Goal: Transaction & Acquisition: Purchase product/service

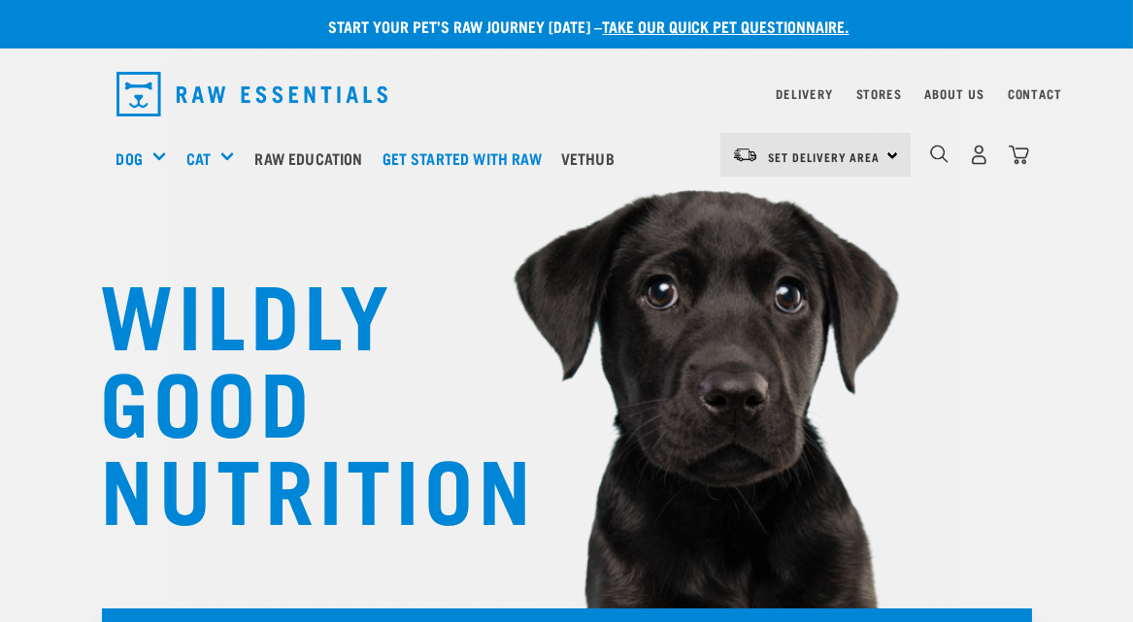
click at [890, 154] on div "Set Delivery Area North Island South Island" at bounding box center [815, 155] width 190 height 44
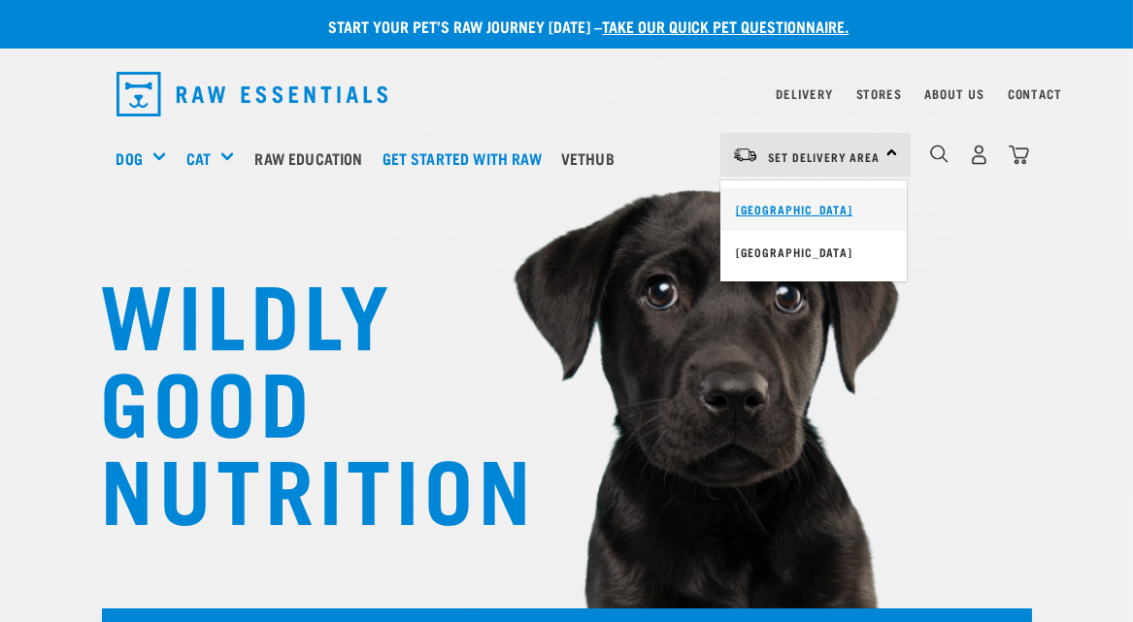
click at [793, 204] on link "[GEOGRAPHIC_DATA]" at bounding box center [813, 209] width 186 height 43
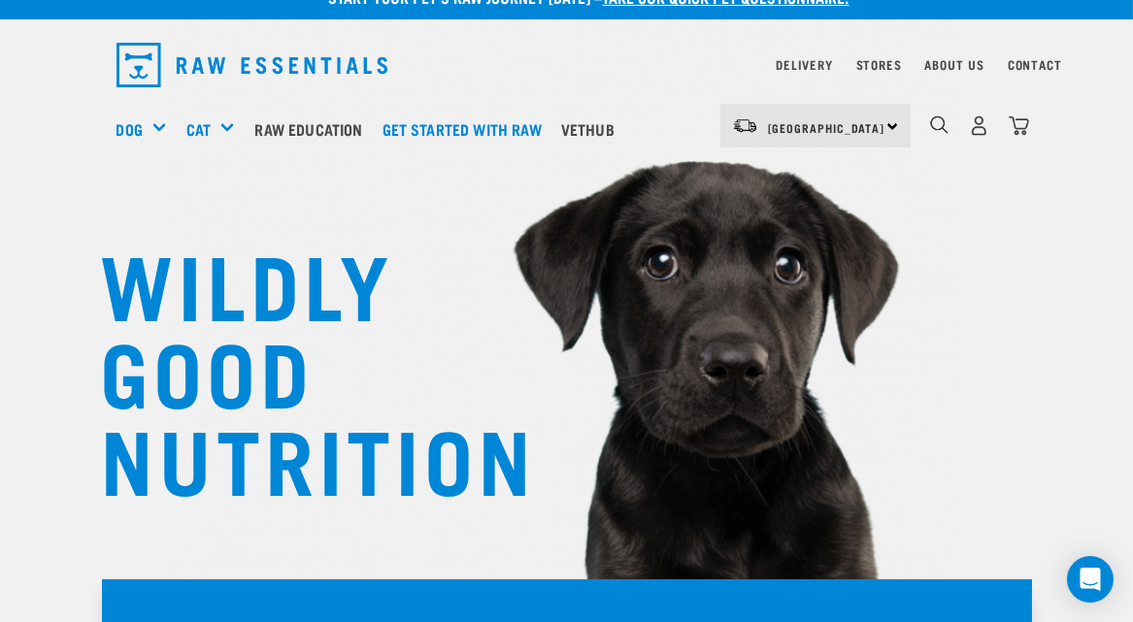
scroll to position [32, 0]
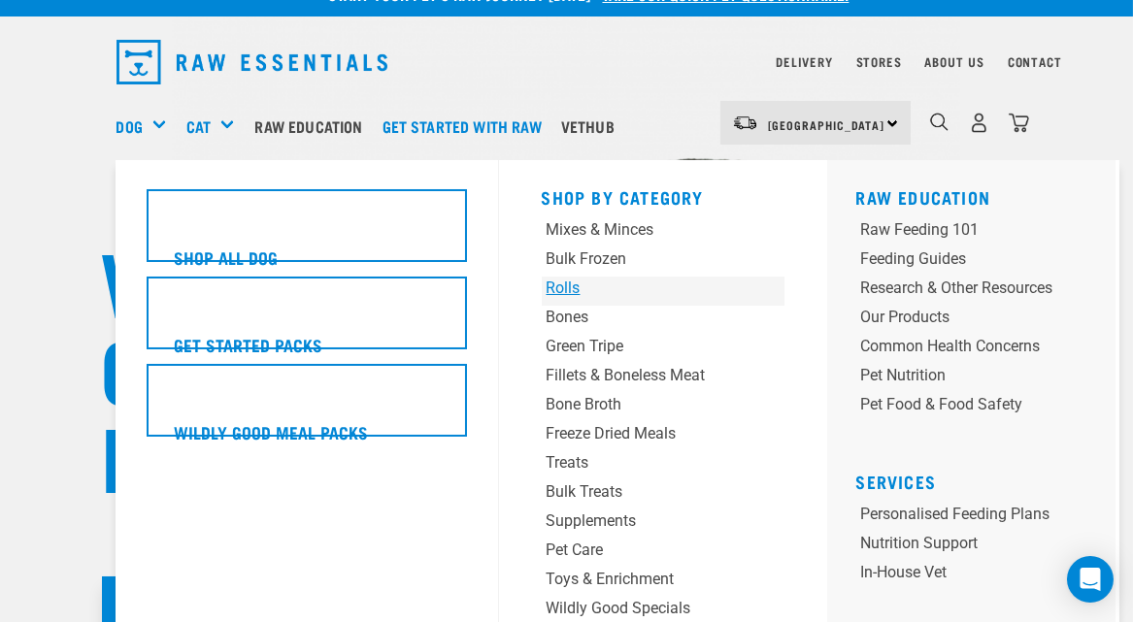
click at [562, 290] on div "Rolls" at bounding box center [641, 288] width 191 height 23
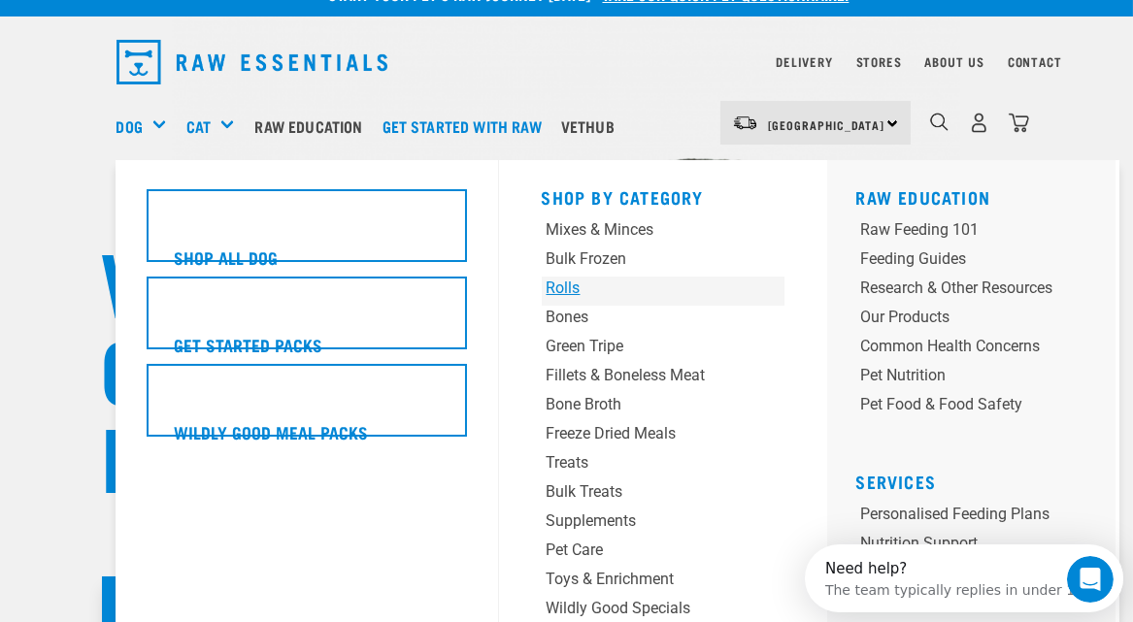
scroll to position [0, 0]
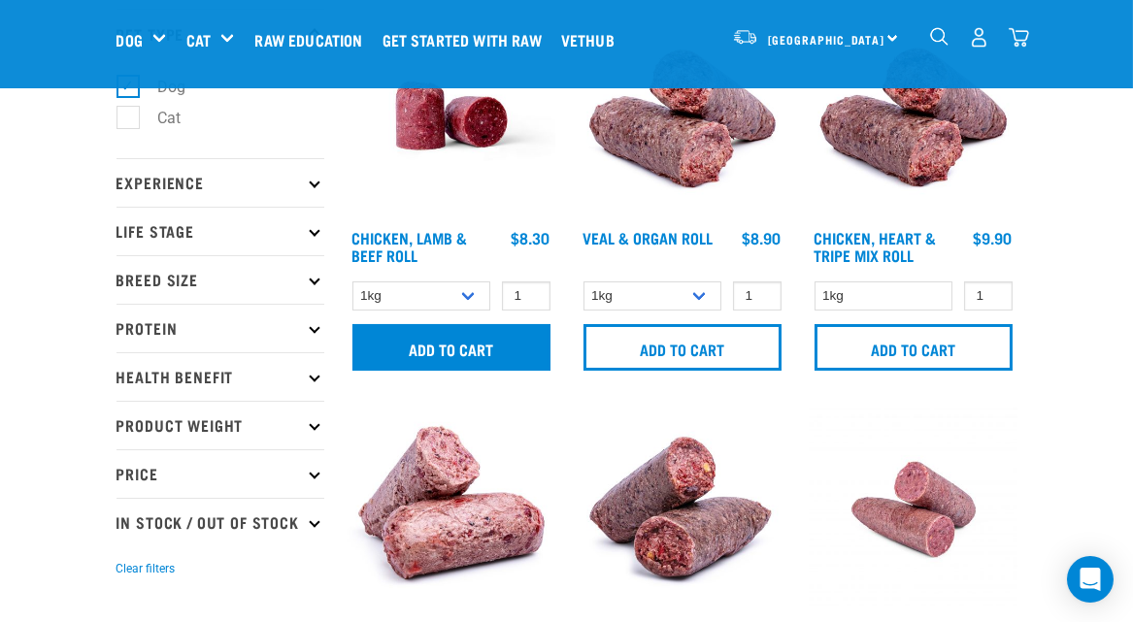
scroll to position [129, 0]
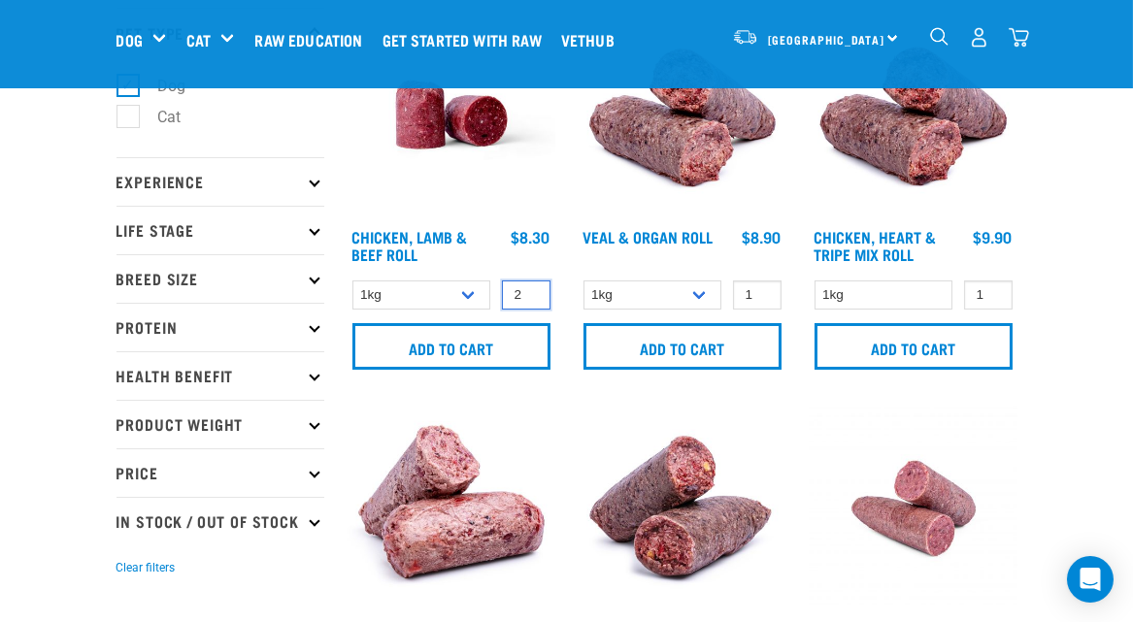
click at [530, 291] on input "2" at bounding box center [526, 295] width 49 height 30
click at [530, 291] on input "3" at bounding box center [526, 295] width 49 height 30
type input "4"
click at [530, 291] on input "4" at bounding box center [526, 295] width 49 height 30
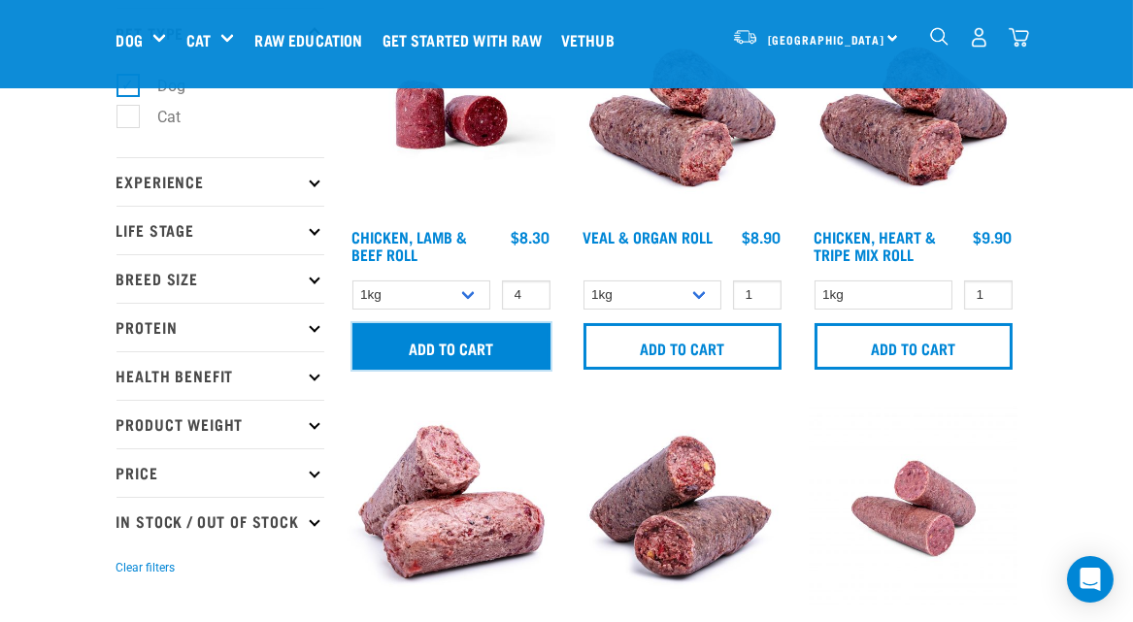
click at [472, 354] on input "Add to cart" at bounding box center [451, 346] width 198 height 47
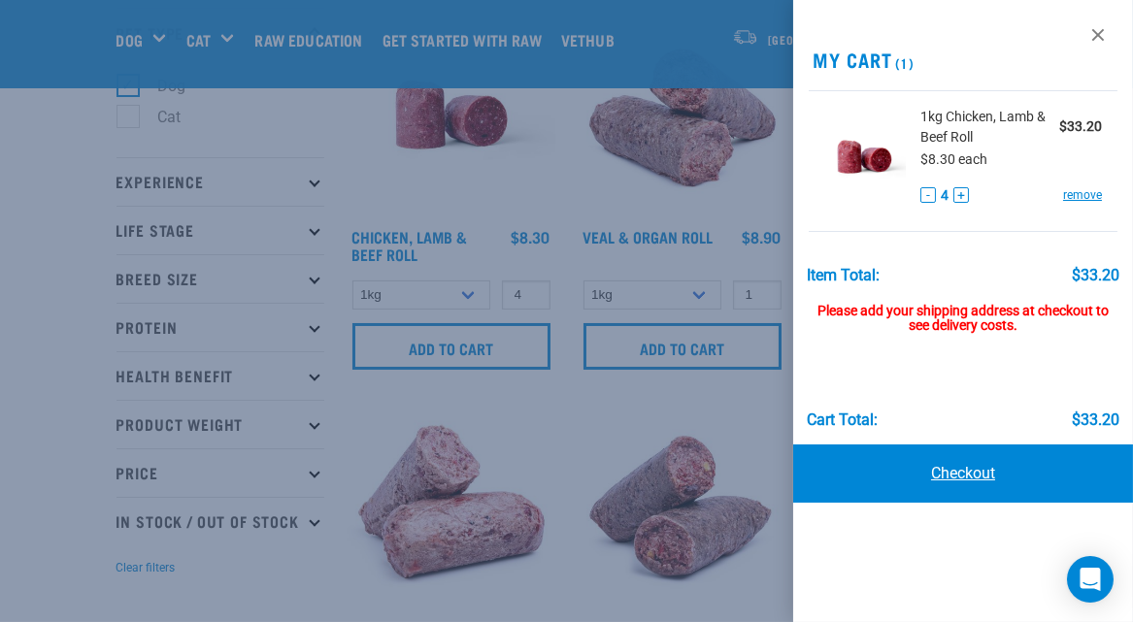
click at [959, 474] on link "Checkout" at bounding box center [963, 474] width 340 height 58
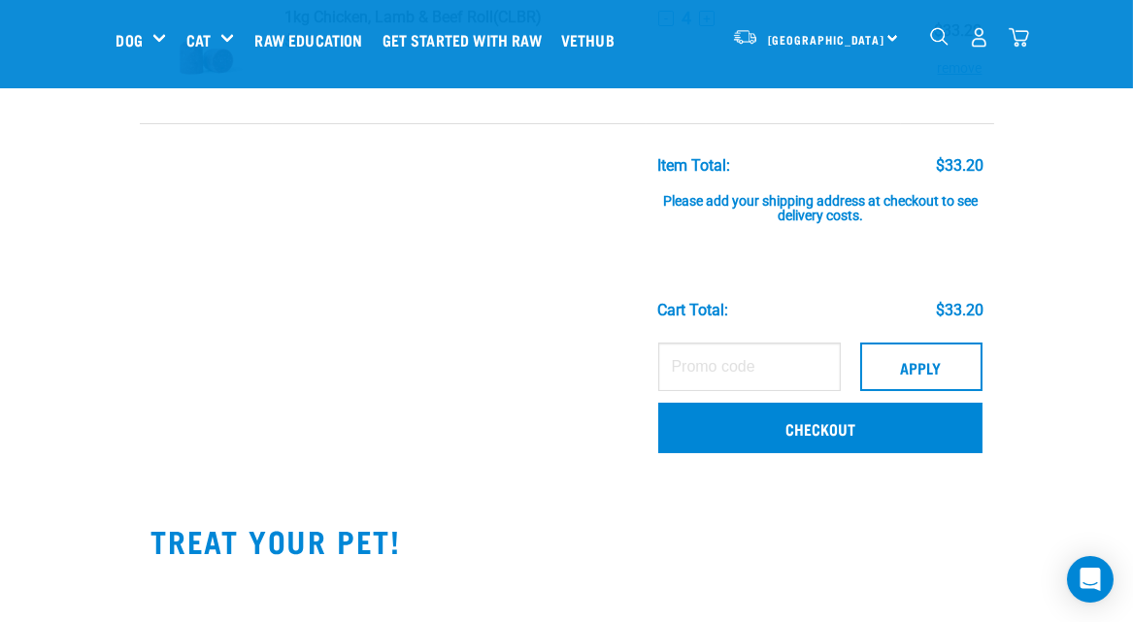
scroll to position [226, 0]
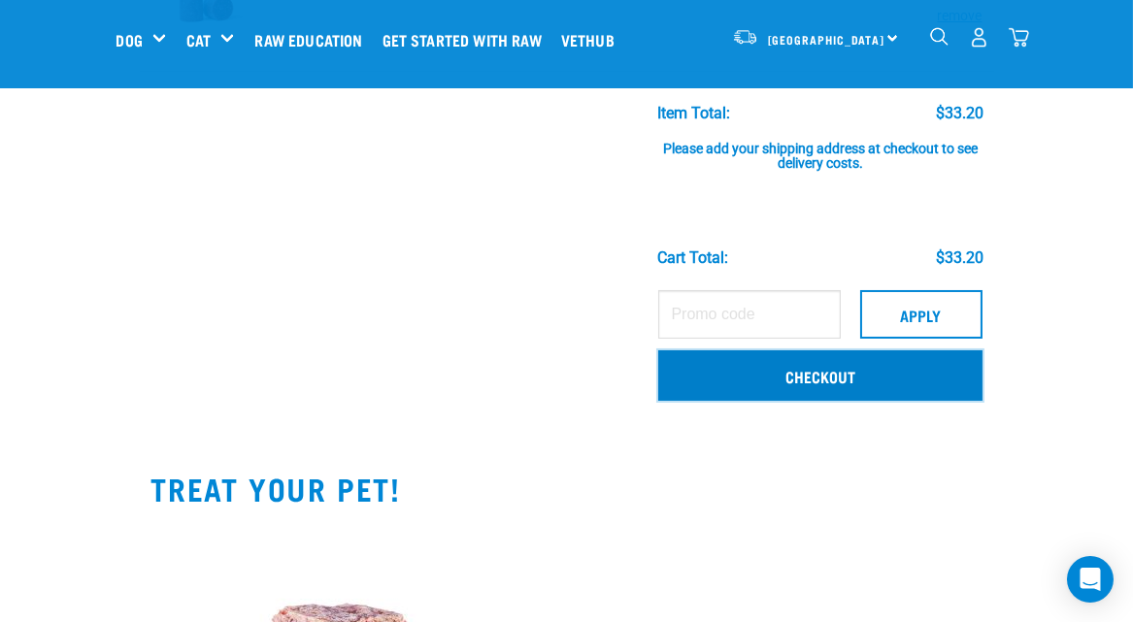
click at [813, 379] on link "Checkout" at bounding box center [819, 375] width 323 height 50
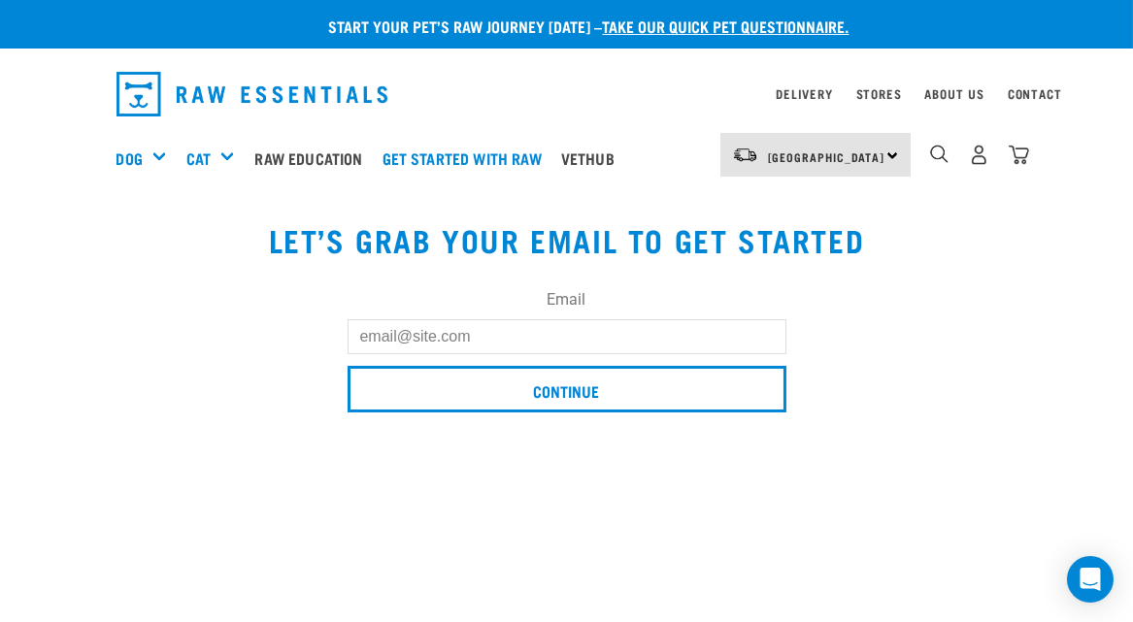
click at [418, 340] on input "Email" at bounding box center [566, 336] width 439 height 35
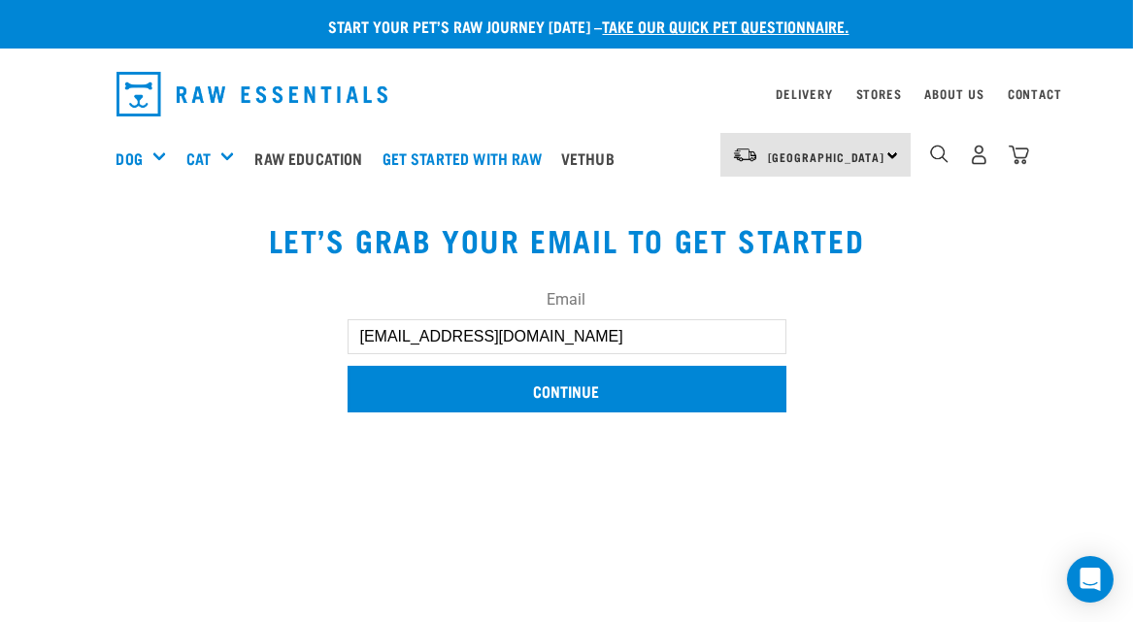
type input "[EMAIL_ADDRESS][DOMAIN_NAME]"
click at [584, 394] on input "Continue" at bounding box center [566, 389] width 439 height 47
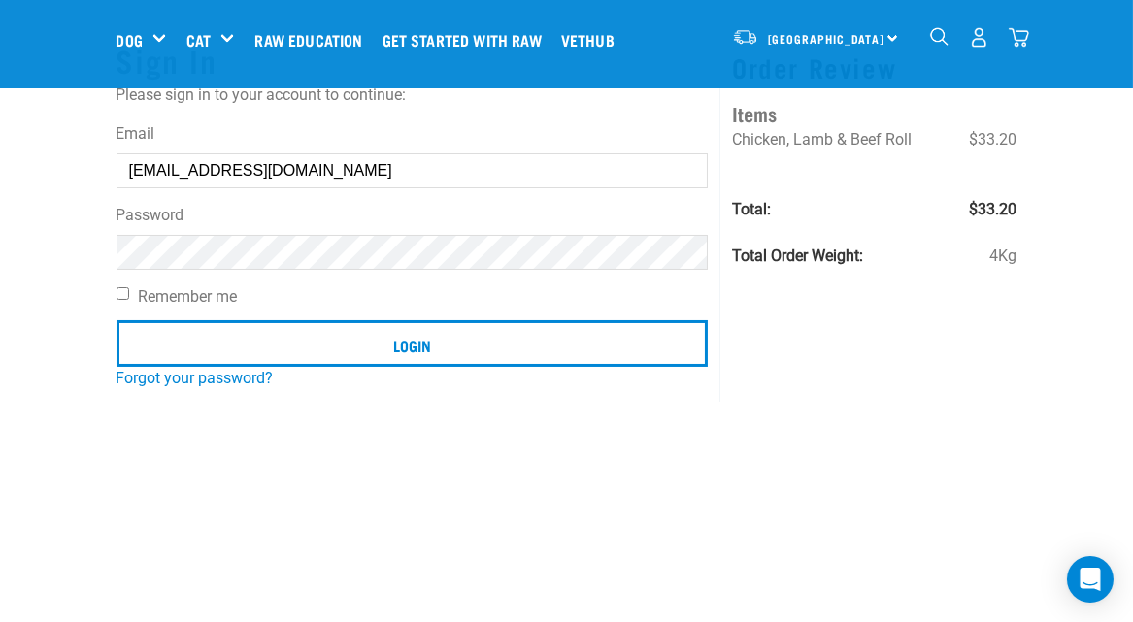
scroll to position [129, 0]
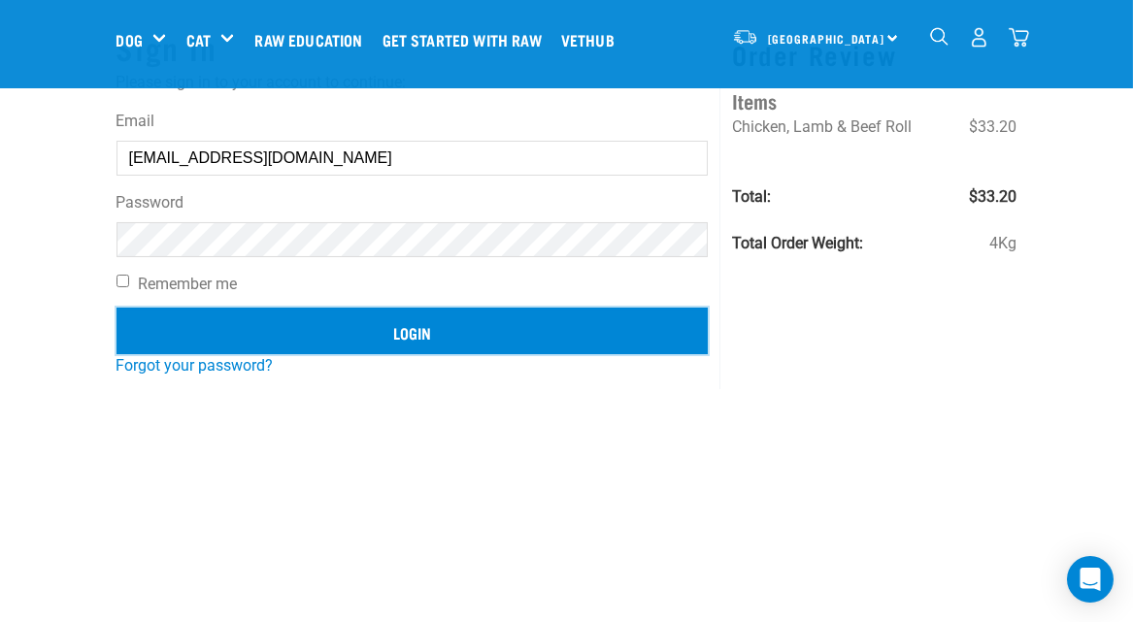
click at [415, 333] on input "Login" at bounding box center [412, 331] width 592 height 47
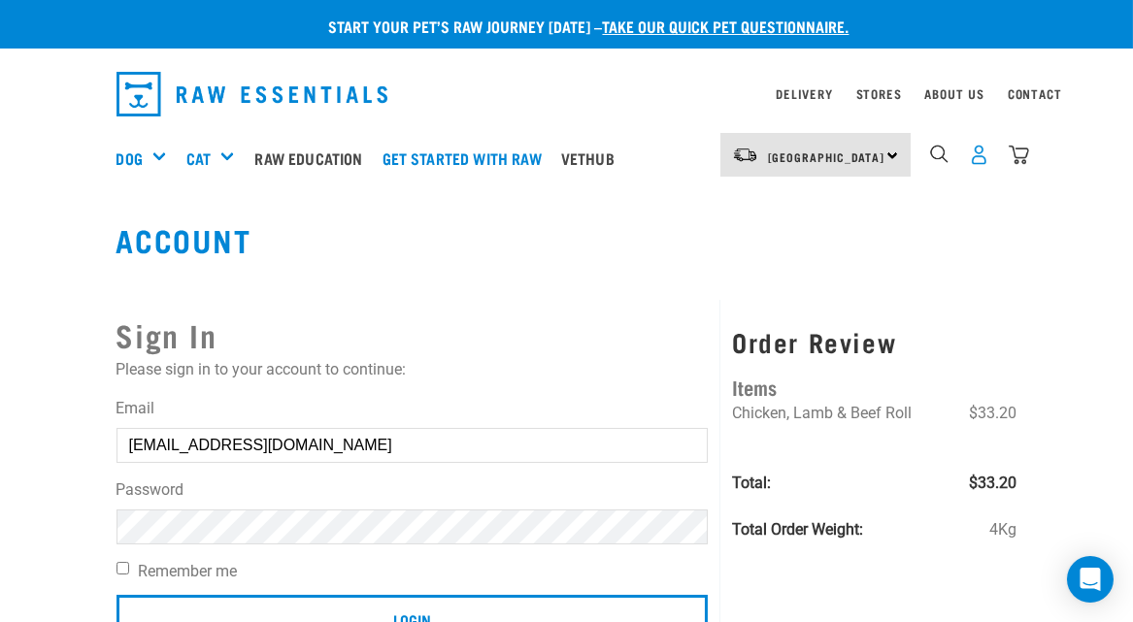
click at [977, 159] on img "dropdown navigation" at bounding box center [979, 155] width 20 height 20
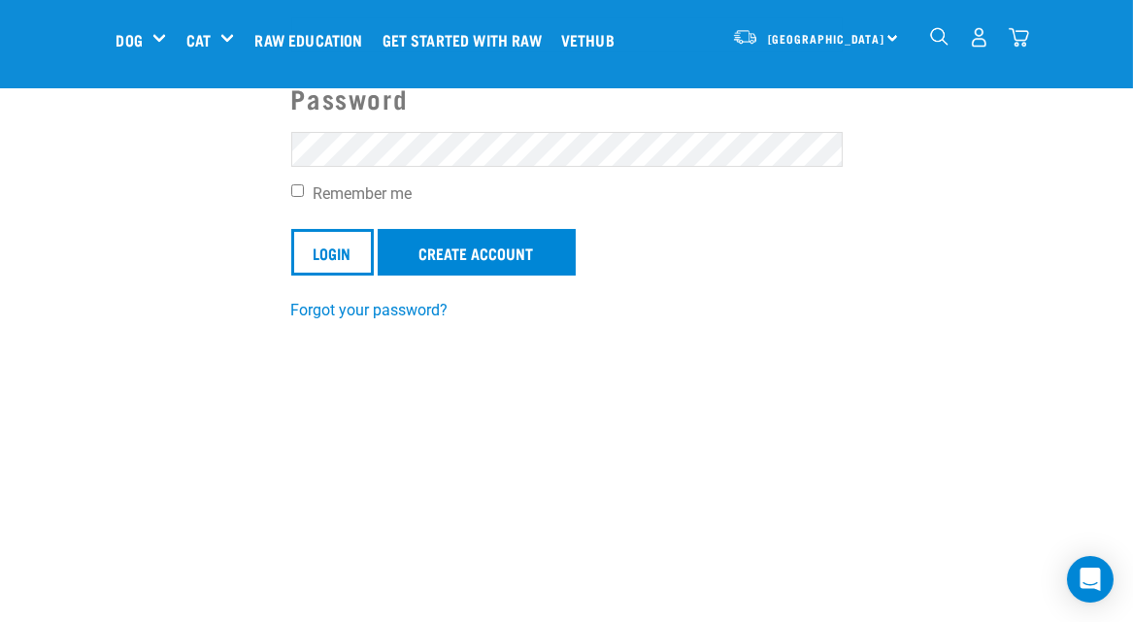
scroll to position [323, 0]
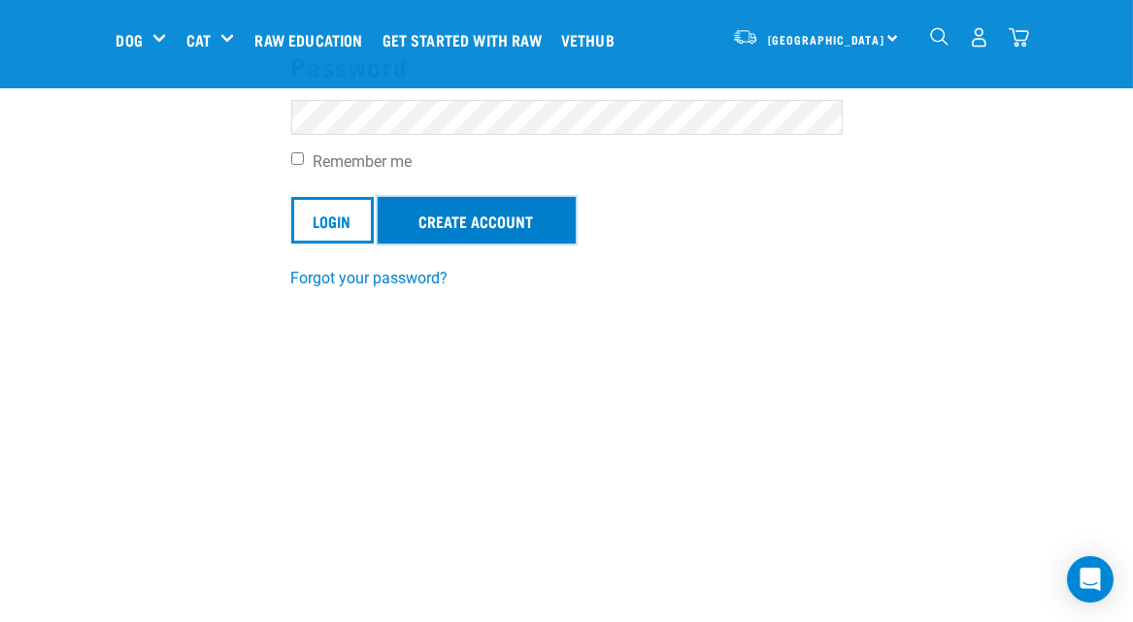
click at [472, 219] on link "Create Account" at bounding box center [477, 220] width 198 height 47
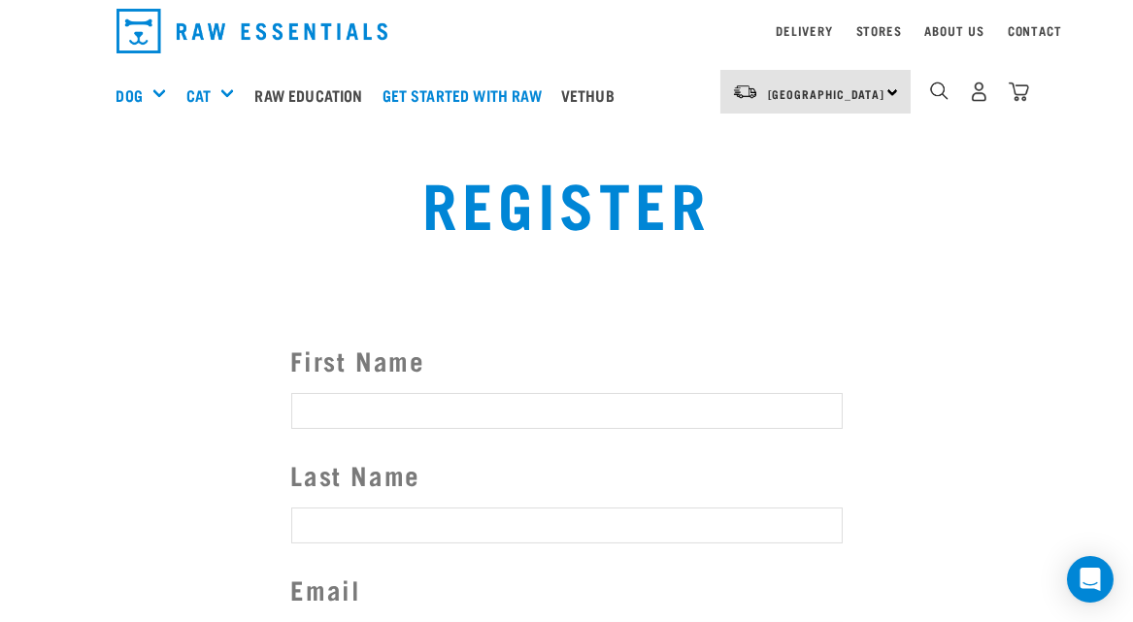
scroll to position [96, 0]
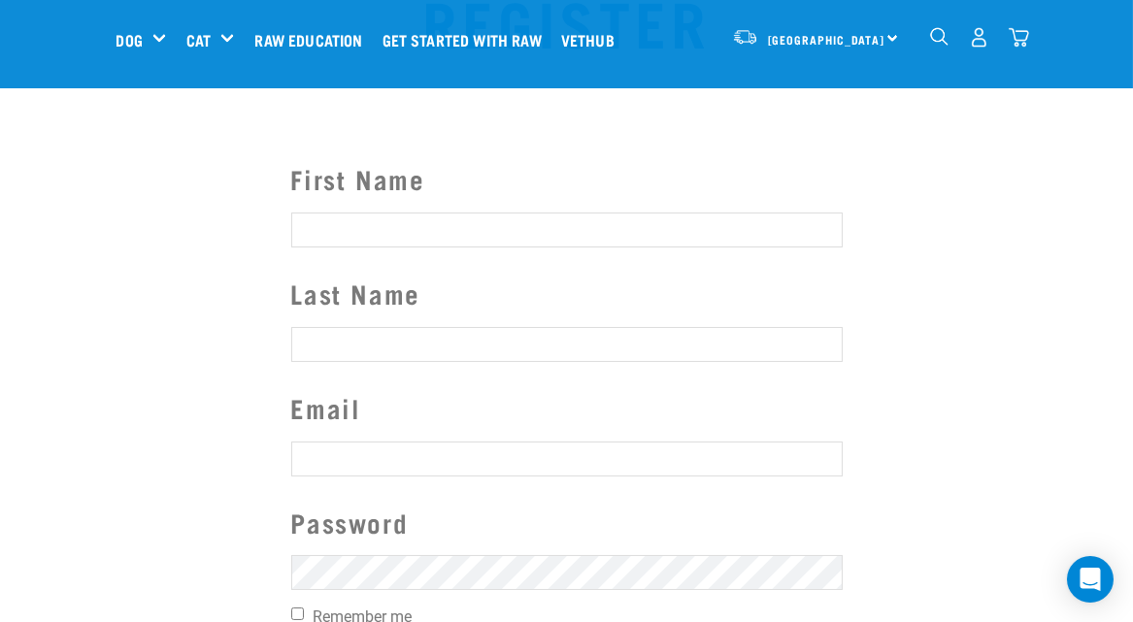
click at [352, 232] on input "First Name" at bounding box center [566, 230] width 551 height 35
type input "Dot"
type input "Peke"
type input "[EMAIL_ADDRESS][DOMAIN_NAME]"
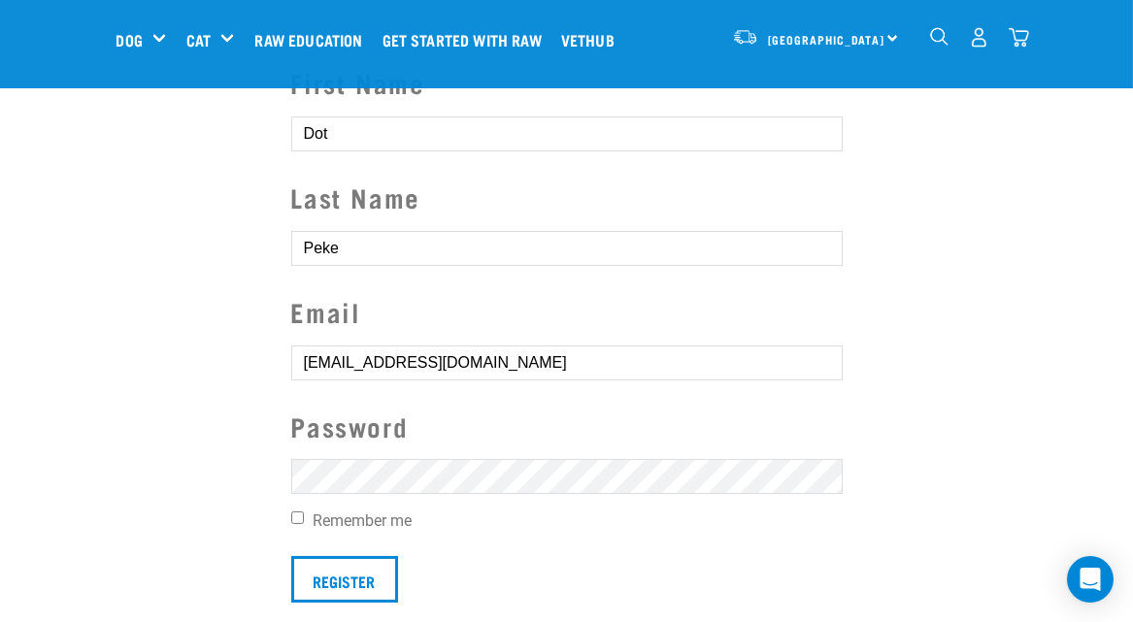
scroll to position [193, 0]
click at [299, 512] on input "Remember me" at bounding box center [297, 517] width 13 height 13
checkbox input "true"
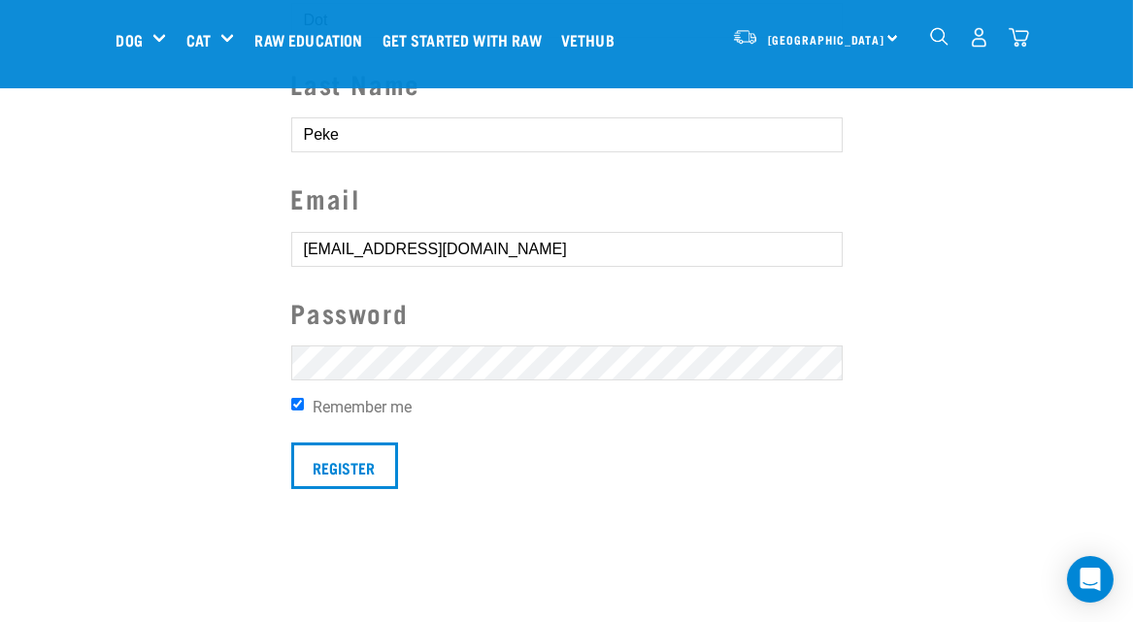
scroll to position [355, 0]
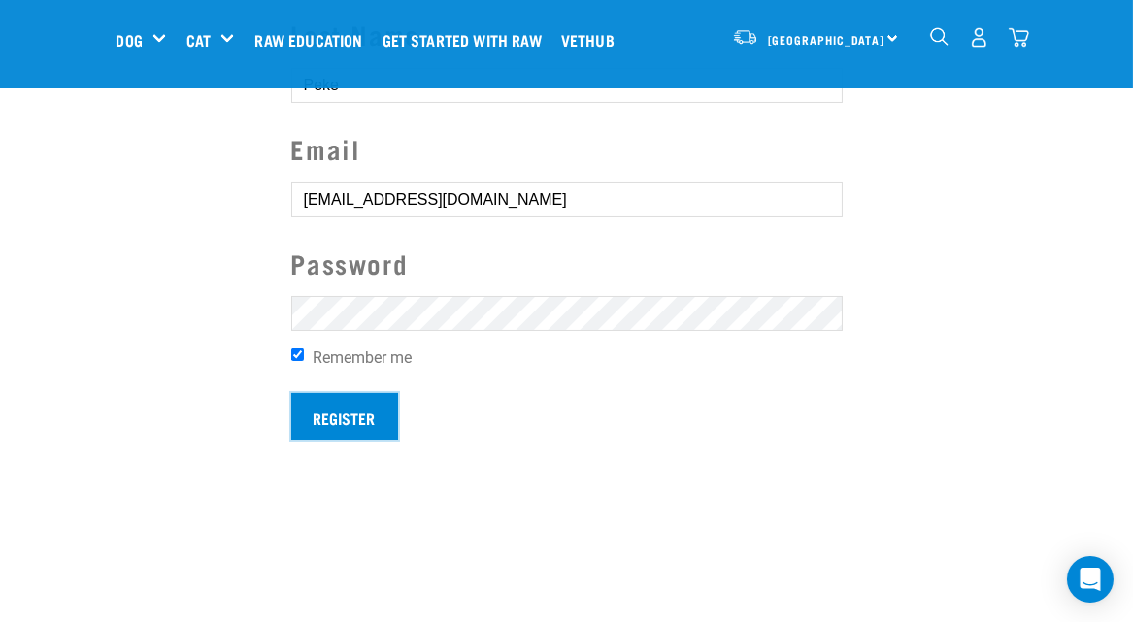
click at [349, 425] on input "Register" at bounding box center [344, 416] width 107 height 47
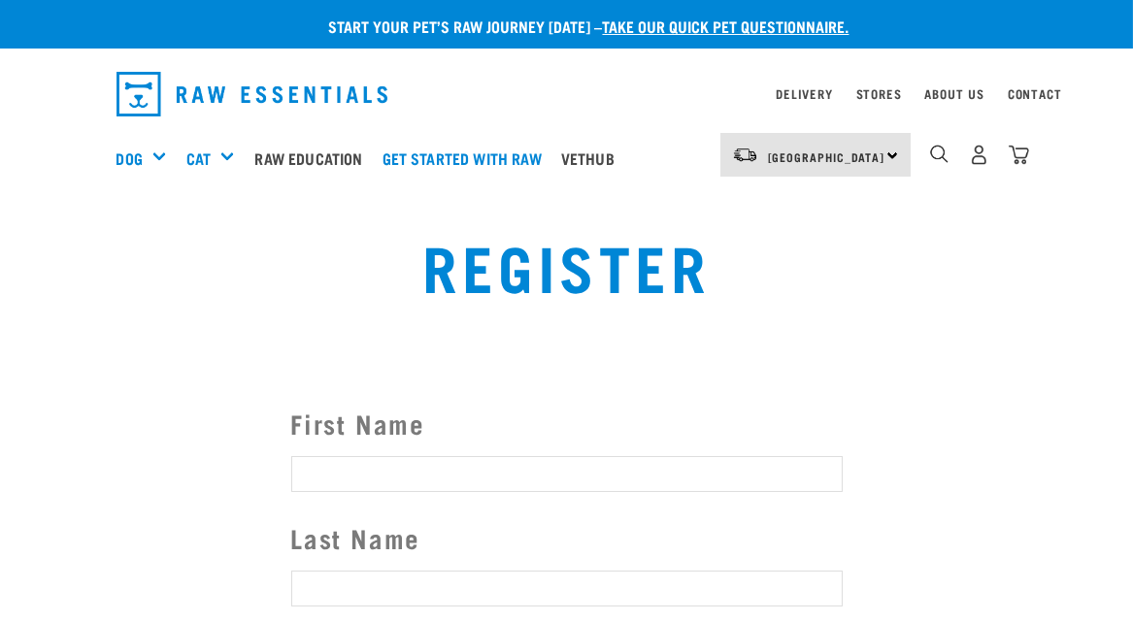
click at [37, 286] on button "delete" at bounding box center [26, 276] width 19 height 19
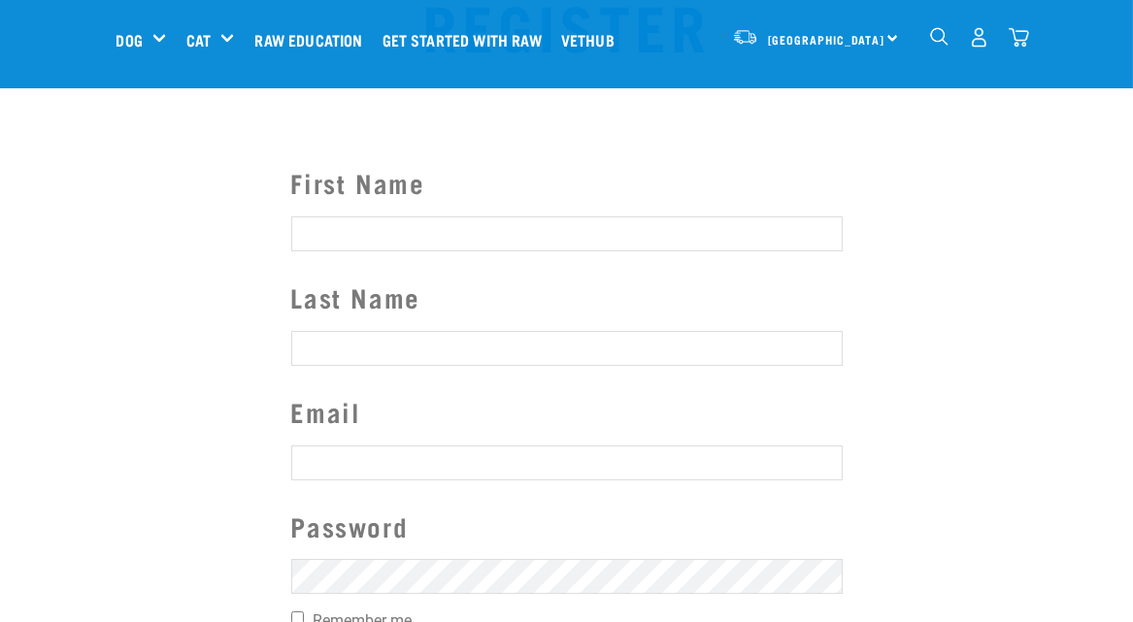
scroll to position [96, 0]
click at [329, 231] on input "First Name" at bounding box center [566, 230] width 551 height 35
type input "Dot"
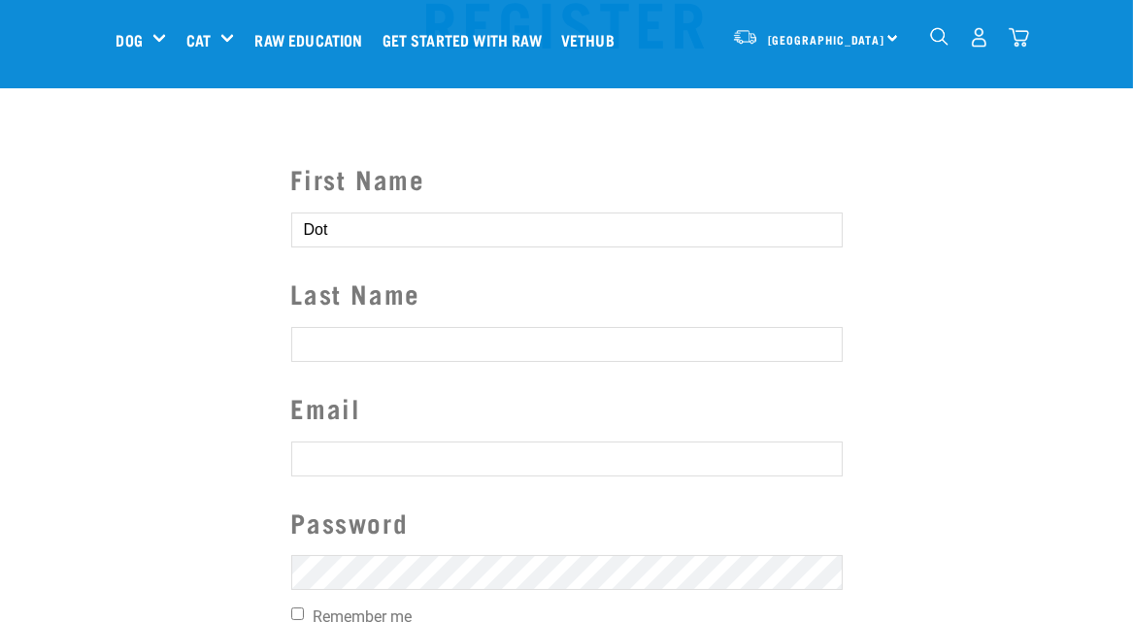
type input "Peke"
type input "[EMAIL_ADDRESS][DOMAIN_NAME]"
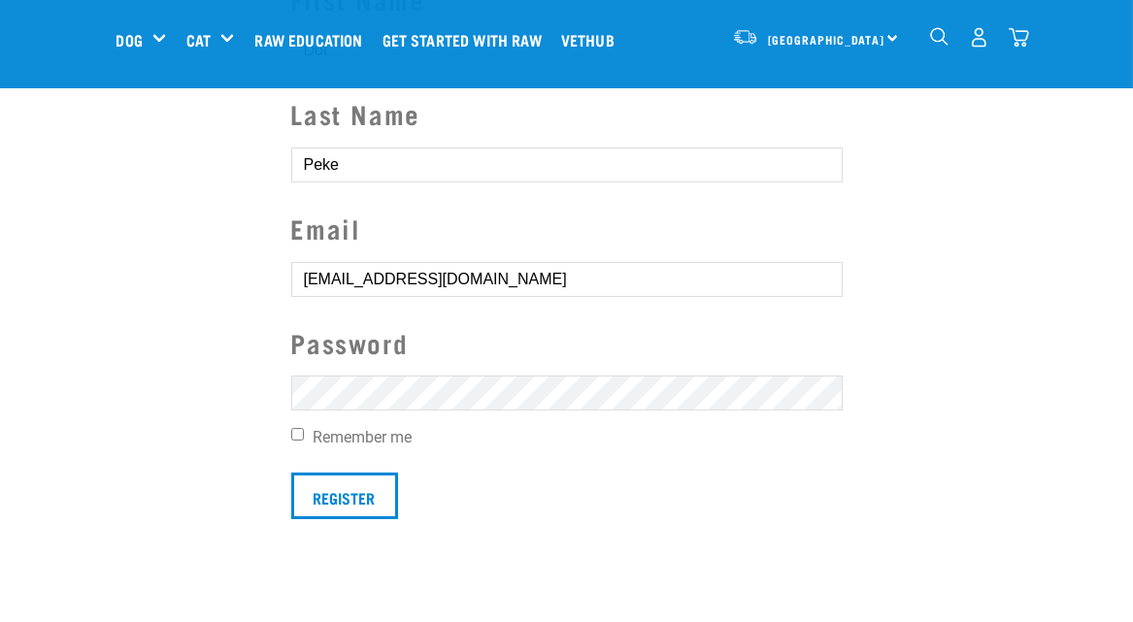
scroll to position [291, 0]
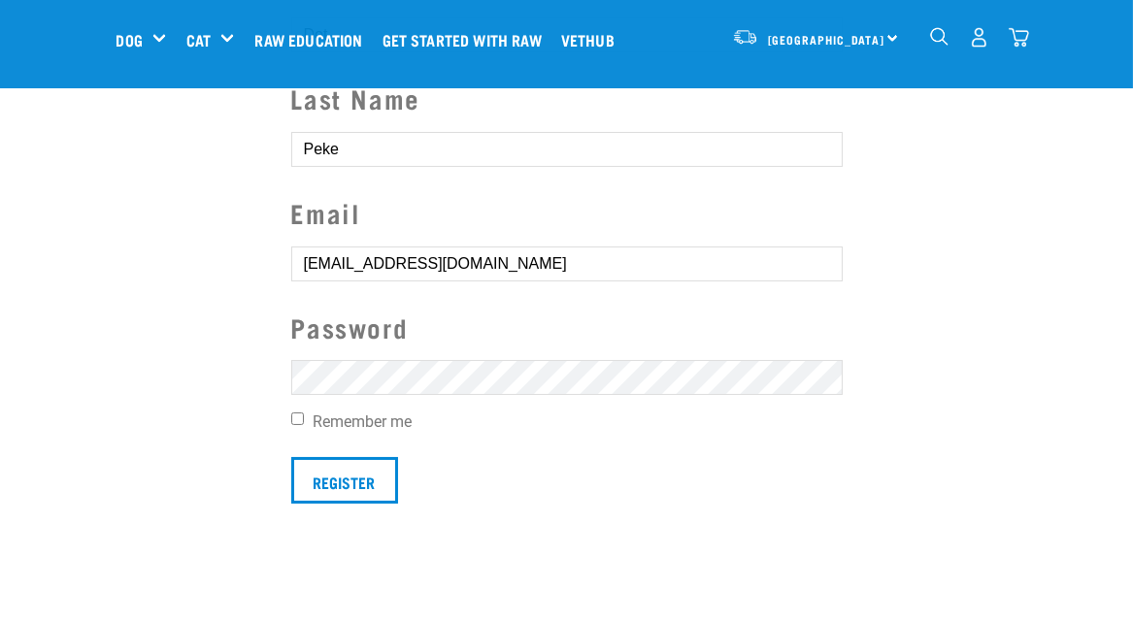
click at [977, 32] on img "dropdown navigation" at bounding box center [979, 37] width 20 height 20
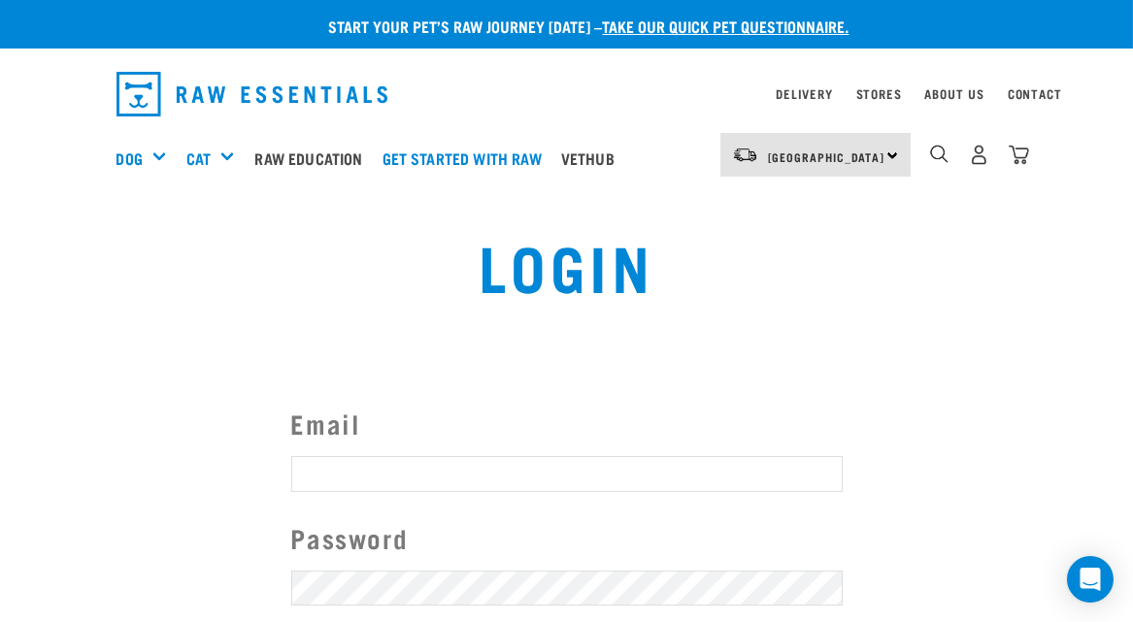
click at [352, 475] on input "Email" at bounding box center [566, 473] width 551 height 35
type input "Dotmyk187@gmail.com"
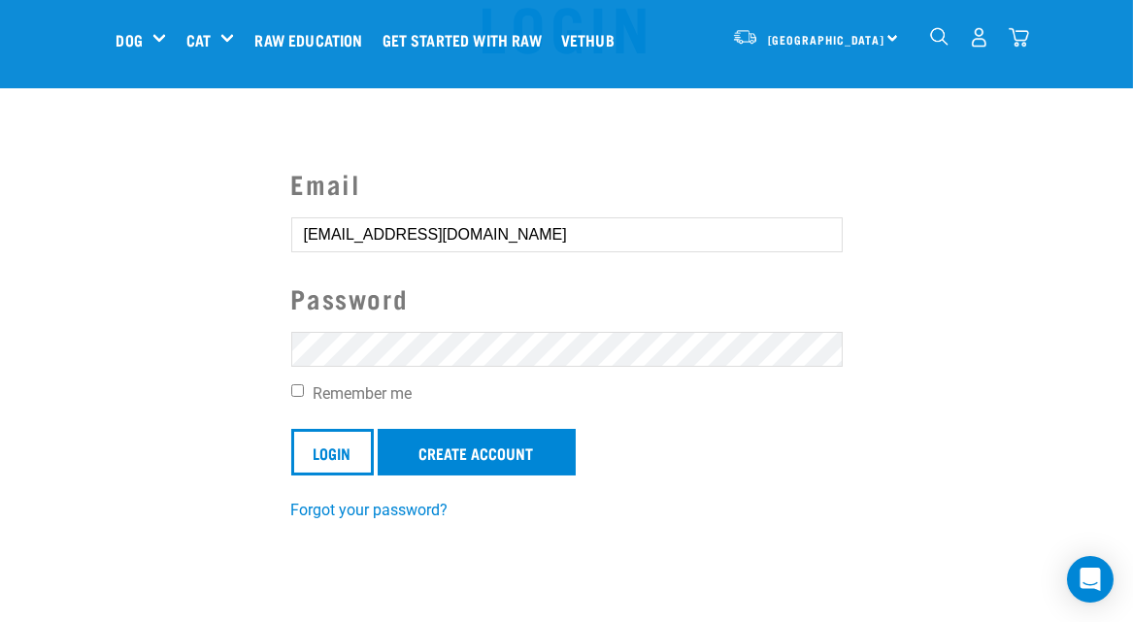
scroll to position [96, 0]
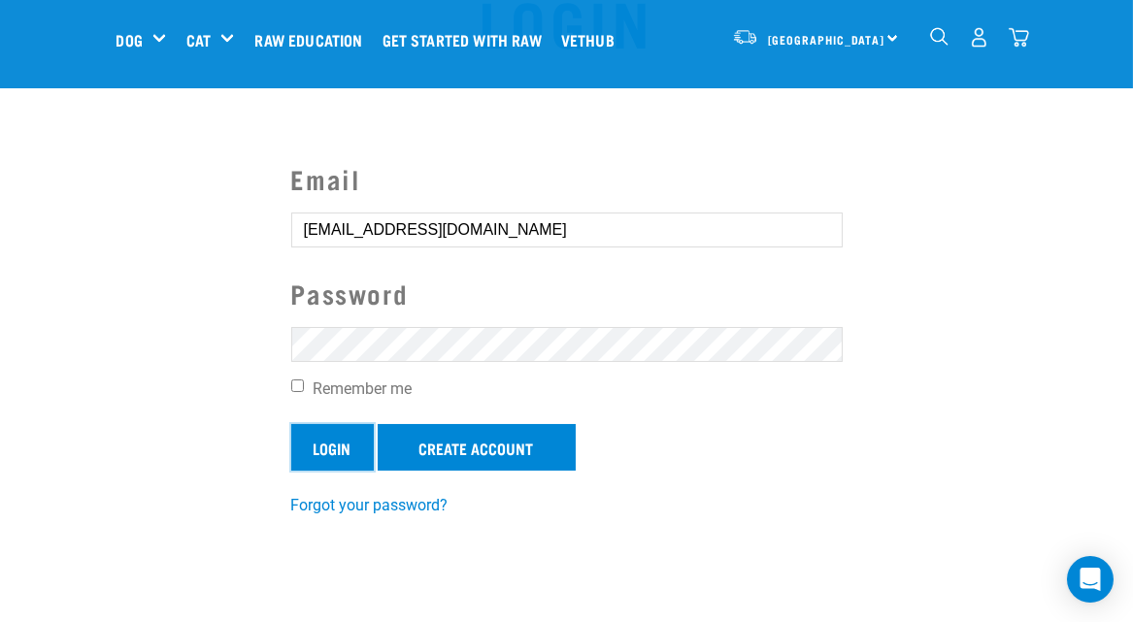
click at [330, 456] on input "Login" at bounding box center [332, 447] width 82 height 47
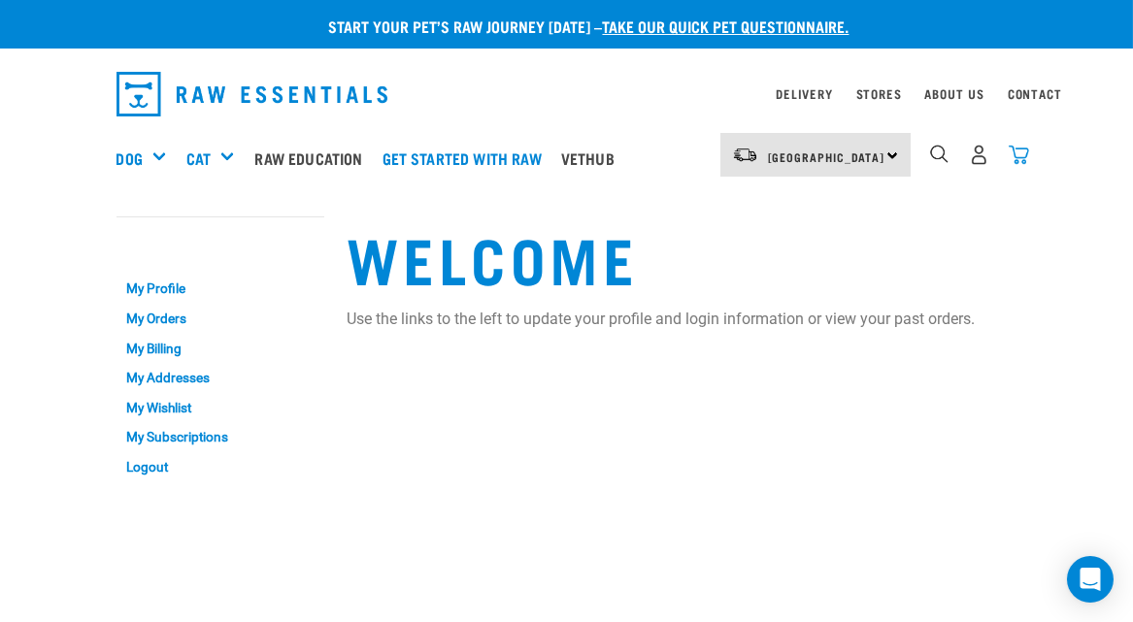
click at [1026, 154] on img "dropdown navigation" at bounding box center [1018, 155] width 20 height 20
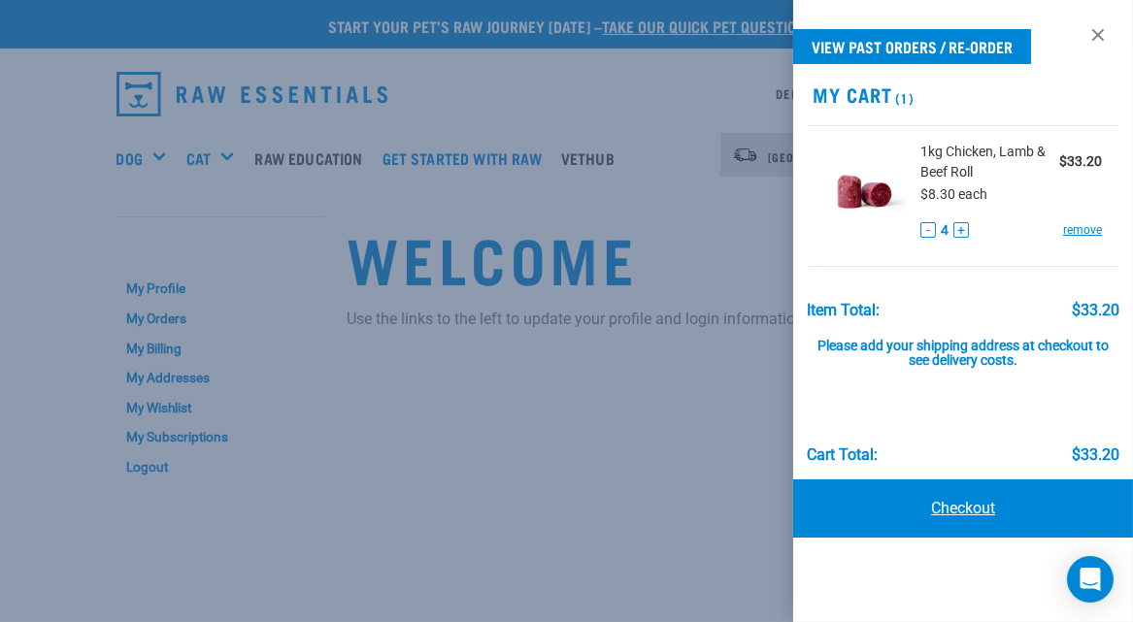
click at [959, 504] on link "Checkout" at bounding box center [963, 508] width 340 height 58
click at [971, 510] on link "Checkout" at bounding box center [963, 508] width 340 height 58
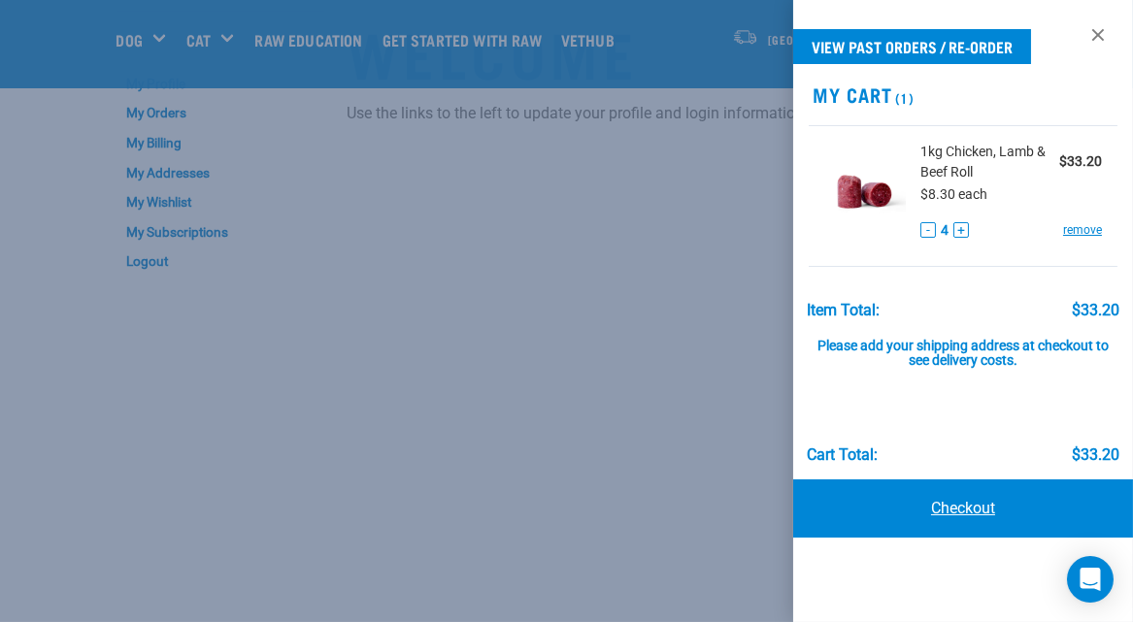
scroll to position [96, 0]
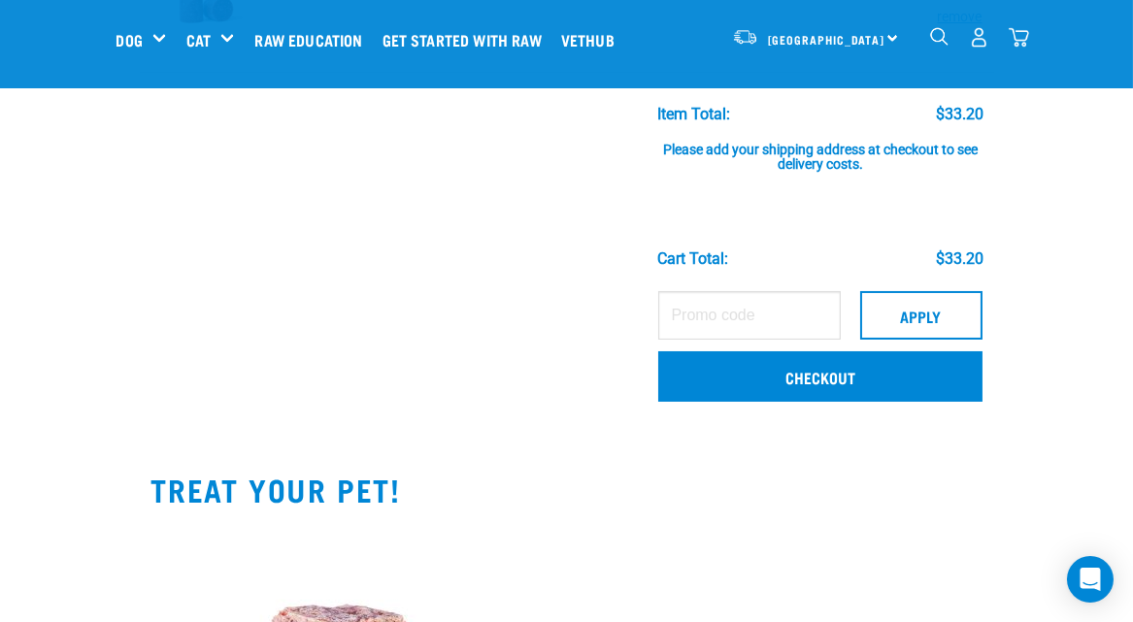
scroll to position [226, 0]
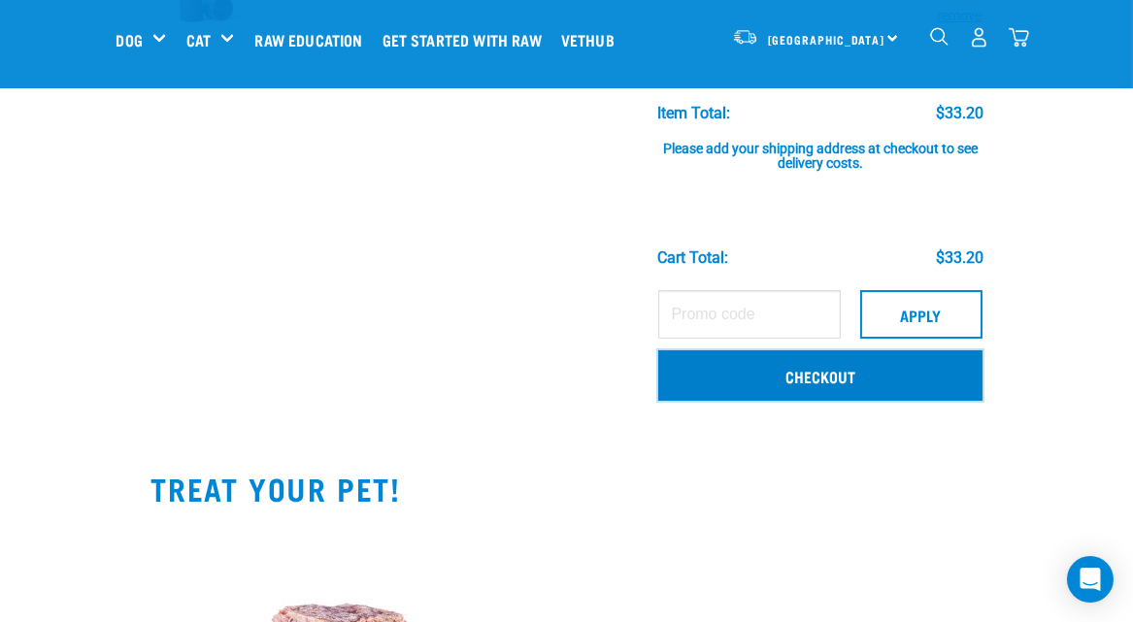
click at [820, 370] on link "Checkout" at bounding box center [819, 375] width 323 height 50
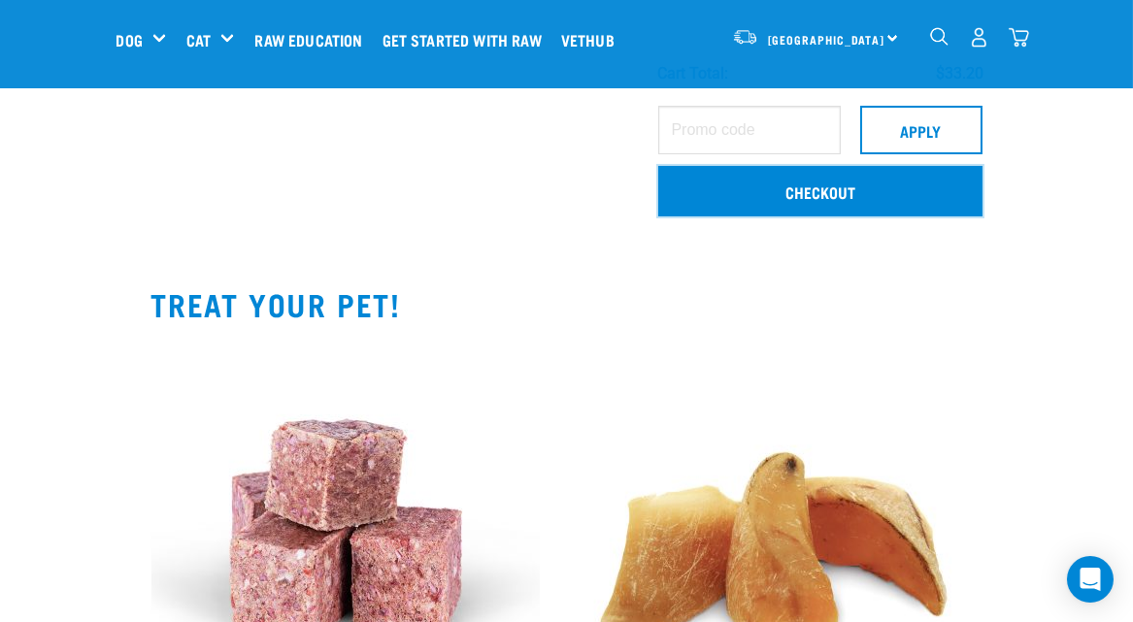
scroll to position [420, 0]
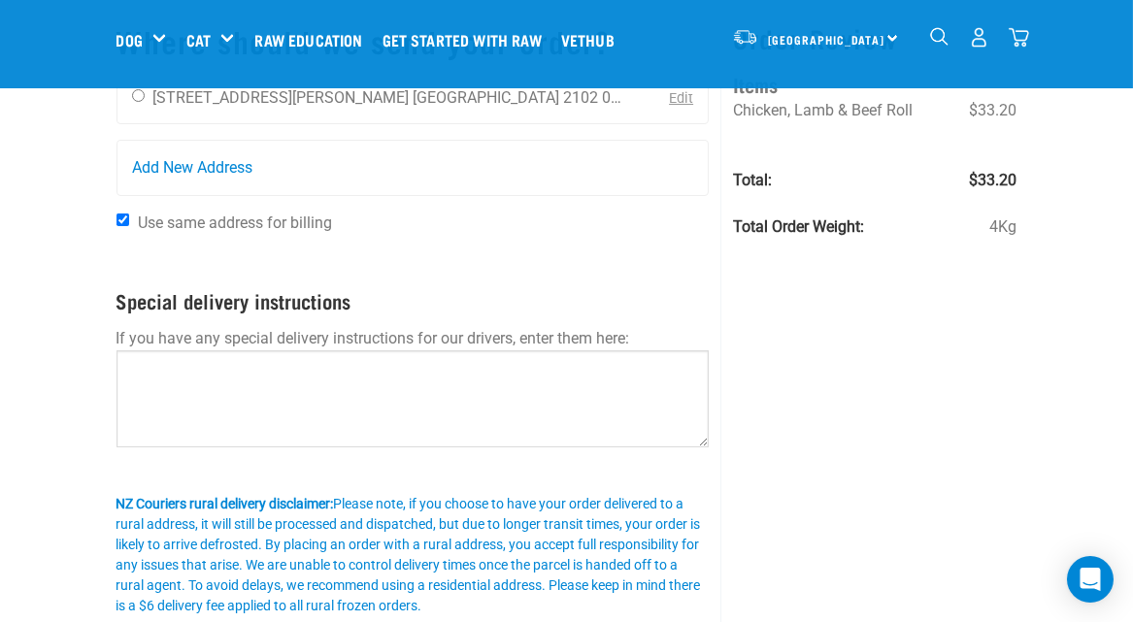
scroll to position [129, 0]
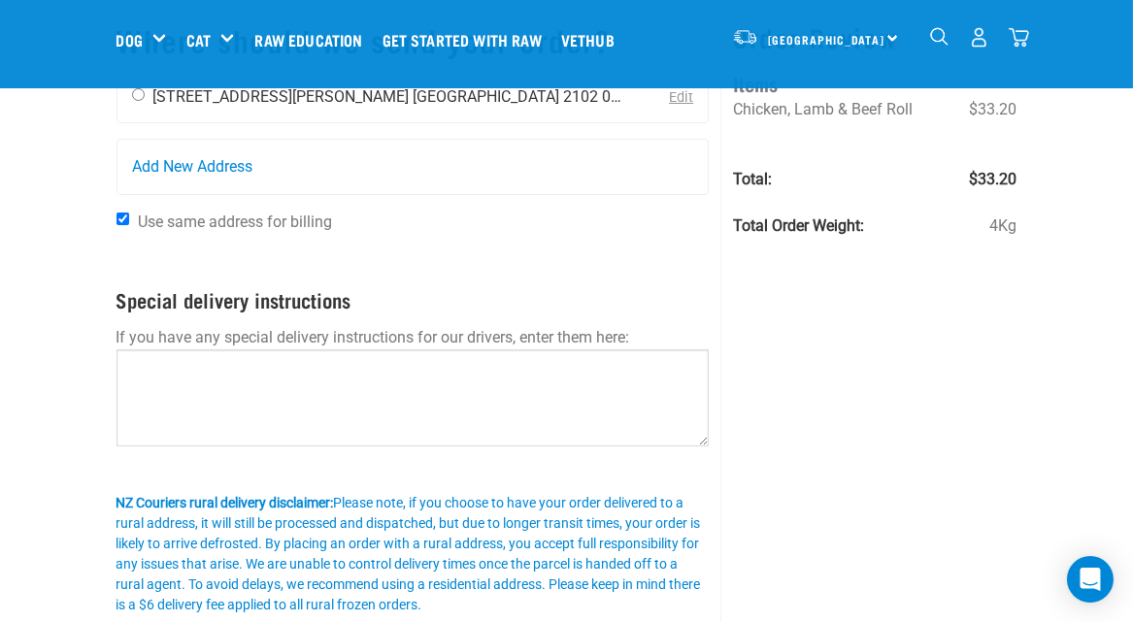
click at [137, 96] on input "radio" at bounding box center [138, 94] width 13 height 13
radio input "true"
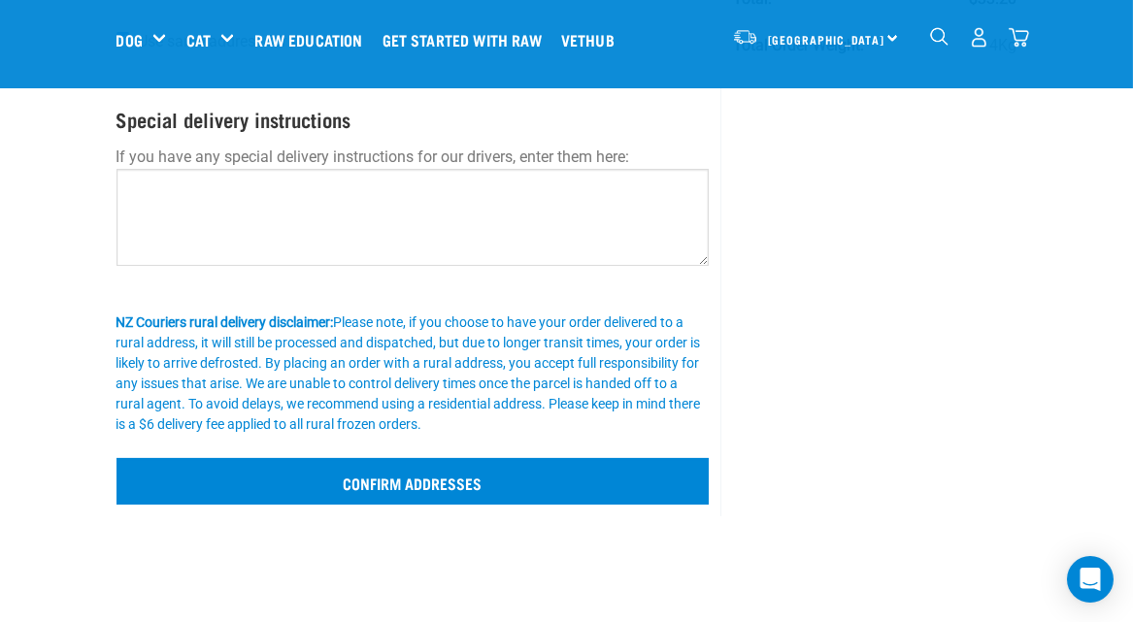
scroll to position [355, 0]
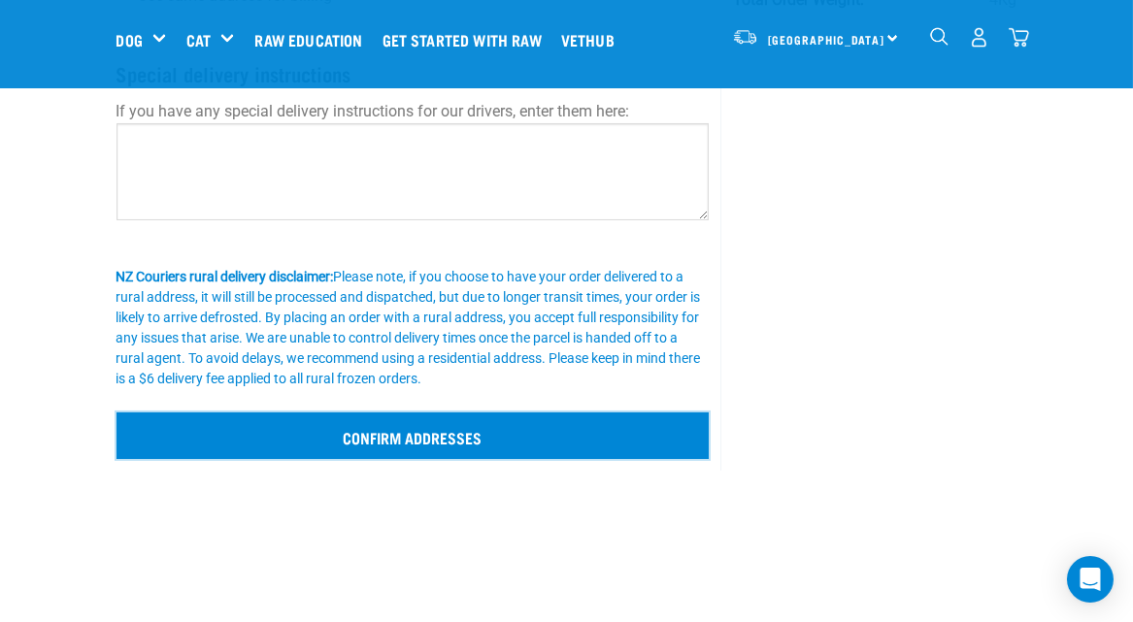
click at [430, 437] on input "Confirm addresses" at bounding box center [412, 435] width 593 height 47
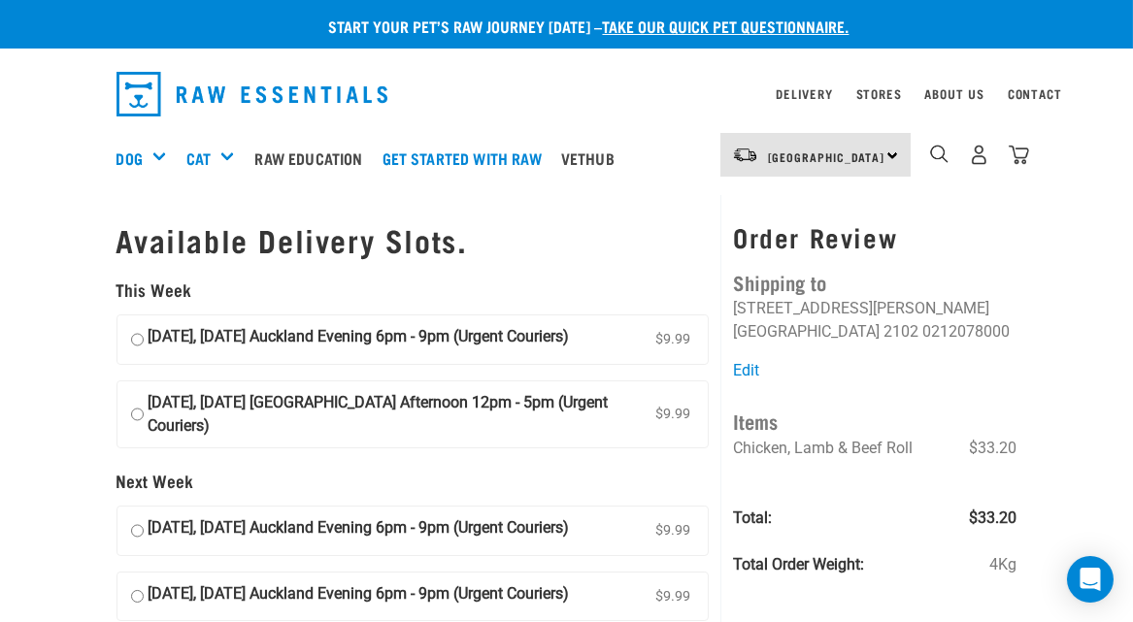
scroll to position [32, 0]
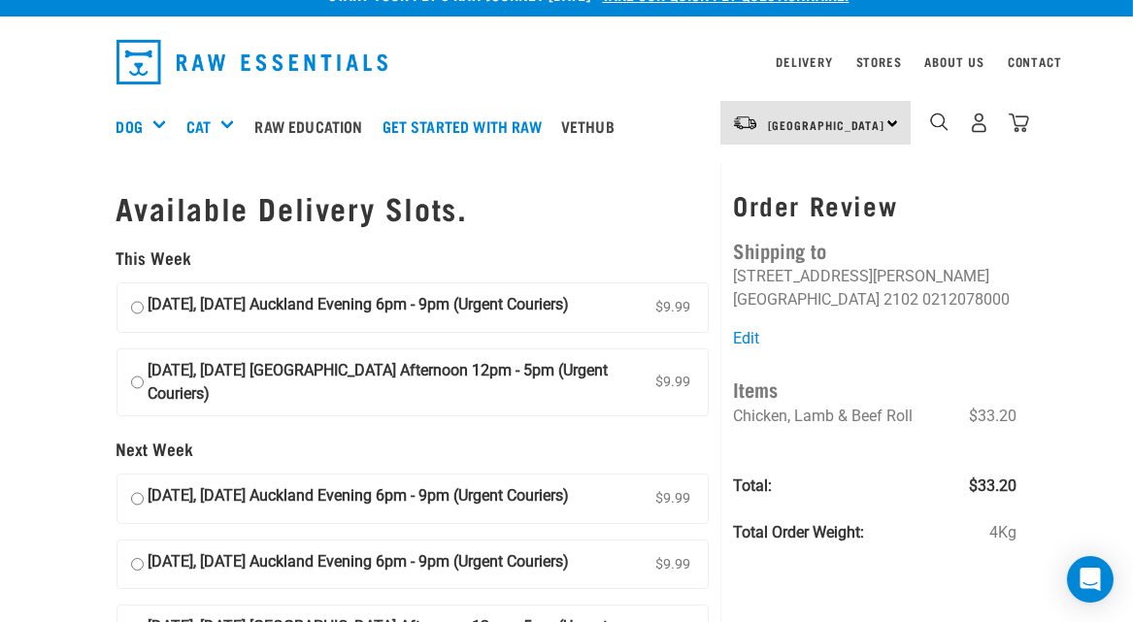
click at [134, 303] on input "19 September, Friday Auckland Evening 6pm - 9pm (Urgent Couriers) $9.99" at bounding box center [137, 307] width 13 height 29
radio input "true"
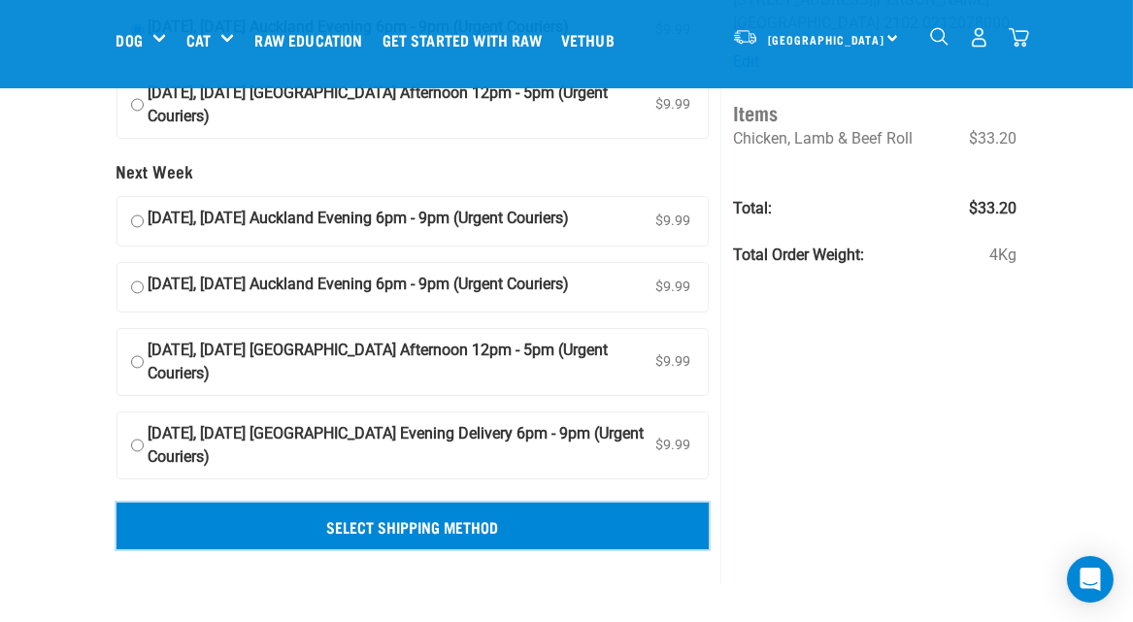
click at [411, 522] on input "Select Shipping Method" at bounding box center [412, 526] width 593 height 47
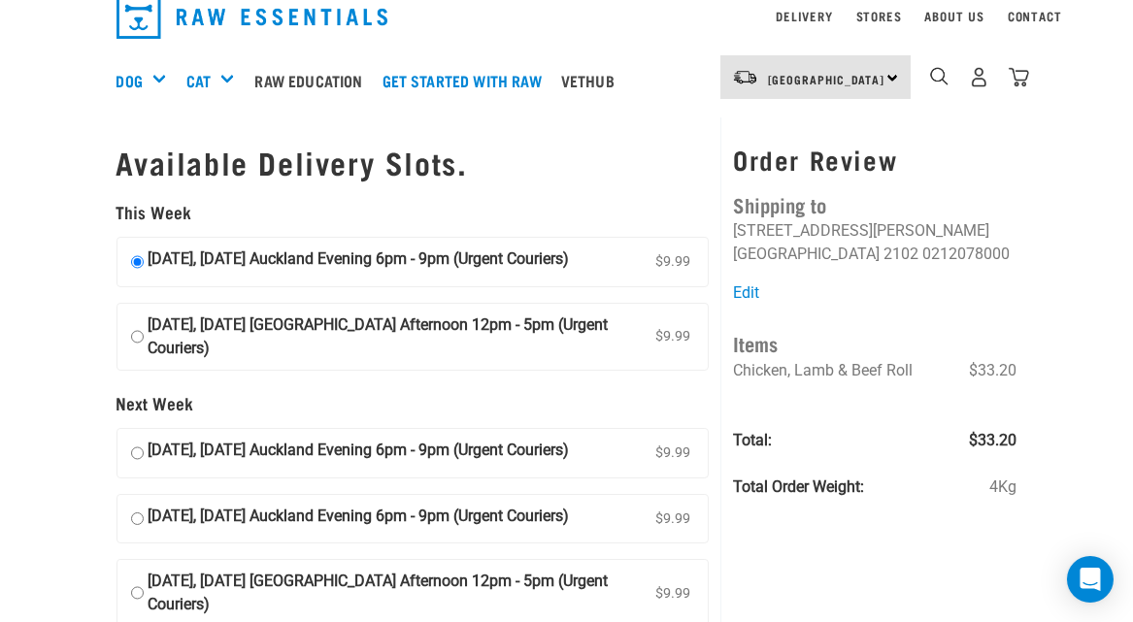
scroll to position [32, 0]
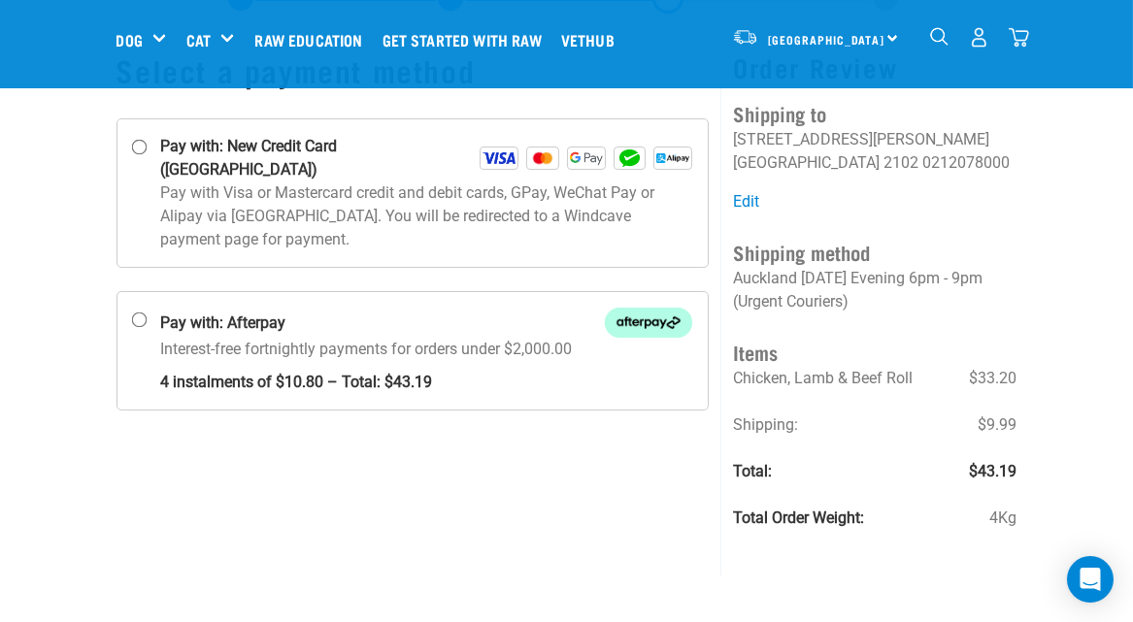
scroll to position [129, 0]
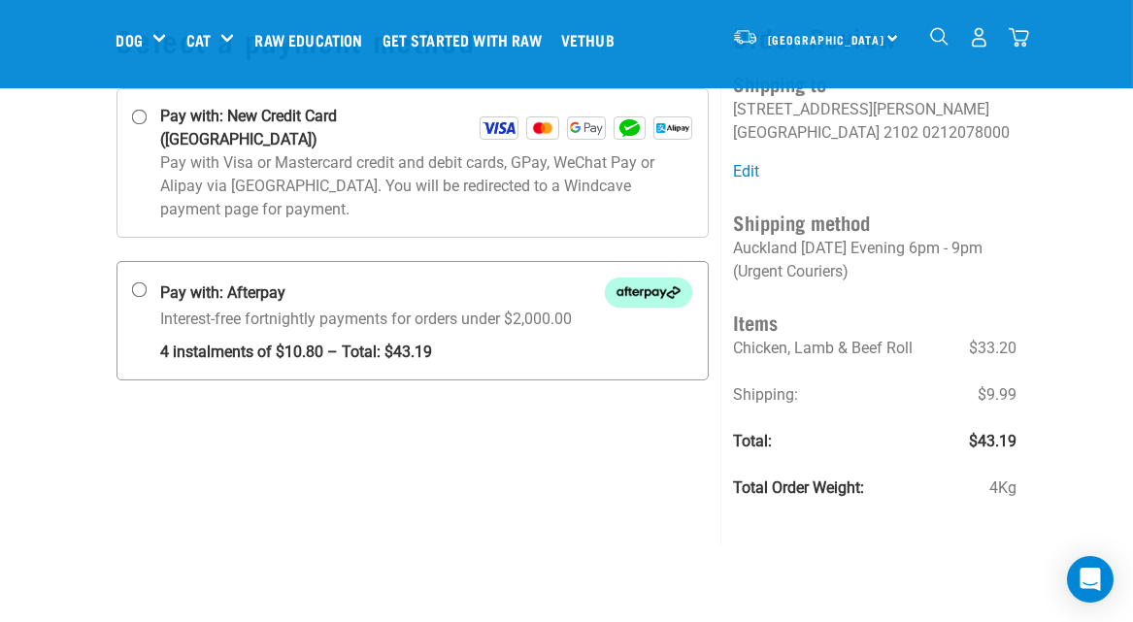
click at [139, 282] on input "Pay with: Afterpay Interest-free fortnightly payments for orders under $2,000.00" at bounding box center [139, 290] width 16 height 16
radio input "true"
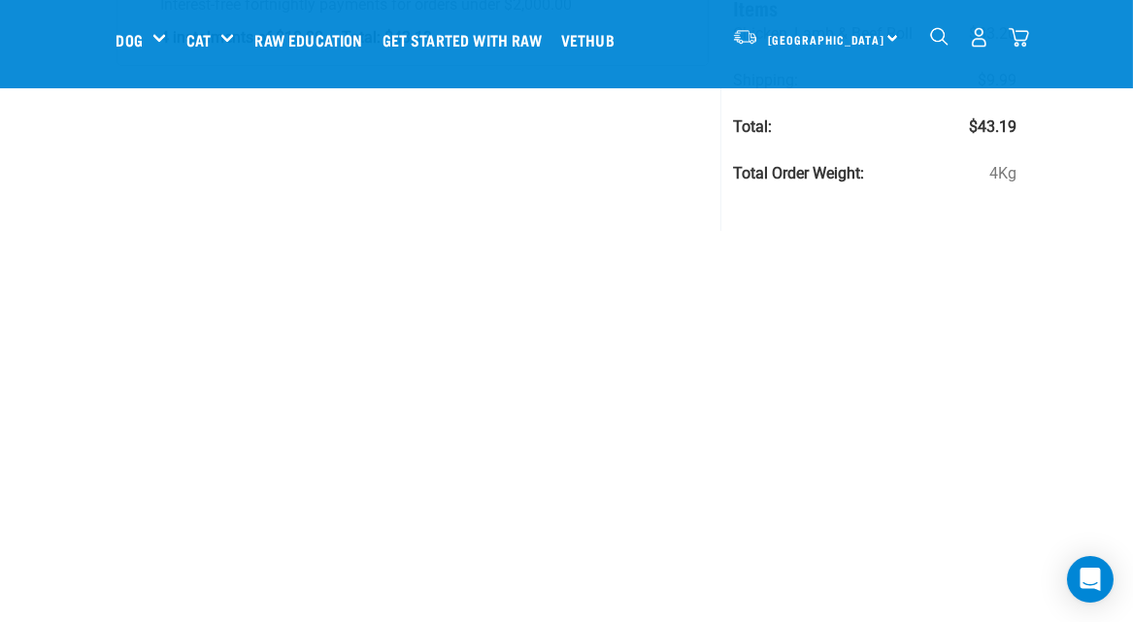
scroll to position [387, 0]
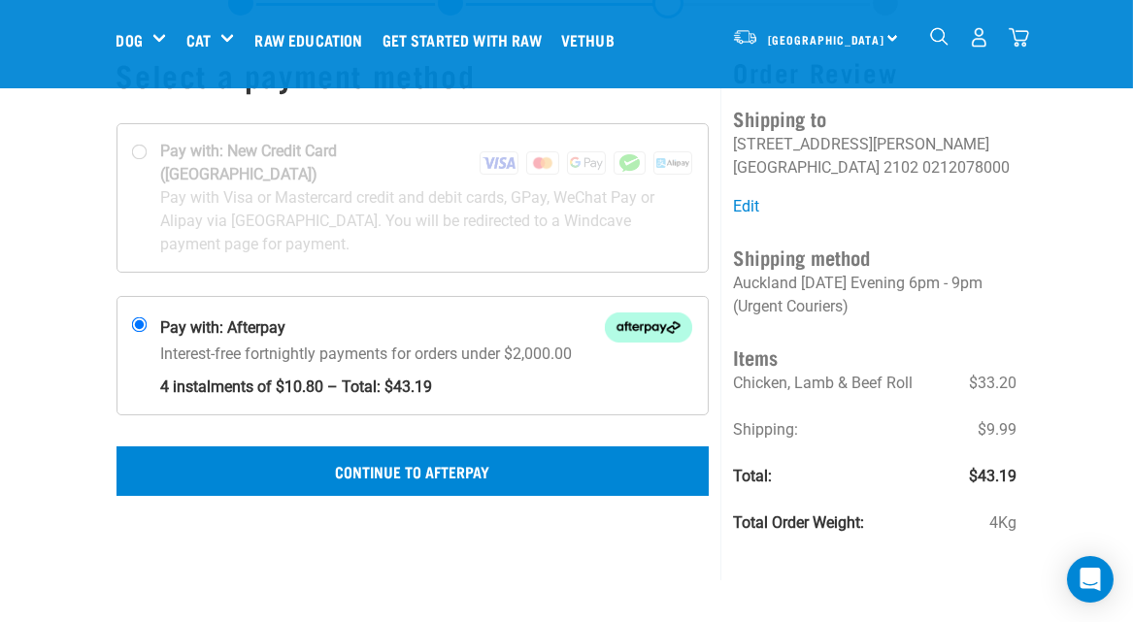
scroll to position [129, 0]
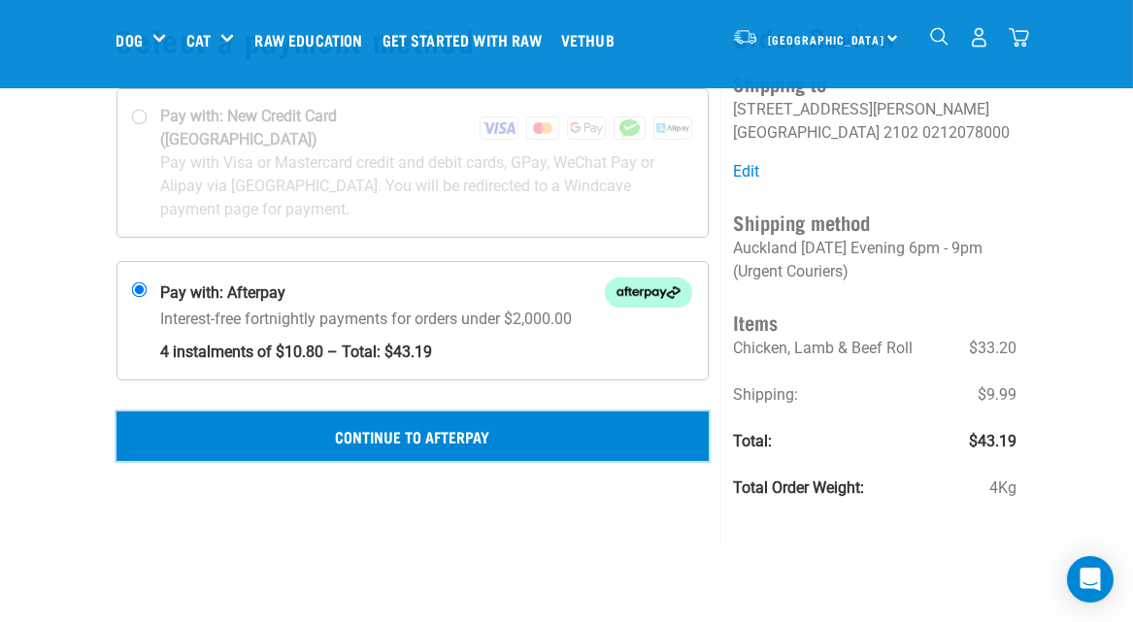
click at [432, 412] on button "Continue to Afterpay" at bounding box center [412, 436] width 593 height 49
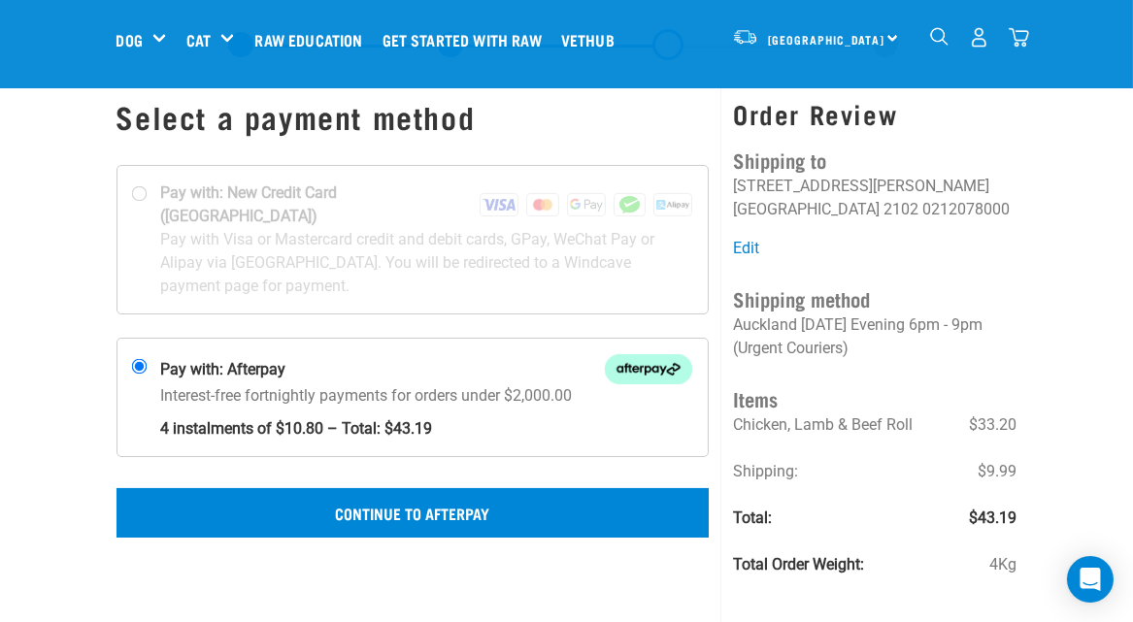
scroll to position [64, 0]
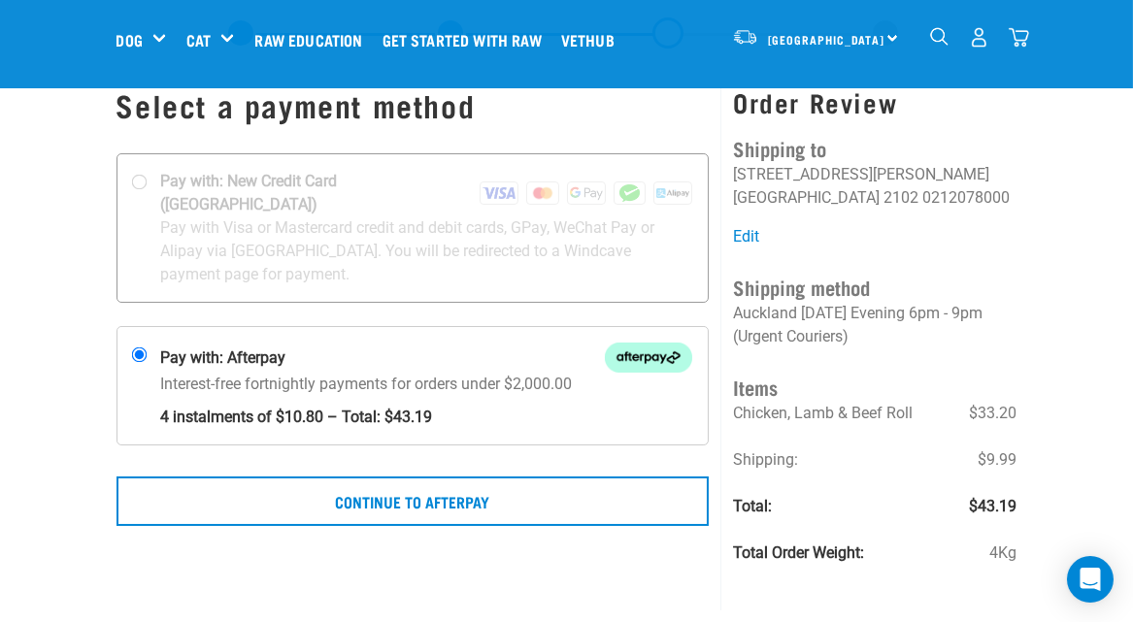
click at [137, 181] on div at bounding box center [412, 228] width 591 height 148
click at [137, 181] on input "Pay with: New Credit Card (Windcave)" at bounding box center [139, 183] width 16 height 16
radio input "true"
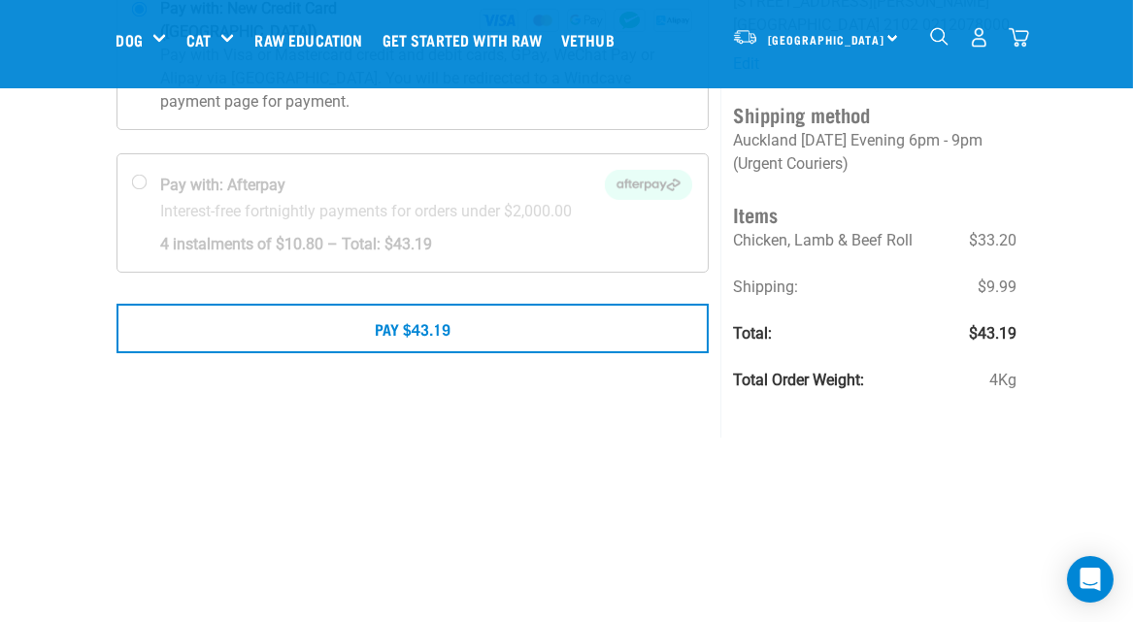
scroll to position [226, 0]
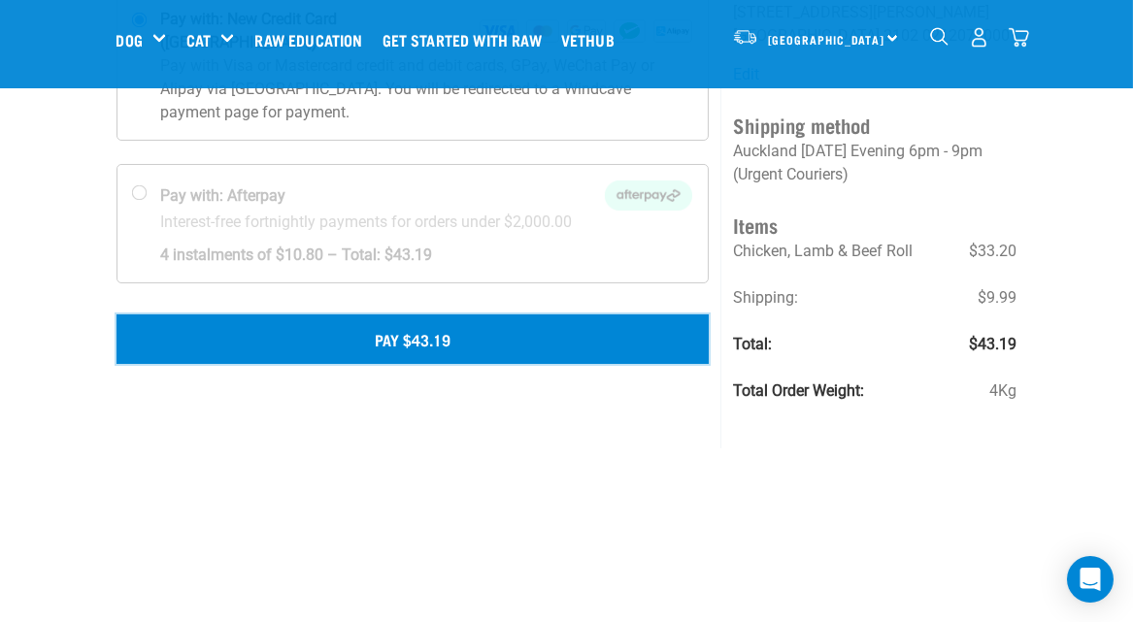
click at [417, 321] on button "Pay $43.19" at bounding box center [412, 338] width 593 height 49
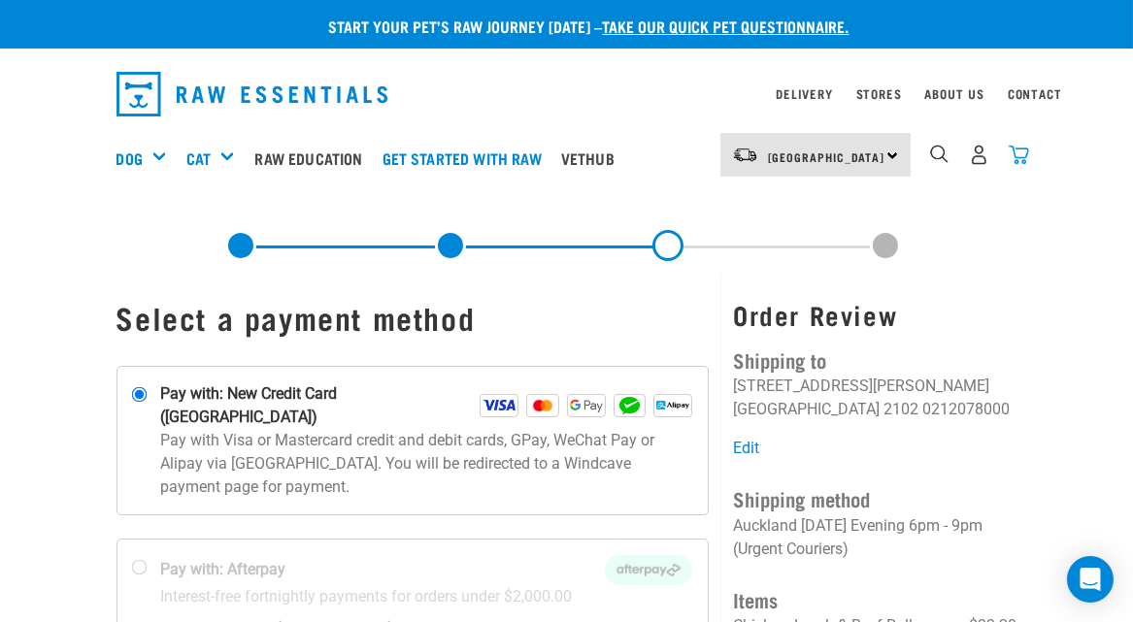
click at [1018, 155] on img "dropdown navigation" at bounding box center [1018, 155] width 20 height 20
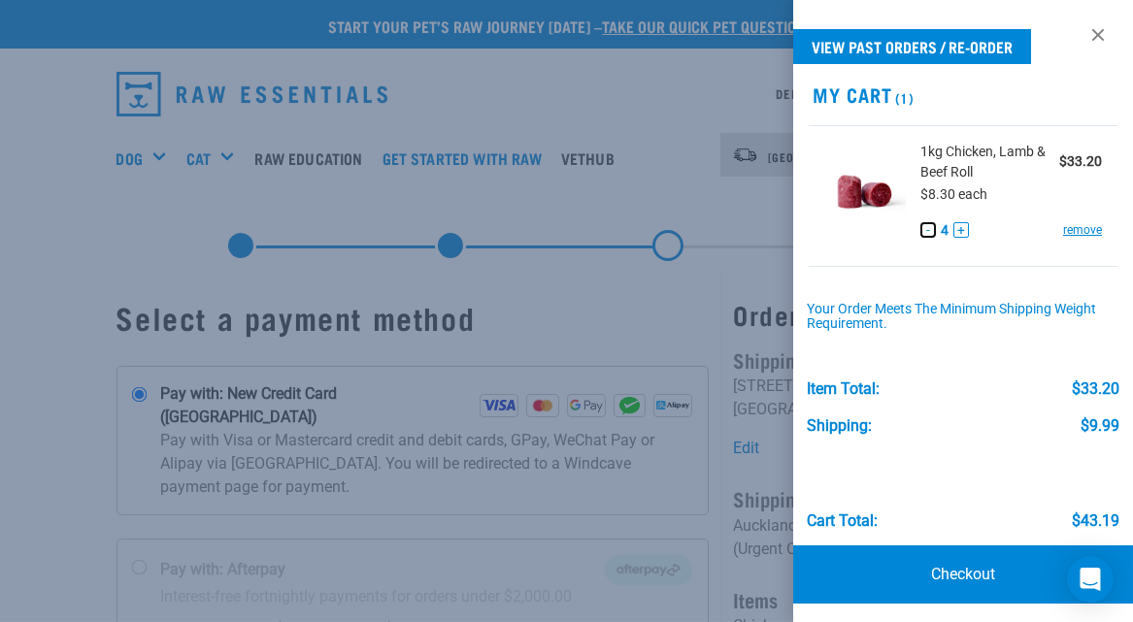
click at [923, 229] on button "-" at bounding box center [928, 230] width 16 height 16
click at [951, 576] on link "Checkout" at bounding box center [963, 574] width 340 height 58
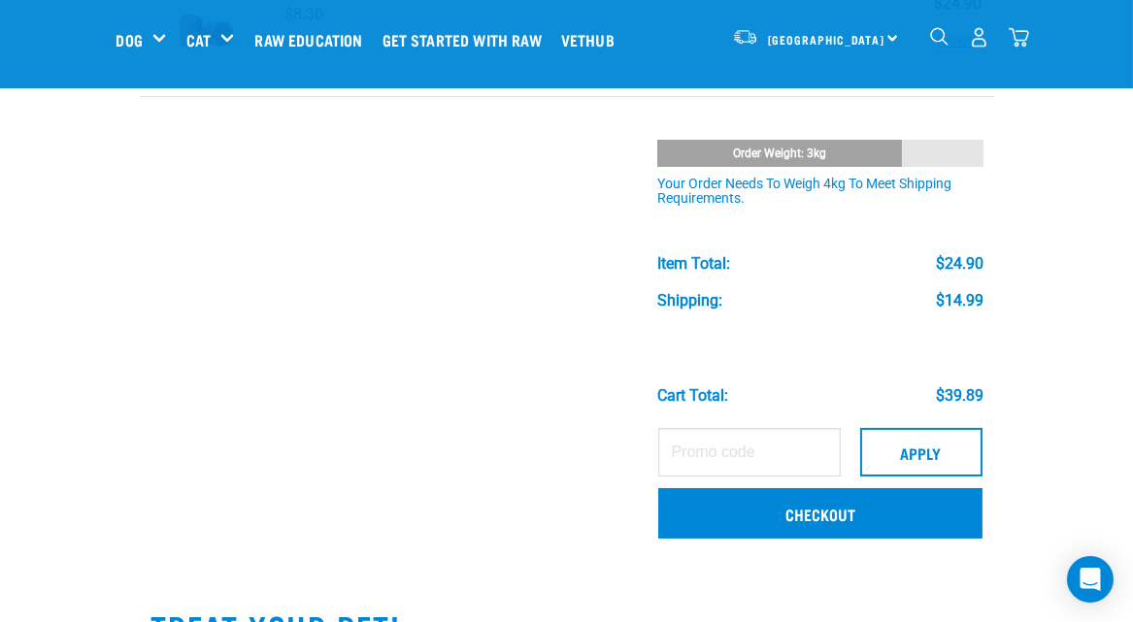
scroll to position [226, 0]
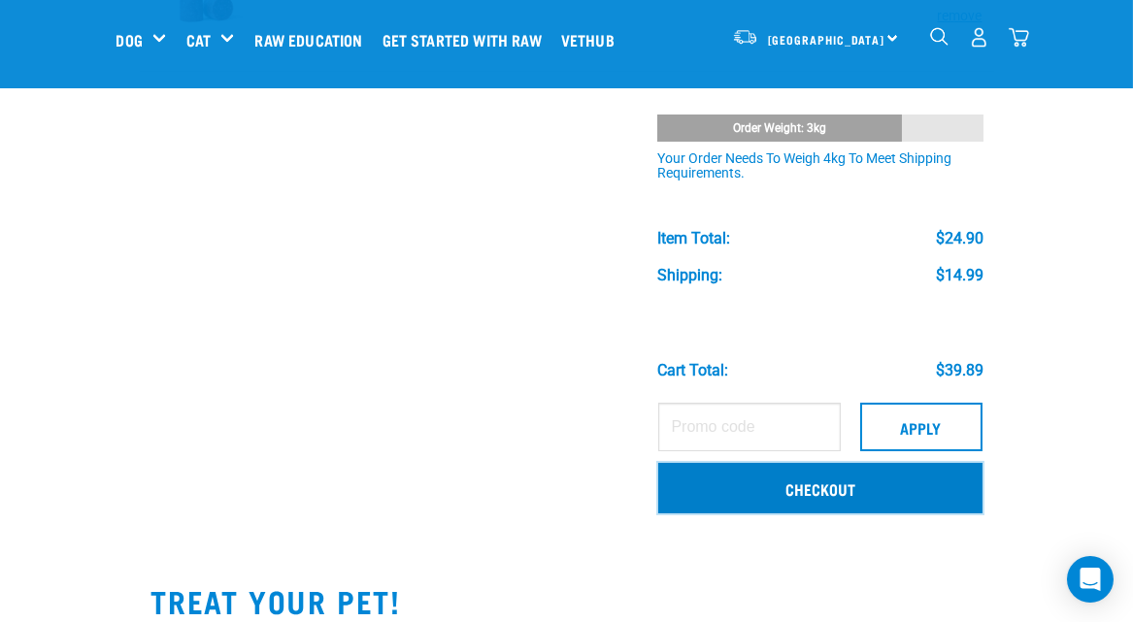
click at [820, 502] on link "Checkout" at bounding box center [819, 488] width 323 height 50
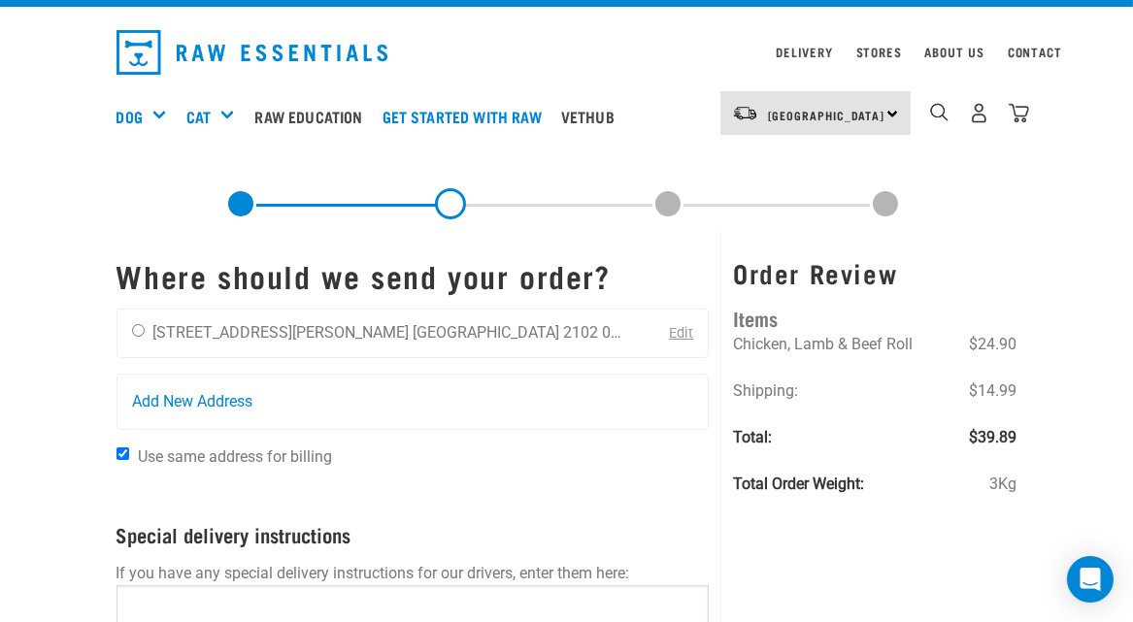
scroll to position [32, 0]
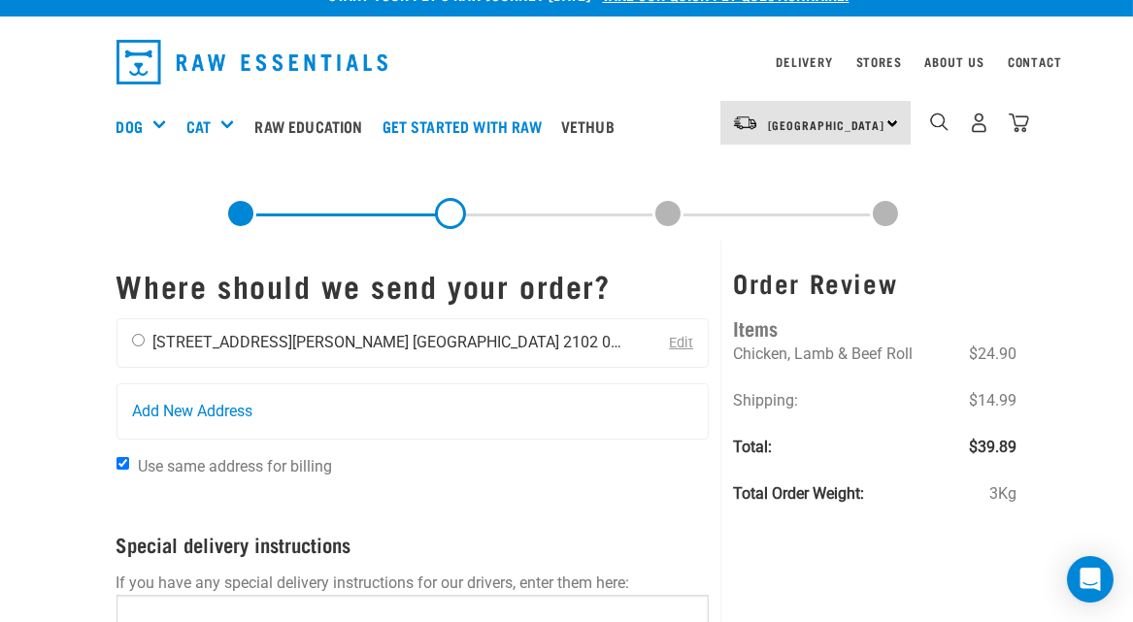
click at [137, 340] on input "radio" at bounding box center [138, 340] width 13 height 13
radio input "true"
click at [1021, 118] on img "dropdown navigation" at bounding box center [1018, 123] width 20 height 20
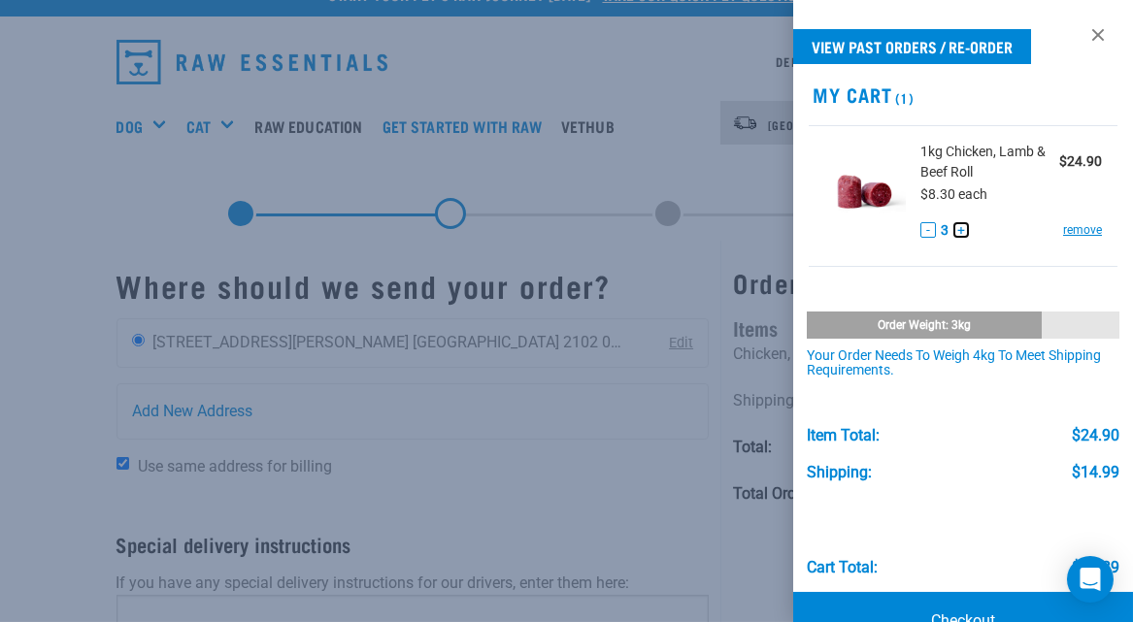
click at [957, 227] on button "+" at bounding box center [961, 230] width 16 height 16
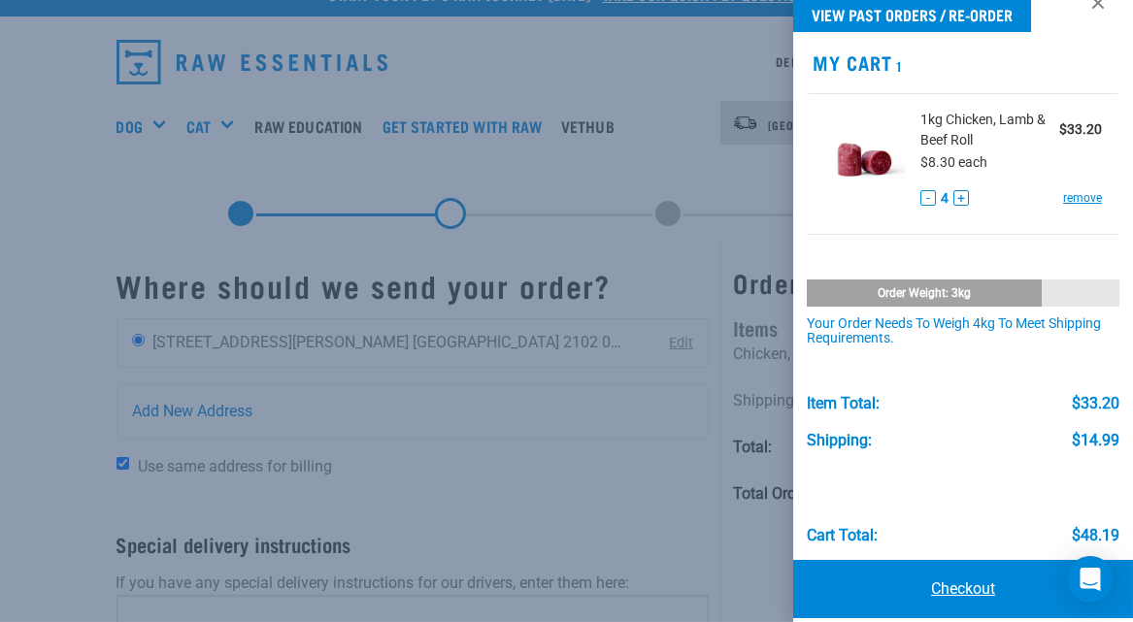
click at [959, 586] on link "Checkout" at bounding box center [963, 589] width 340 height 58
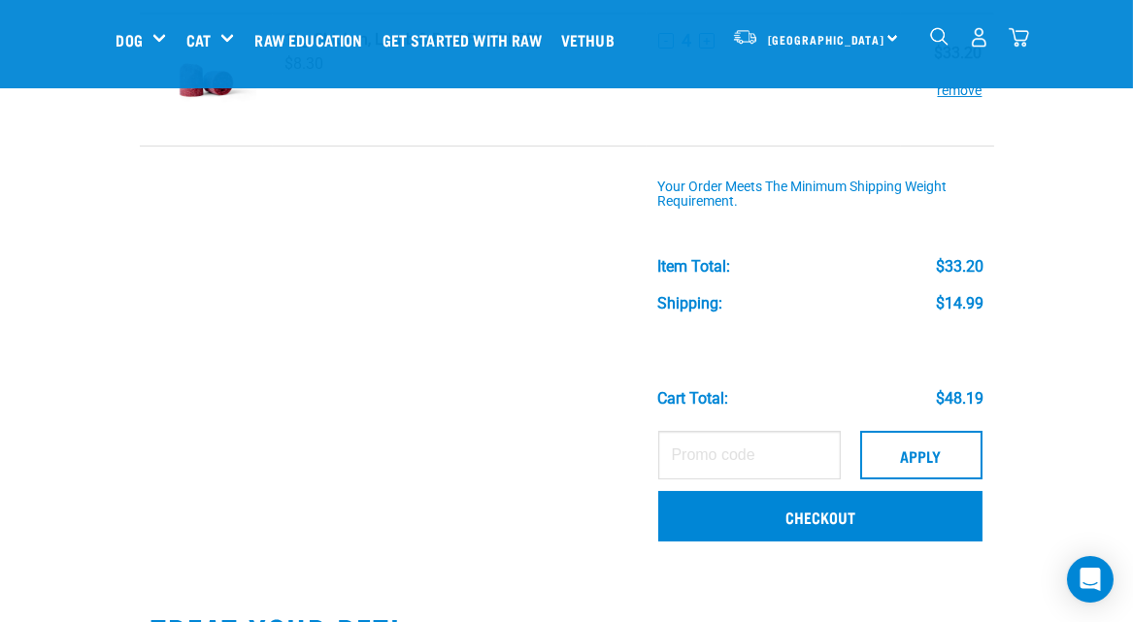
scroll to position [161, 0]
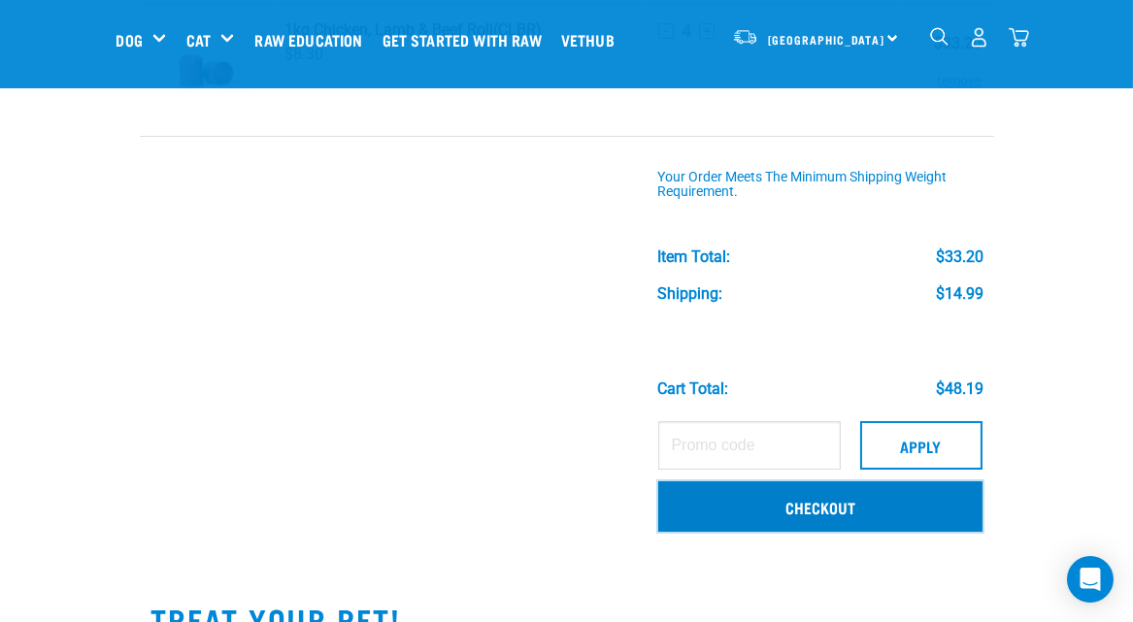
click at [832, 509] on link "Checkout" at bounding box center [819, 506] width 323 height 50
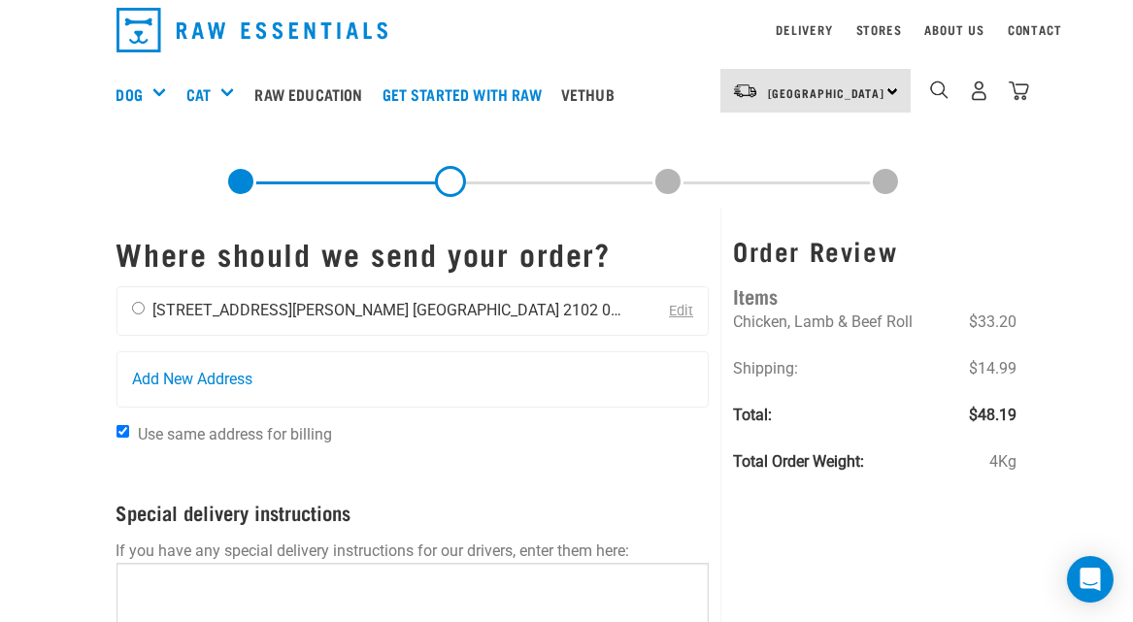
scroll to position [32, 0]
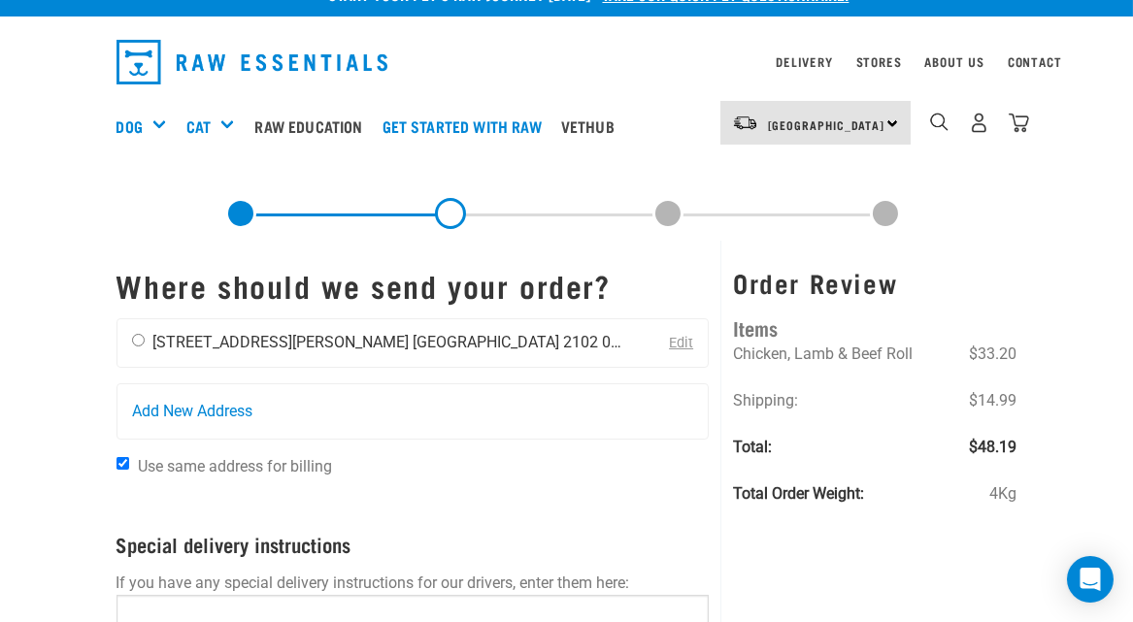
click at [137, 340] on input "radio" at bounding box center [138, 340] width 13 height 13
radio input "true"
drag, startPoint x: 1016, startPoint y: 120, endPoint x: 973, endPoint y: 151, distance: 52.8
click at [1015, 120] on img "dropdown navigation" at bounding box center [1018, 123] width 20 height 20
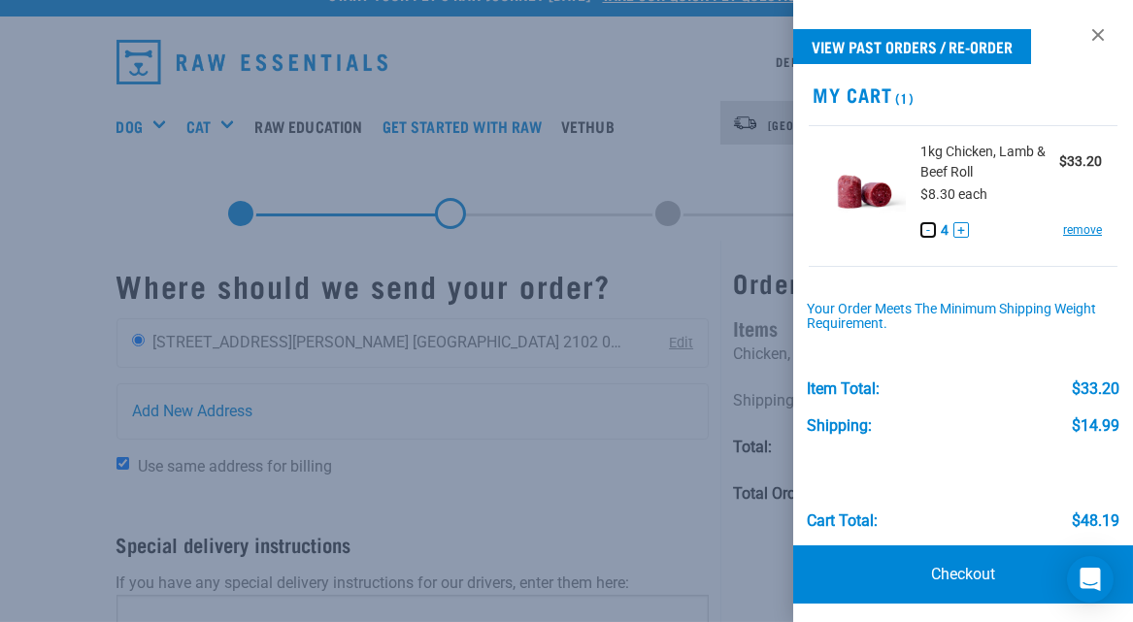
click at [920, 228] on button "-" at bounding box center [928, 230] width 16 height 16
drag, startPoint x: 966, startPoint y: 575, endPoint x: 950, endPoint y: 555, distance: 24.9
click at [966, 574] on link "Checkout" at bounding box center [963, 574] width 340 height 58
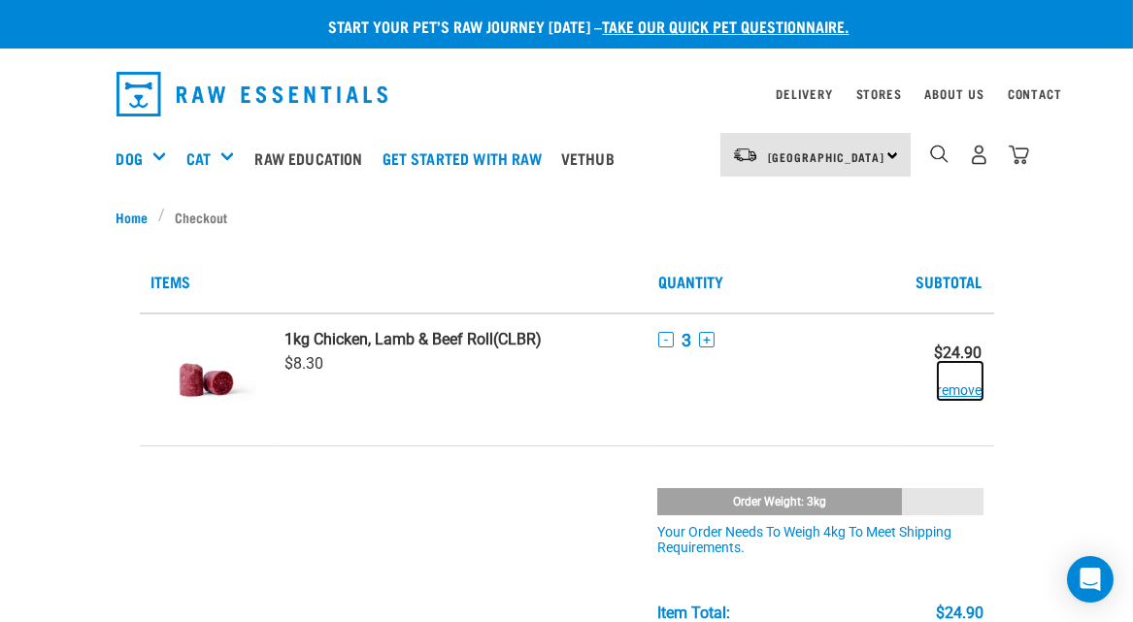
click at [957, 392] on button "remove" at bounding box center [960, 381] width 45 height 38
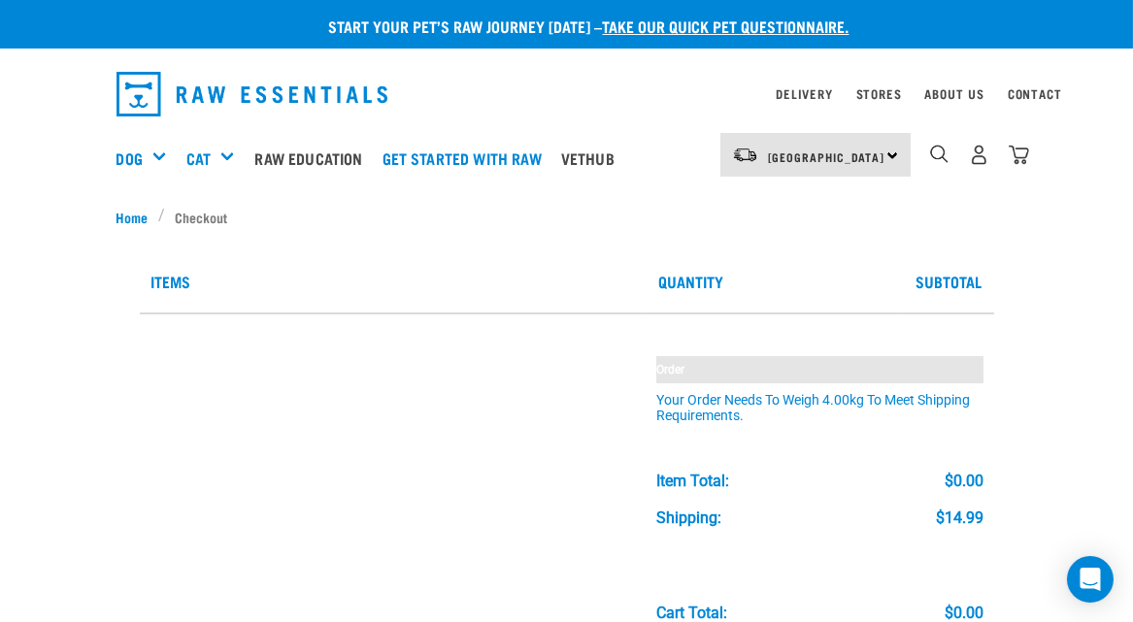
click at [1017, 154] on img "dropdown navigation" at bounding box center [1018, 155] width 20 height 20
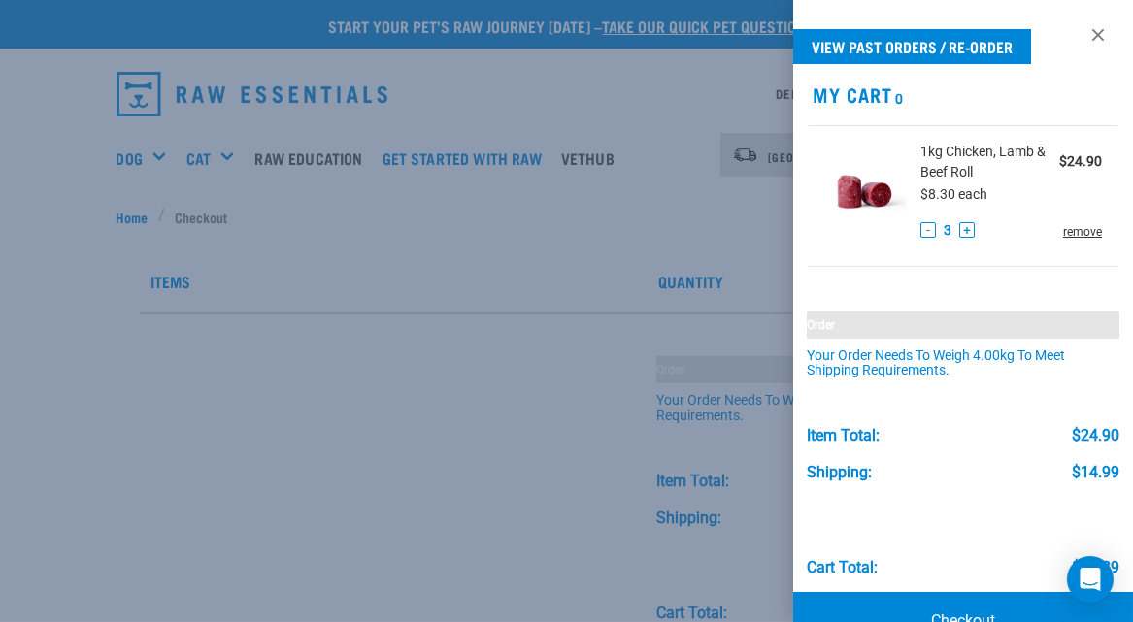
click at [1068, 226] on link "remove" at bounding box center [1082, 231] width 39 height 17
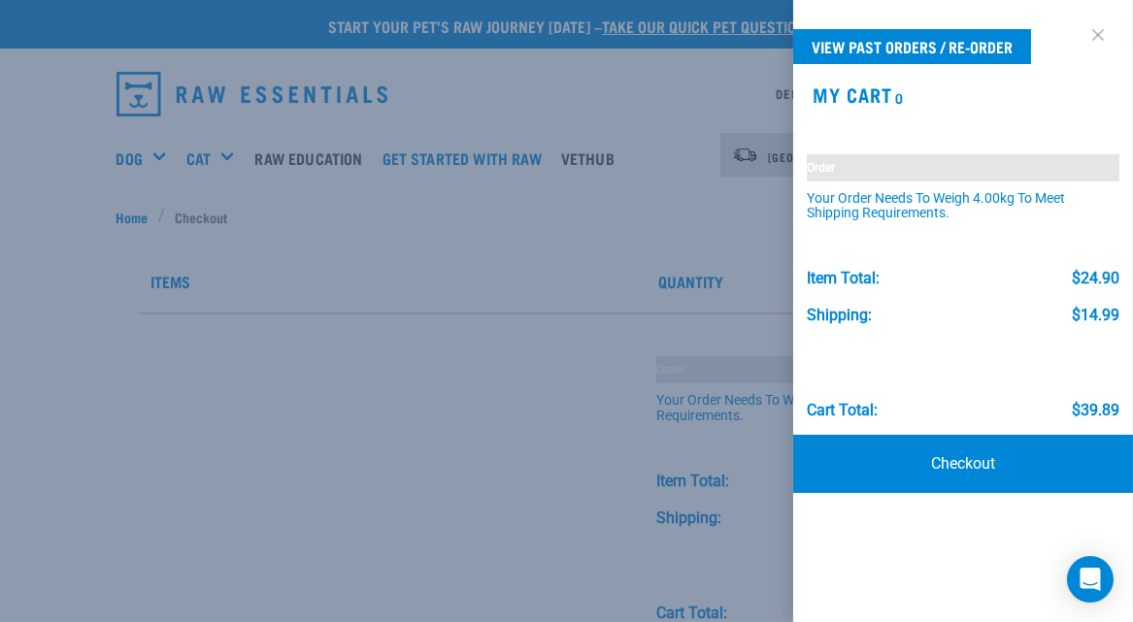
click at [1098, 36] on link at bounding box center [1097, 34] width 31 height 31
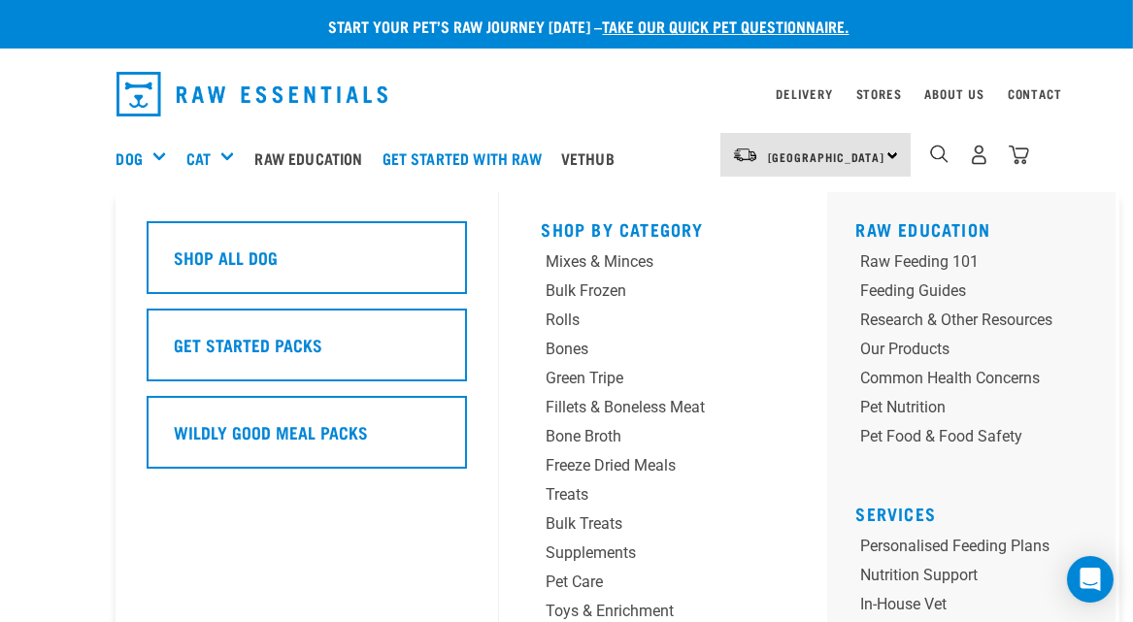
click at [161, 155] on div "Dog" at bounding box center [148, 158] width 65 height 78
click at [565, 321] on div "Rolls" at bounding box center [641, 320] width 191 height 23
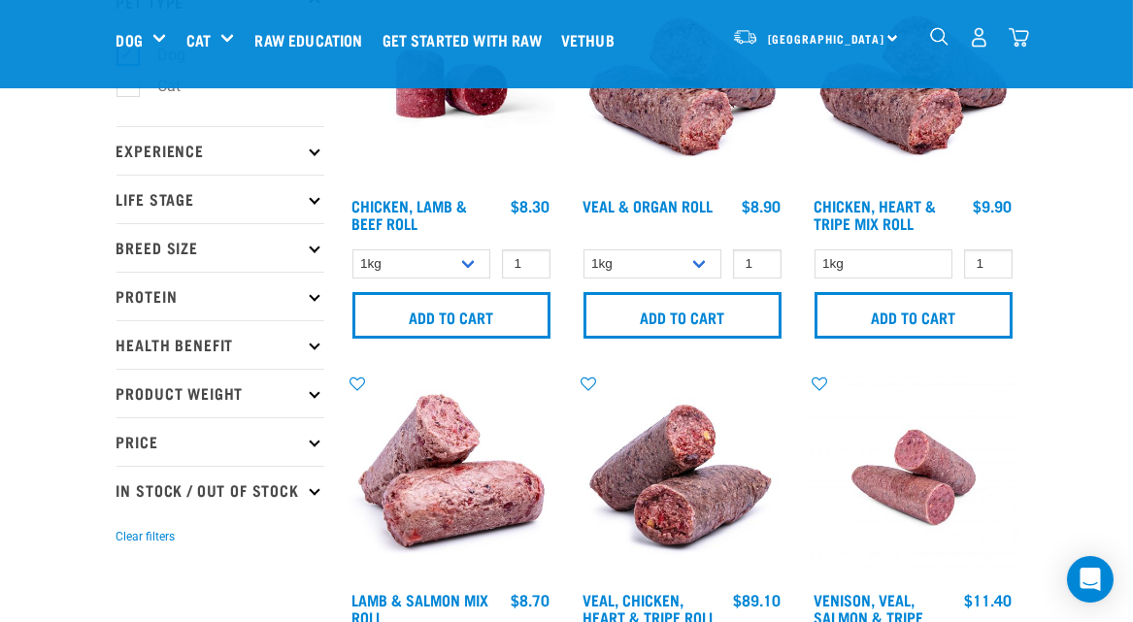
scroll to position [161, 0]
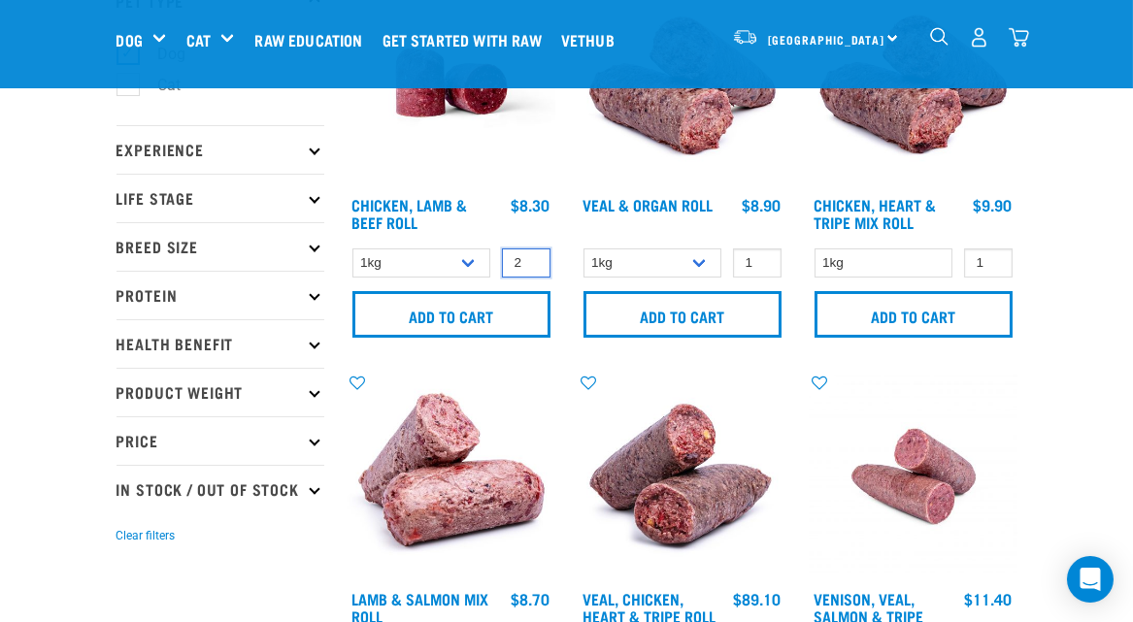
click at [531, 258] on input "2" at bounding box center [526, 263] width 49 height 30
click at [531, 258] on input "3" at bounding box center [526, 263] width 49 height 30
type input "4"
click at [529, 257] on input "4" at bounding box center [526, 263] width 49 height 30
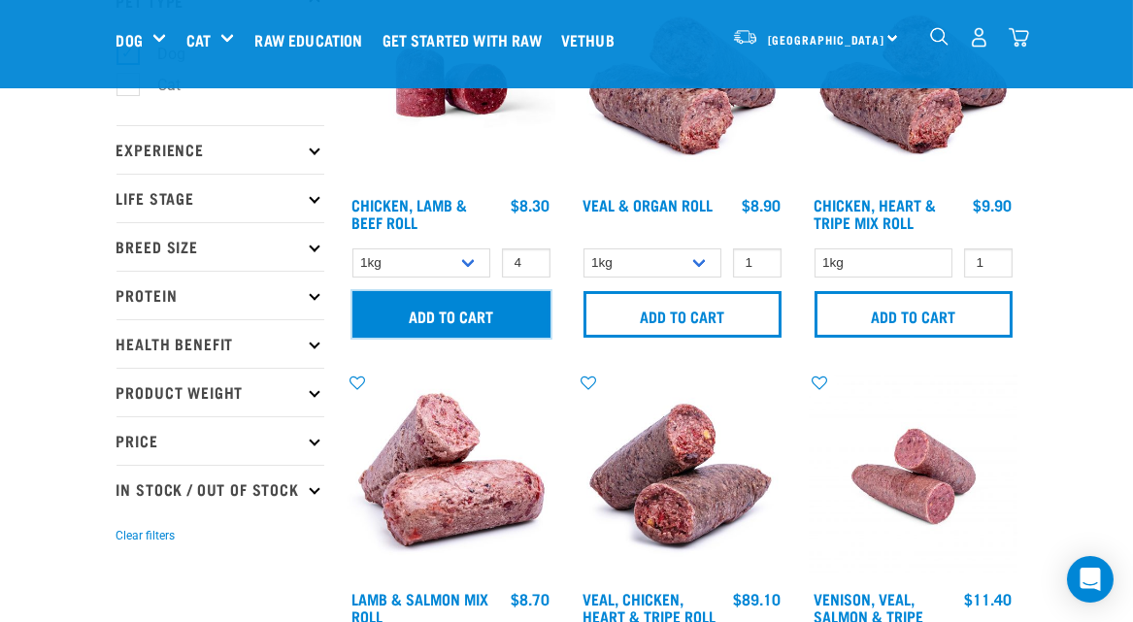
click at [435, 318] on input "Add to cart" at bounding box center [451, 314] width 198 height 47
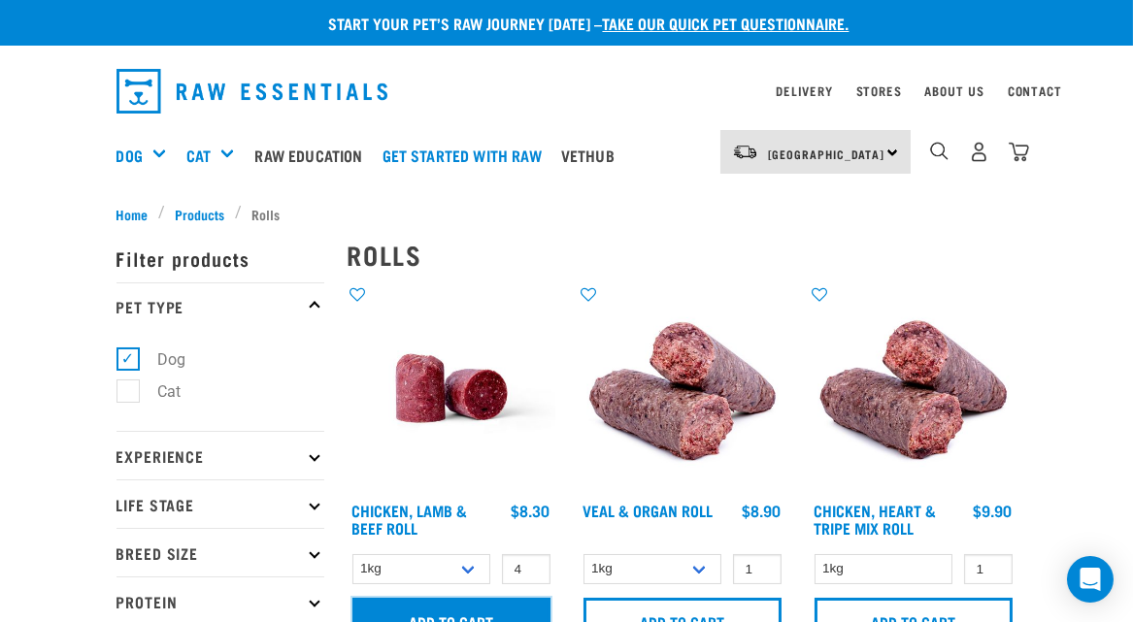
scroll to position [0, 0]
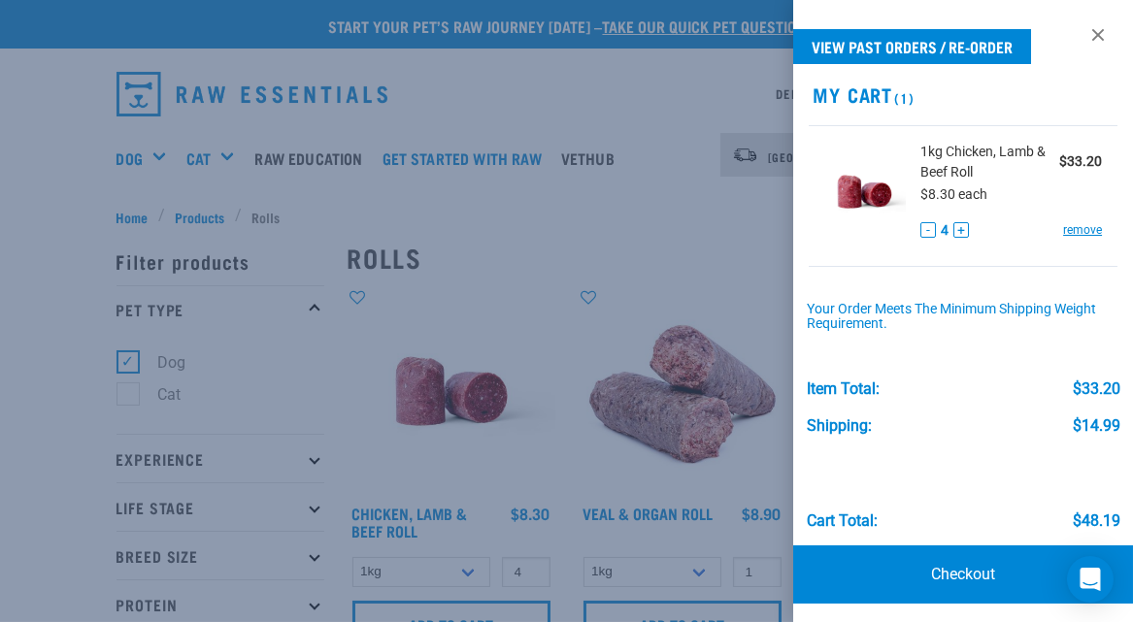
click at [1016, 149] on div at bounding box center [566, 311] width 1133 height 622
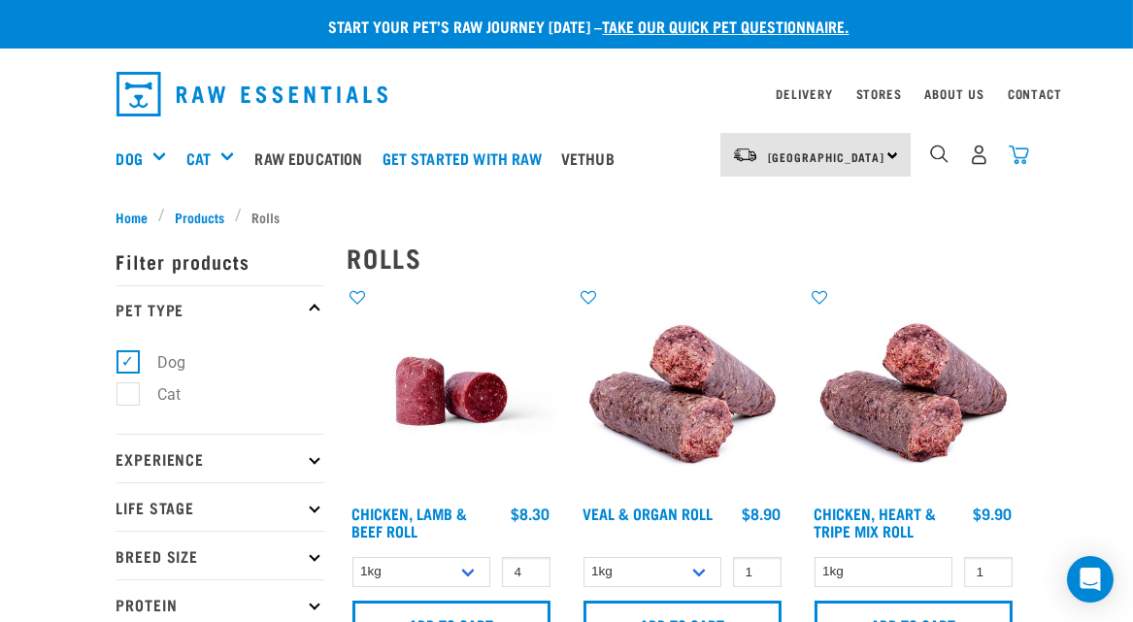
click at [1020, 156] on img "dropdown navigation" at bounding box center [1018, 155] width 20 height 20
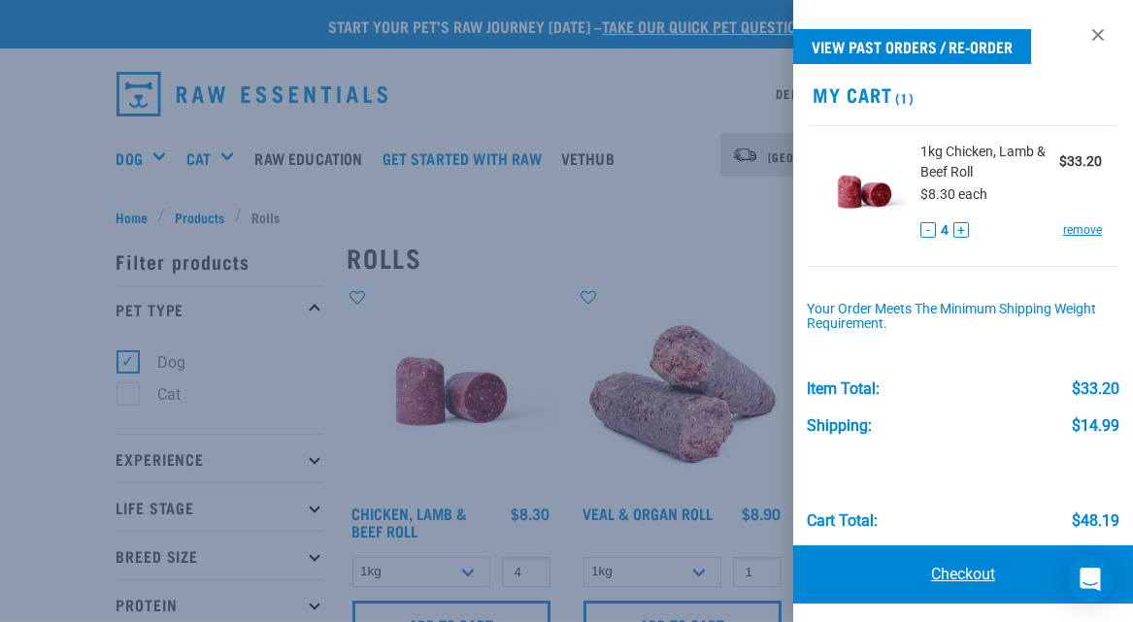
click at [952, 574] on link "Checkout" at bounding box center [963, 574] width 340 height 58
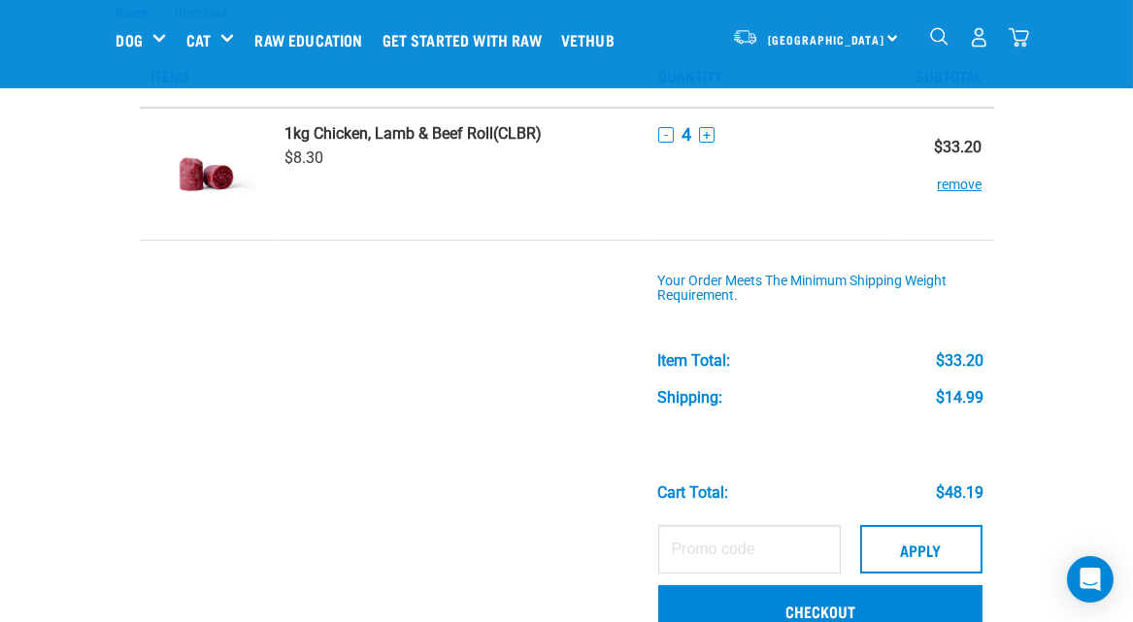
scroll to position [161, 0]
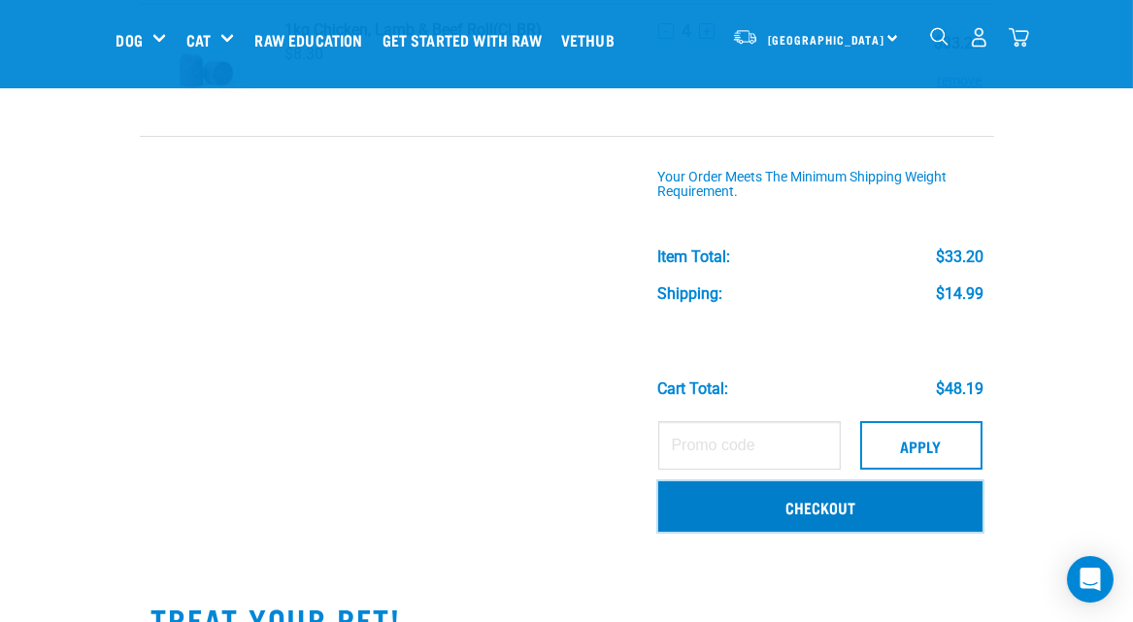
click at [818, 499] on link "Checkout" at bounding box center [819, 506] width 323 height 50
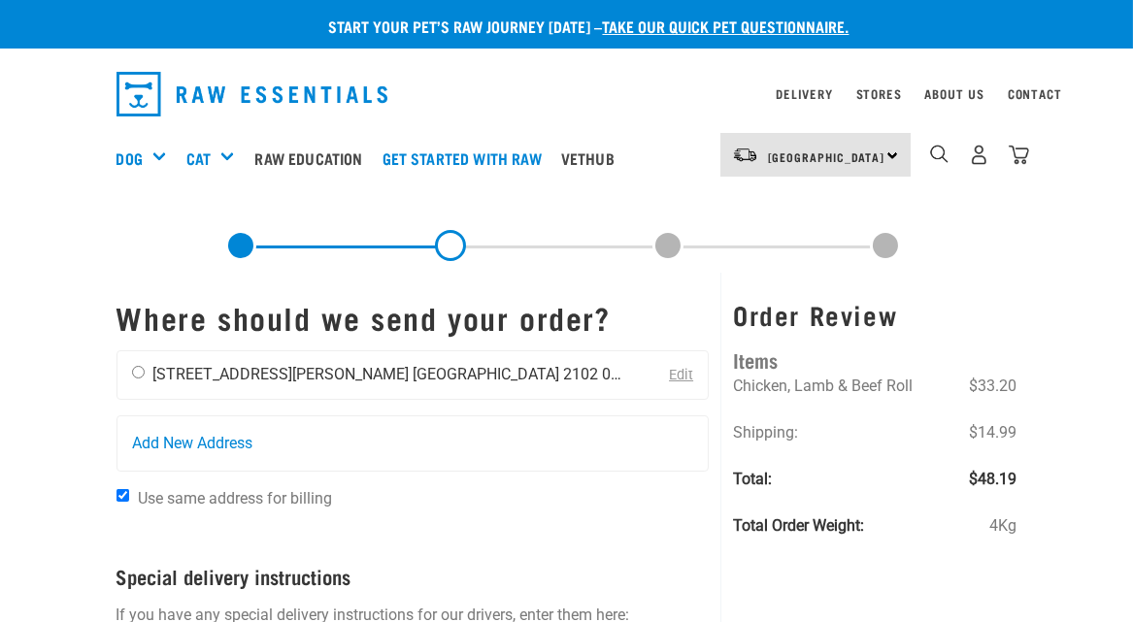
click at [140, 374] on input "radio" at bounding box center [138, 372] width 13 height 13
radio input "true"
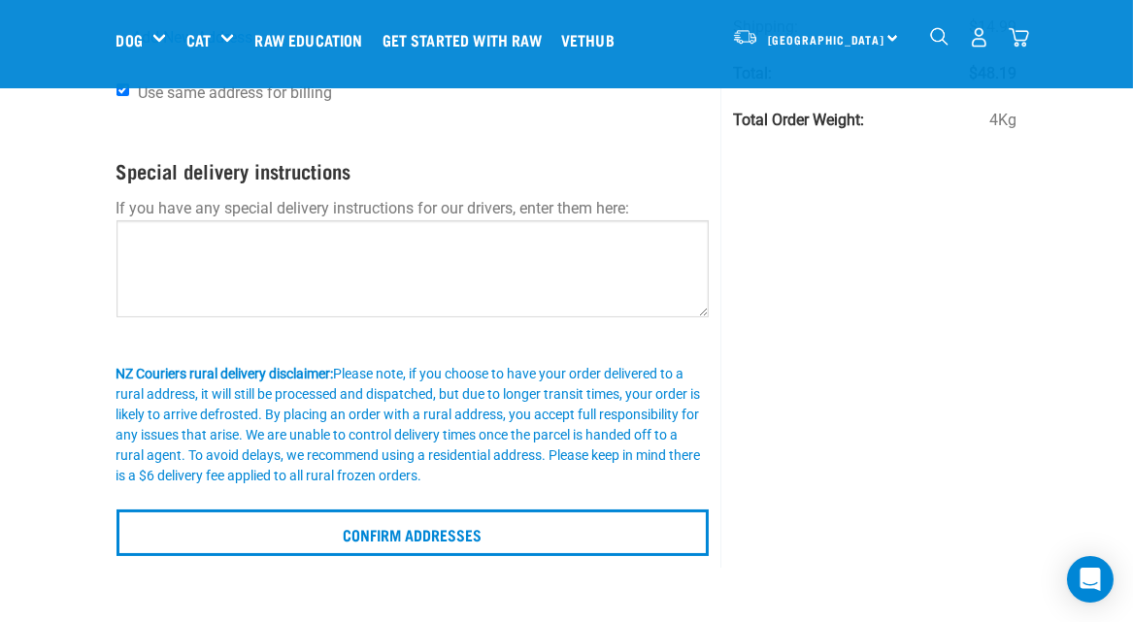
scroll to position [387, 0]
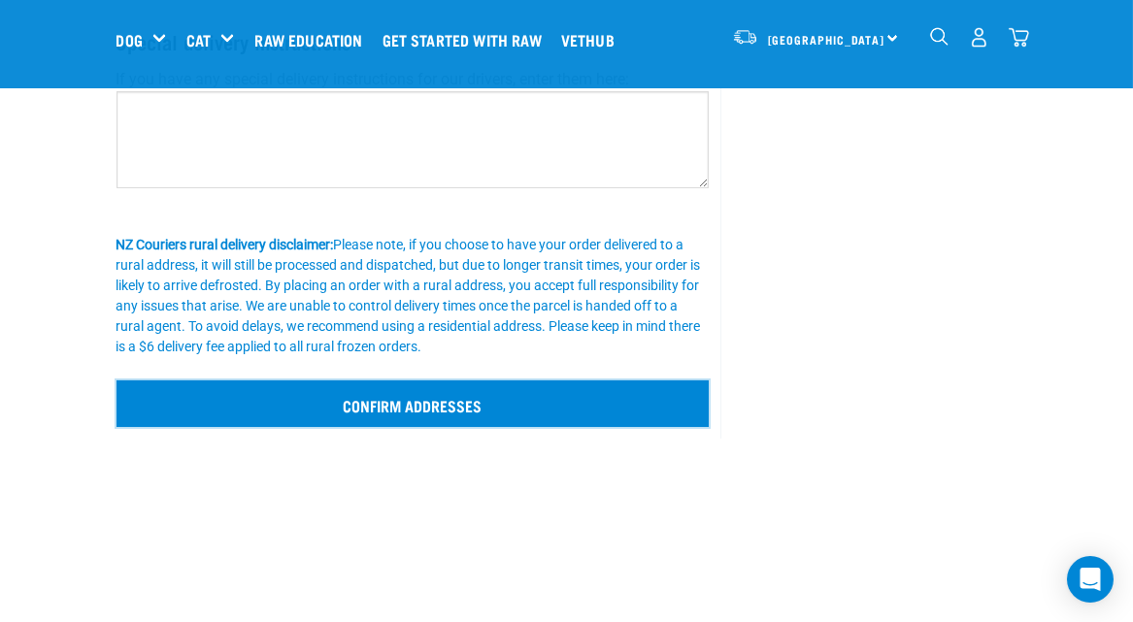
click at [406, 402] on input "Confirm addresses" at bounding box center [412, 403] width 593 height 47
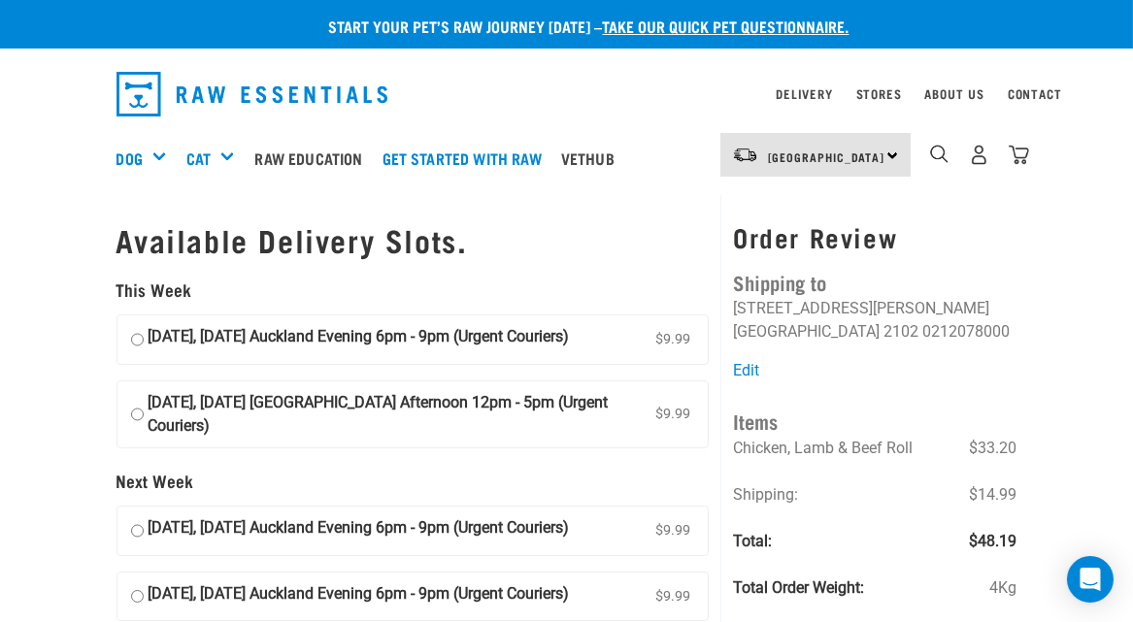
click at [138, 336] on input "[DATE], [DATE] Auckland Evening 6pm - 9pm (Urgent Couriers) $9.99" at bounding box center [137, 339] width 13 height 29
radio input "true"
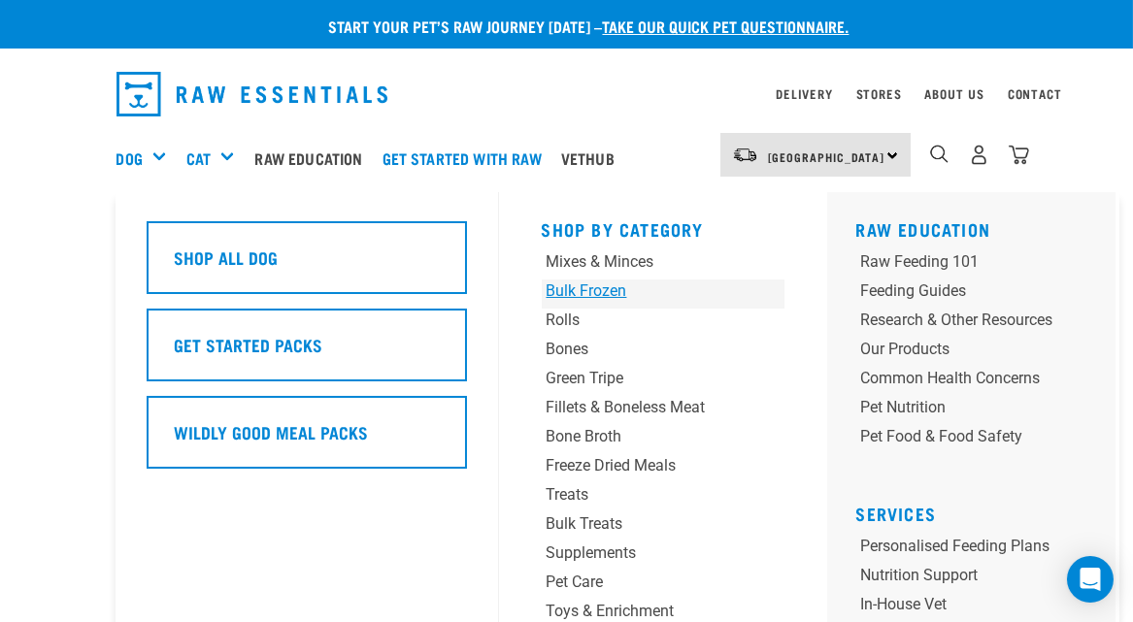
click at [601, 286] on div "Bulk Frozen" at bounding box center [641, 291] width 191 height 23
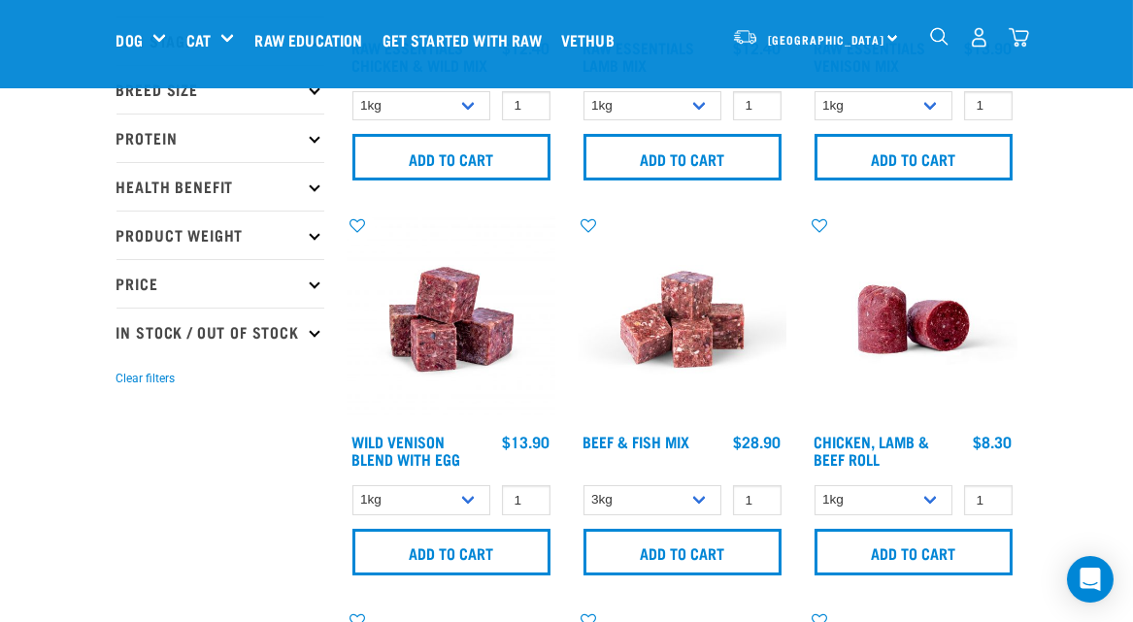
scroll to position [323, 0]
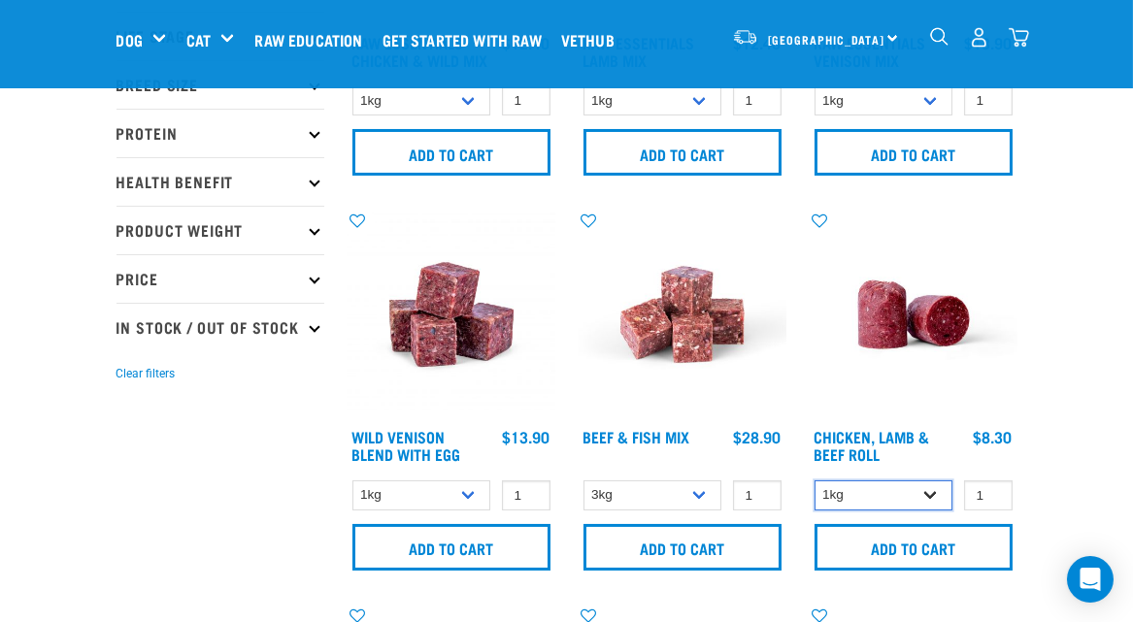
click at [933, 491] on select "1kg Bulk (10kg)" at bounding box center [883, 495] width 139 height 30
select select "418575"
click at [814, 480] on select "1kg Bulk (10kg)" at bounding box center [883, 495] width 139 height 30
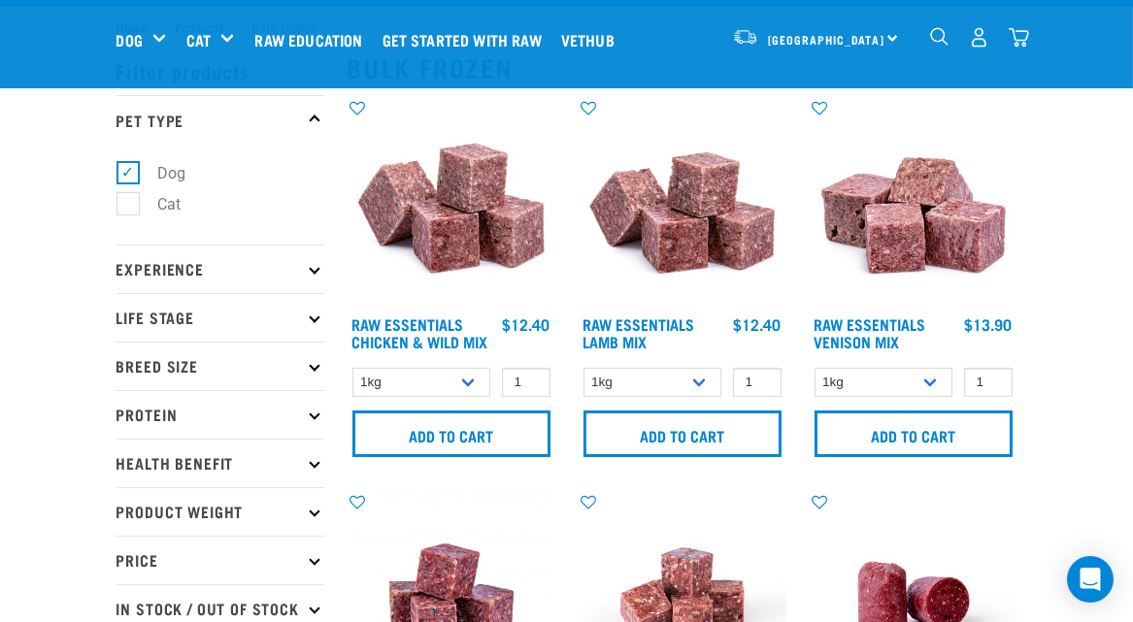
scroll to position [0, 0]
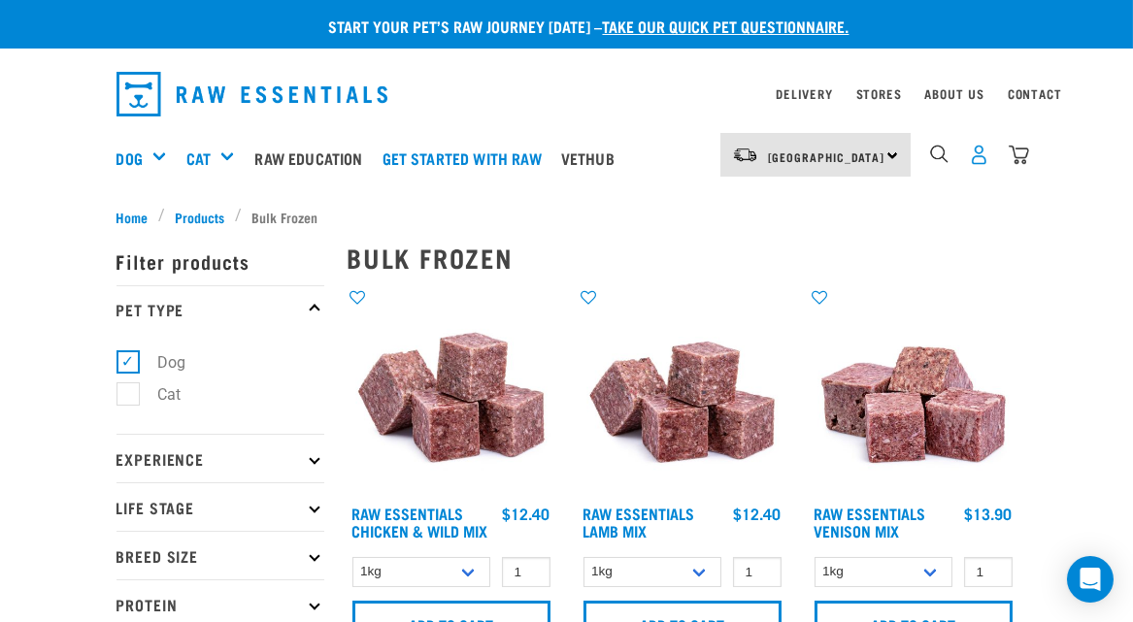
click at [975, 155] on img "dropdown navigation" at bounding box center [979, 155] width 20 height 20
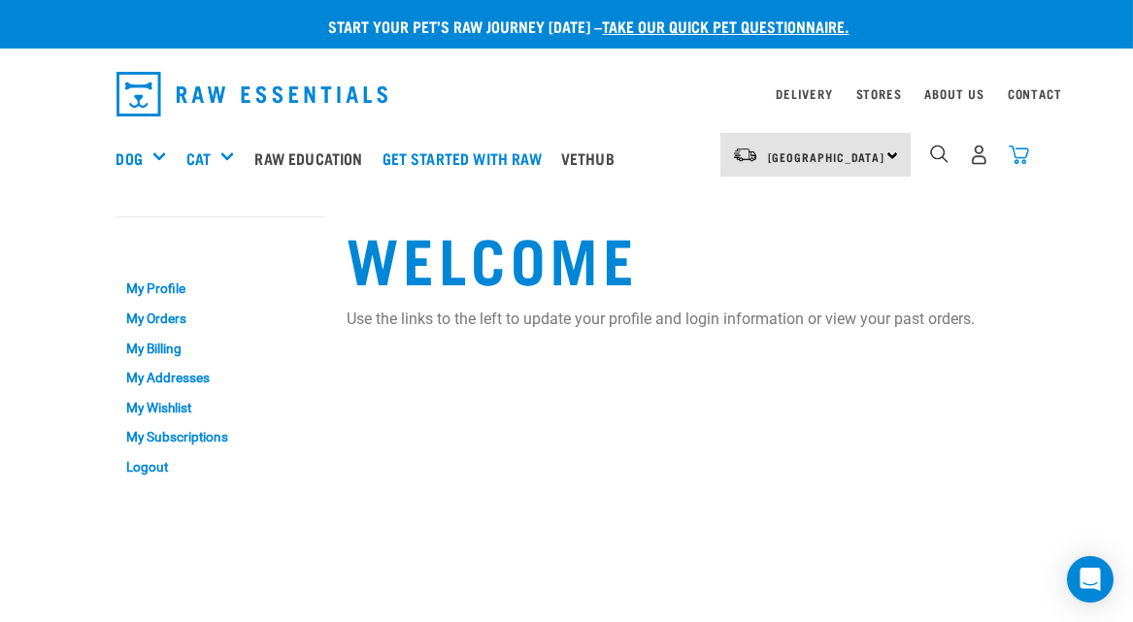
click at [1015, 154] on img "dropdown navigation" at bounding box center [1018, 155] width 20 height 20
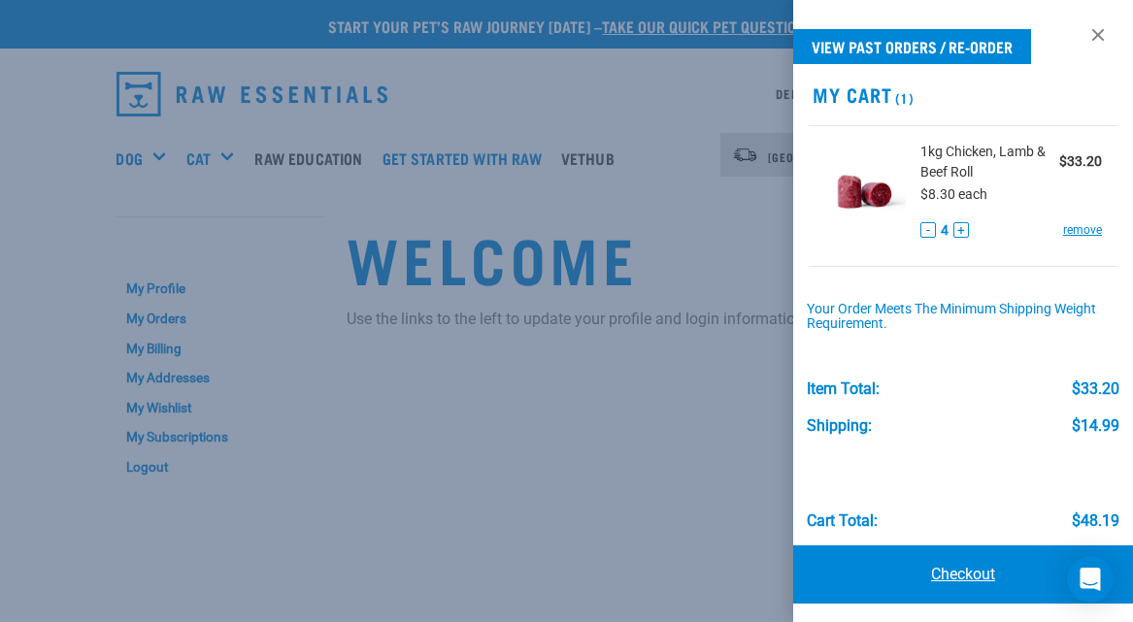
click at [954, 569] on link "Checkout" at bounding box center [963, 574] width 340 height 58
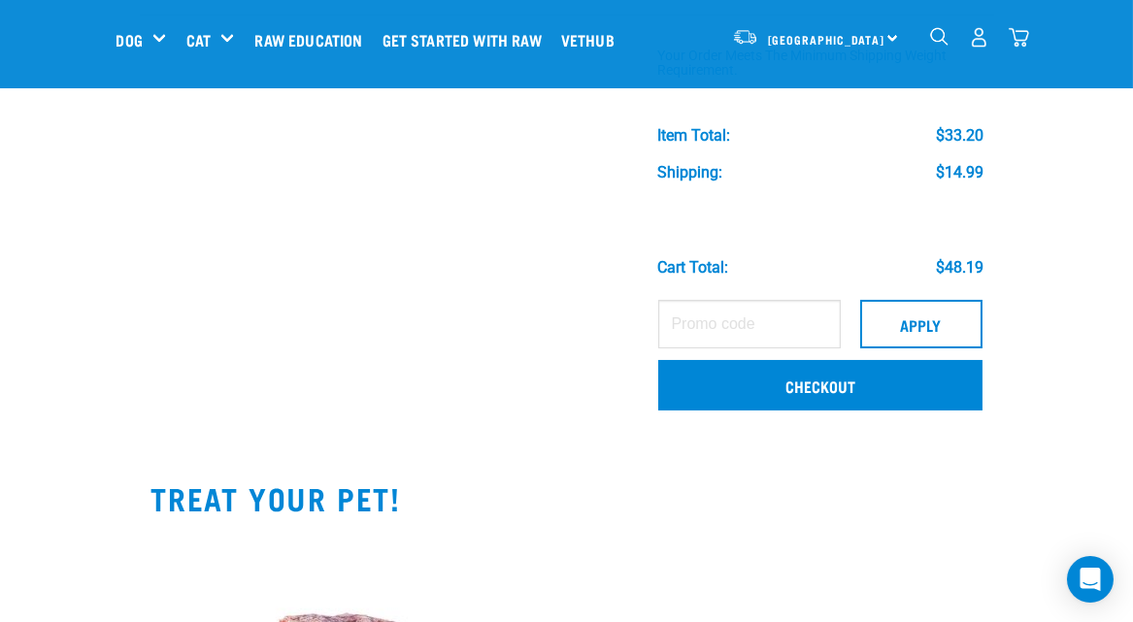
scroll to position [323, 0]
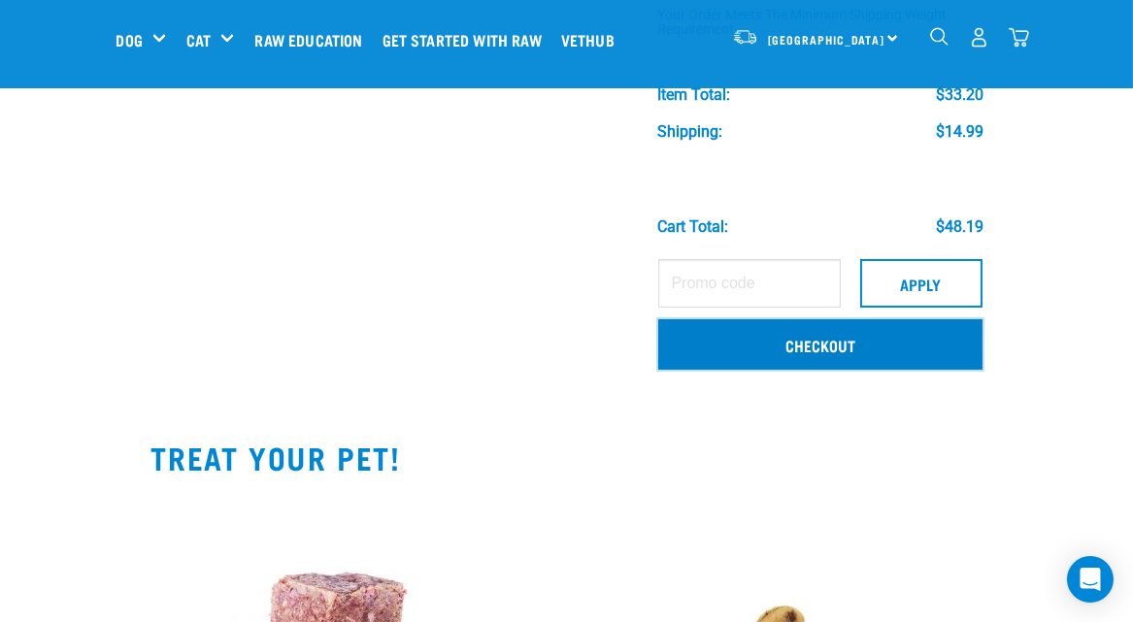
click at [803, 341] on link "Checkout" at bounding box center [819, 344] width 323 height 50
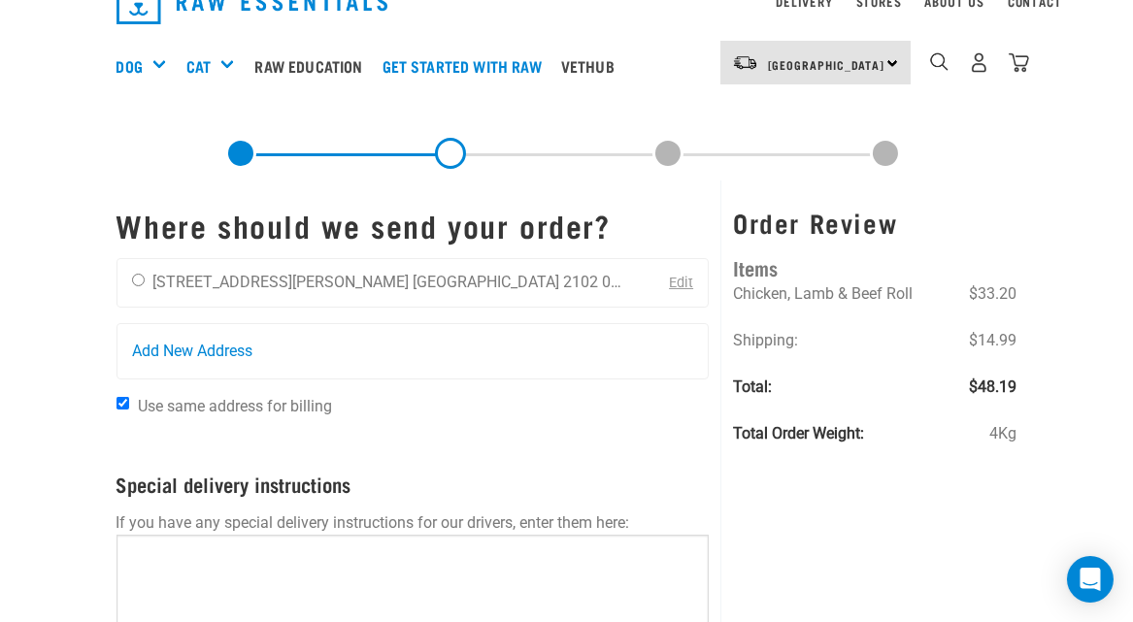
scroll to position [129, 0]
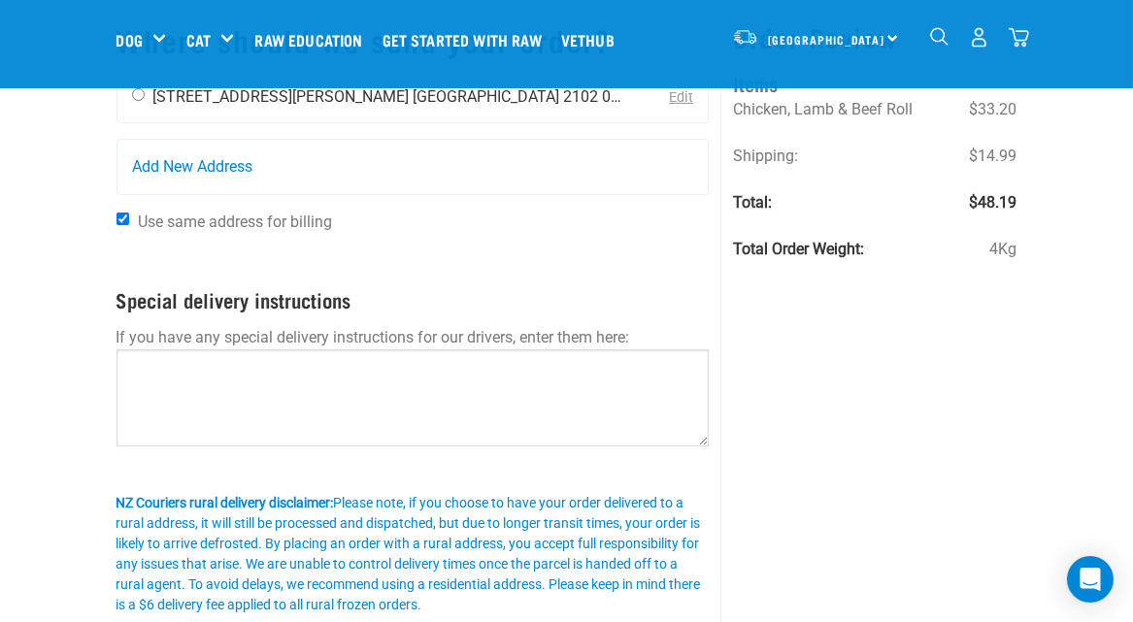
click at [140, 95] on input "radio" at bounding box center [138, 94] width 13 height 13
radio input "true"
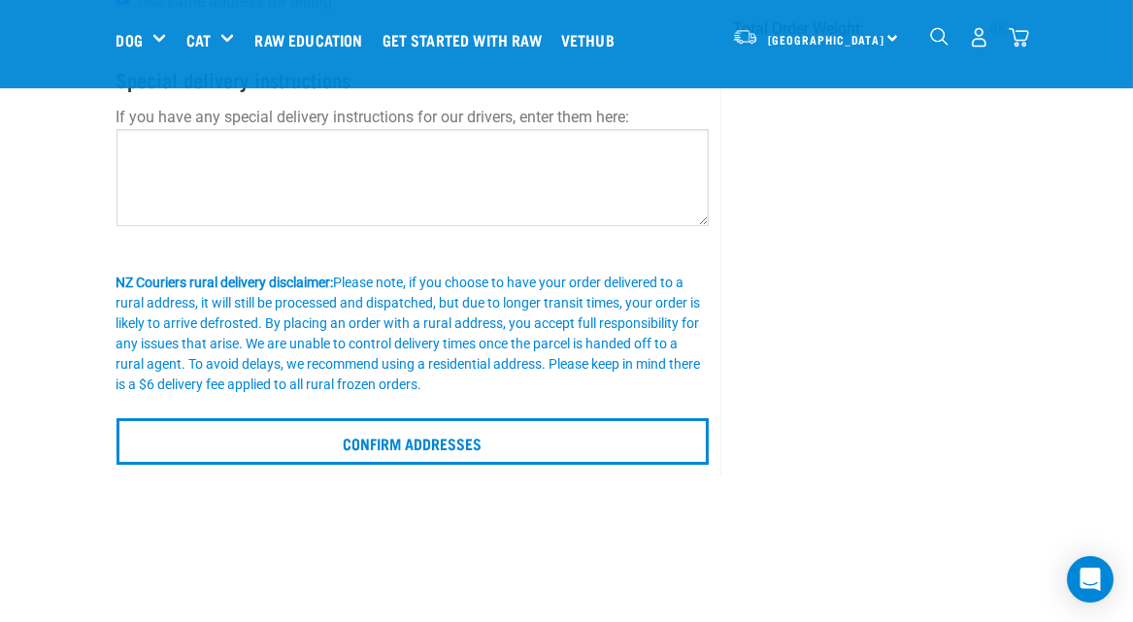
scroll to position [387, 0]
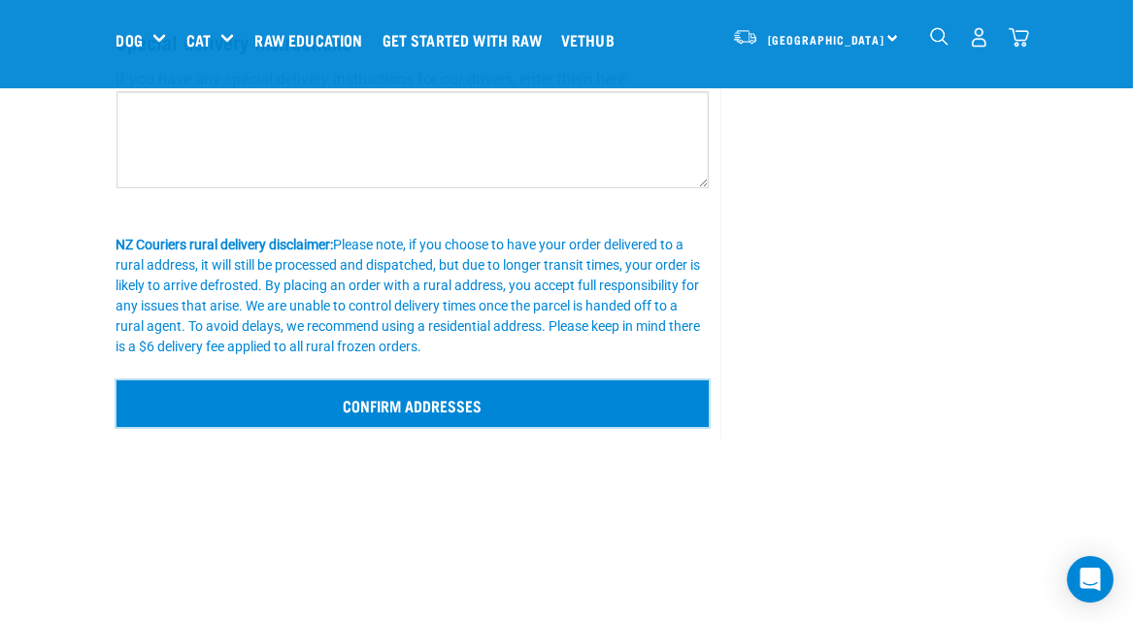
click at [449, 407] on input "Confirm addresses" at bounding box center [412, 403] width 593 height 47
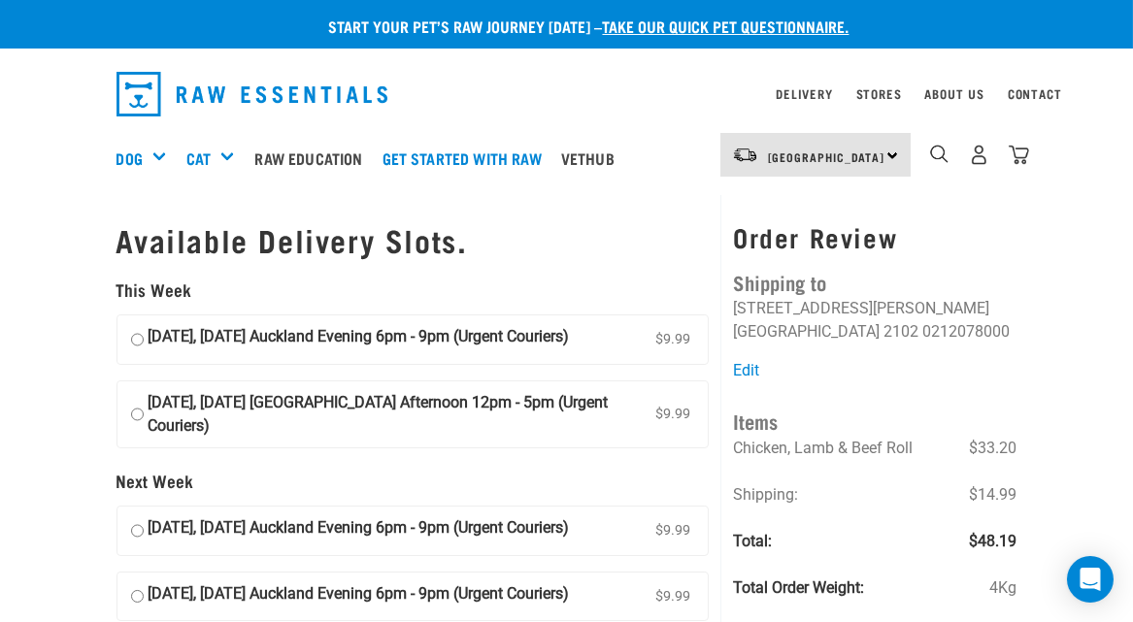
click at [139, 341] on input "[DATE], [DATE] Auckland Evening 6pm - 9pm (Urgent Couriers) $9.99" at bounding box center [137, 339] width 13 height 29
radio input "true"
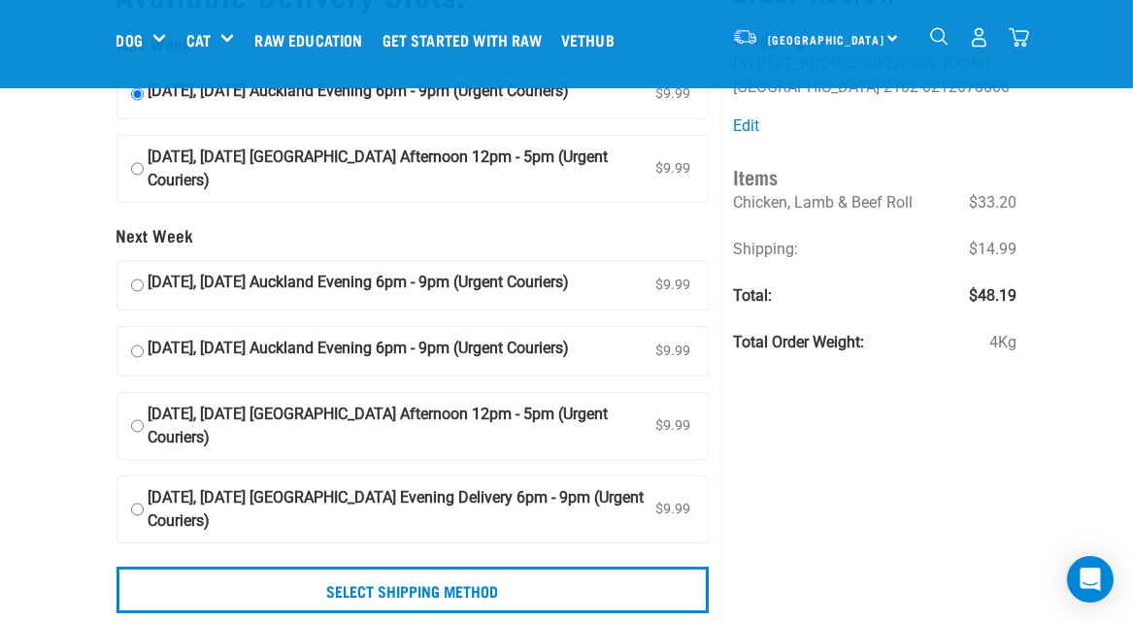
scroll to position [129, 0]
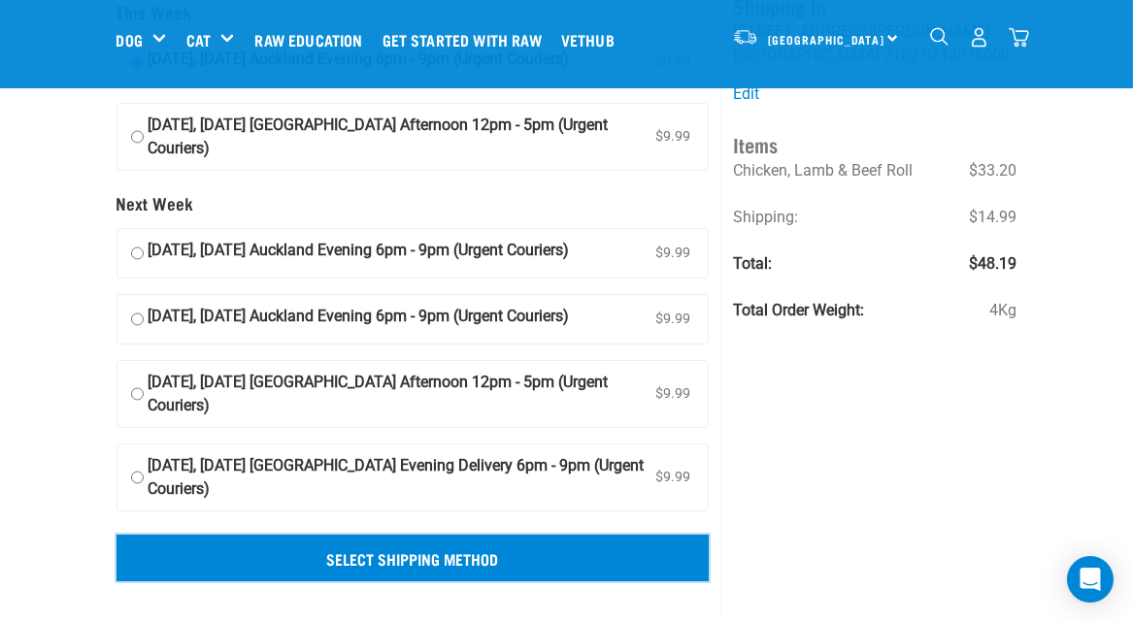
click at [435, 555] on input "Select Shipping Method" at bounding box center [412, 558] width 593 height 47
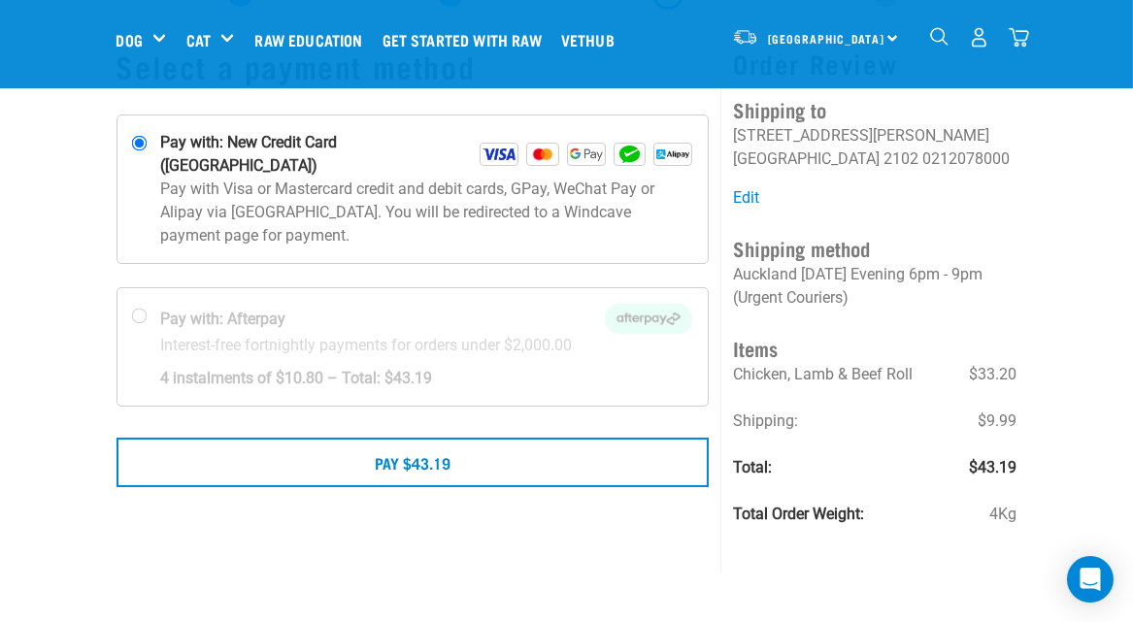
scroll to position [129, 0]
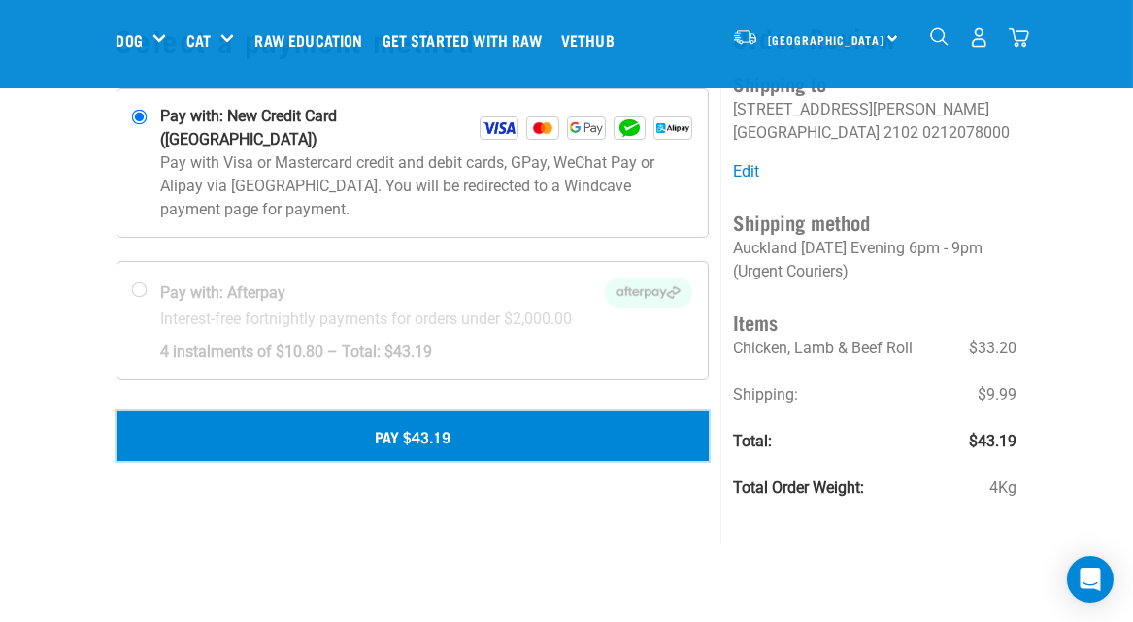
click at [417, 414] on button "Pay $43.19" at bounding box center [412, 436] width 593 height 49
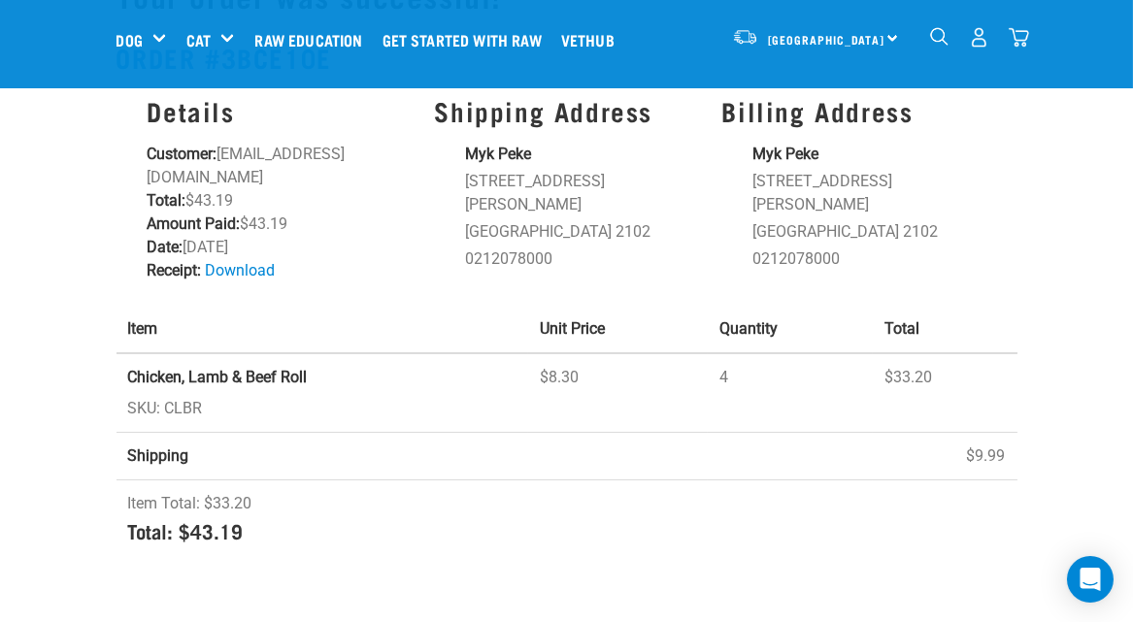
scroll to position [96, 0]
click at [241, 261] on link "Download" at bounding box center [241, 270] width 70 height 18
click at [1066, 222] on div "Start your pet’s raw journey [DATE] – take our quick pet questionnaire. Deliver…" at bounding box center [566, 235] width 1133 height 662
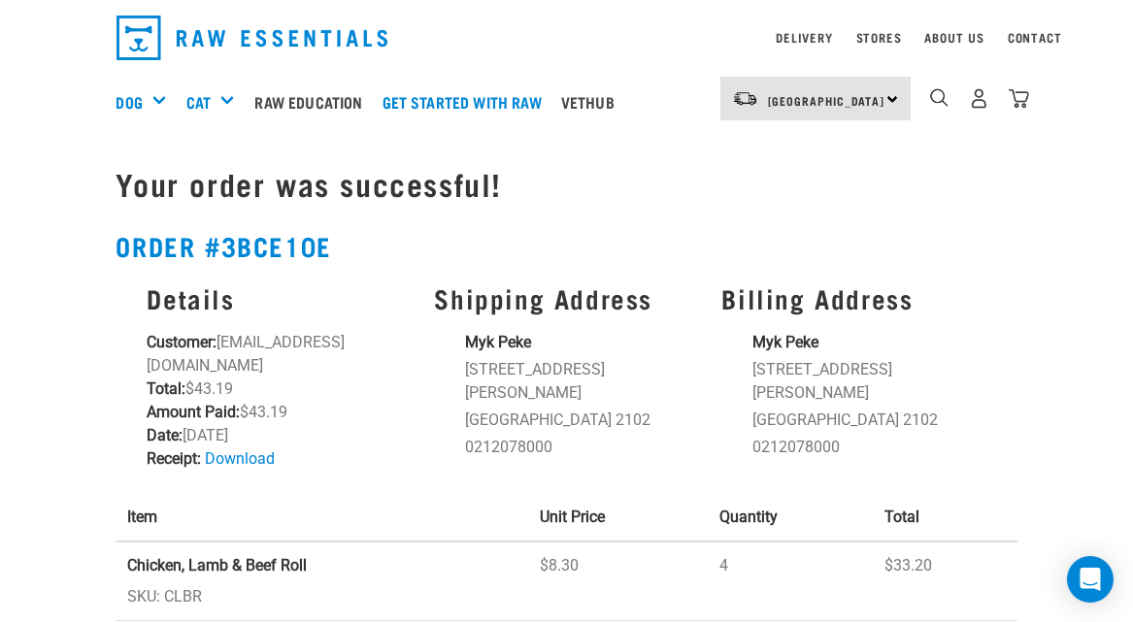
scroll to position [0, 0]
